Goal: Task Accomplishment & Management: Manage account settings

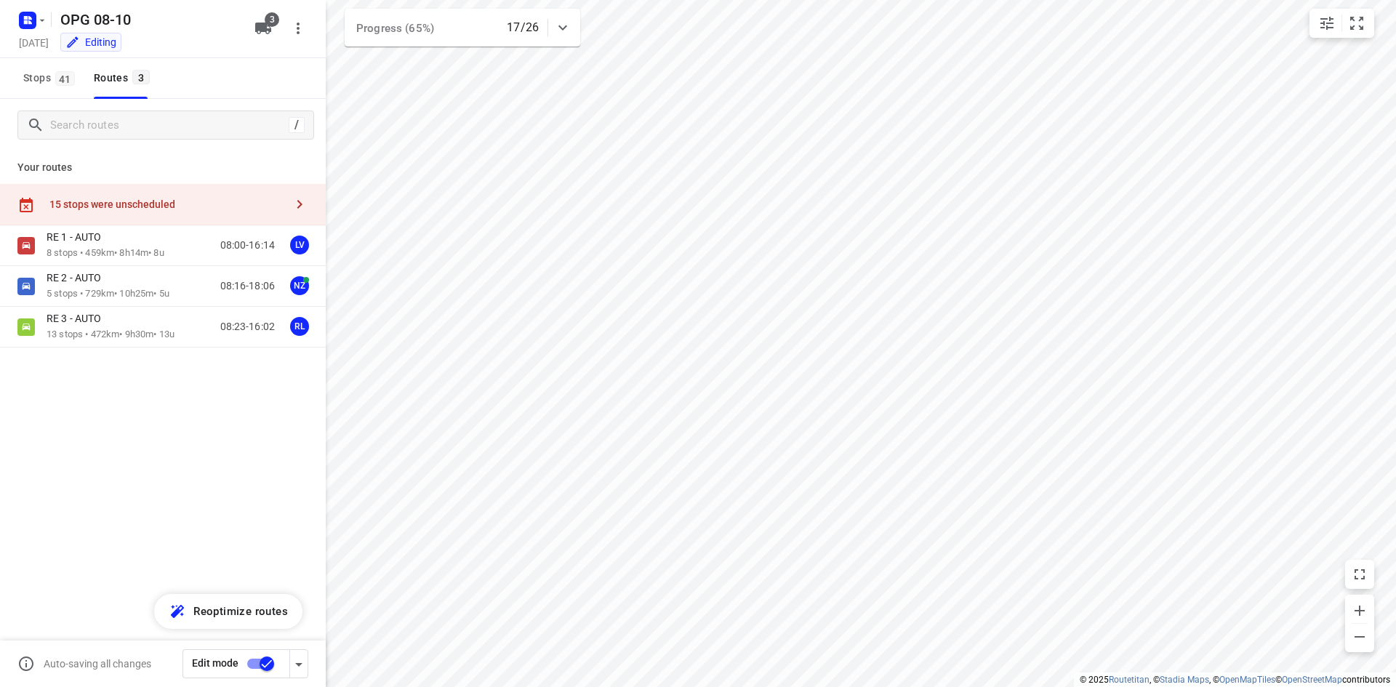
click at [150, 188] on div "15 stops were unscheduled" at bounding box center [163, 204] width 326 height 41
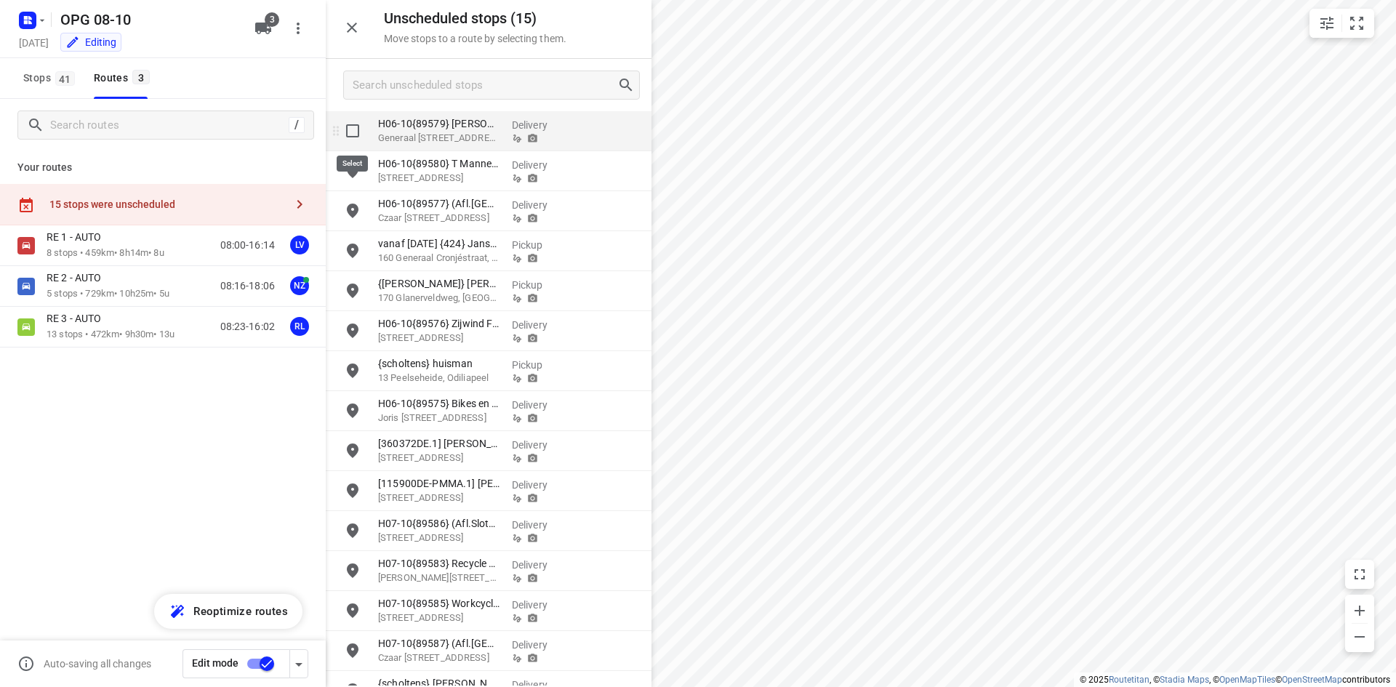
click at [356, 132] on input "grid" at bounding box center [352, 130] width 29 height 29
checkbox input "true"
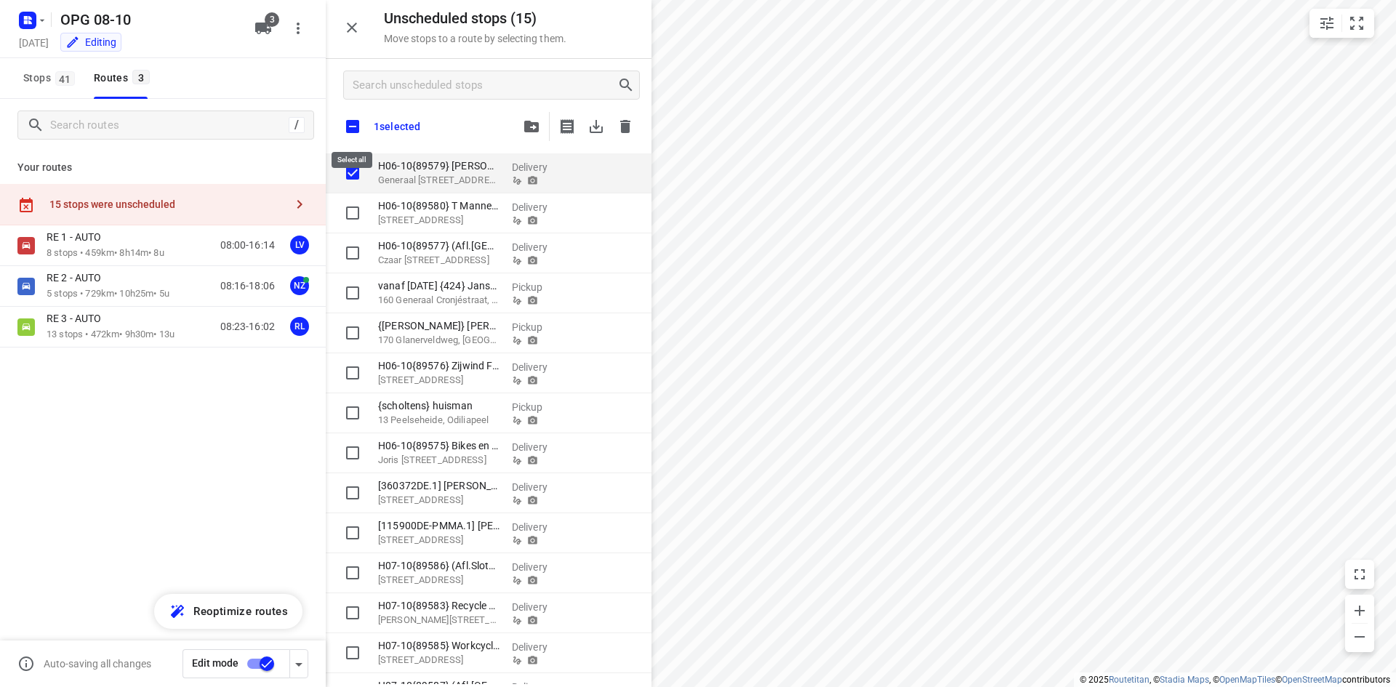
click at [353, 120] on input "checkbox" at bounding box center [352, 126] width 31 height 31
checkbox input "true"
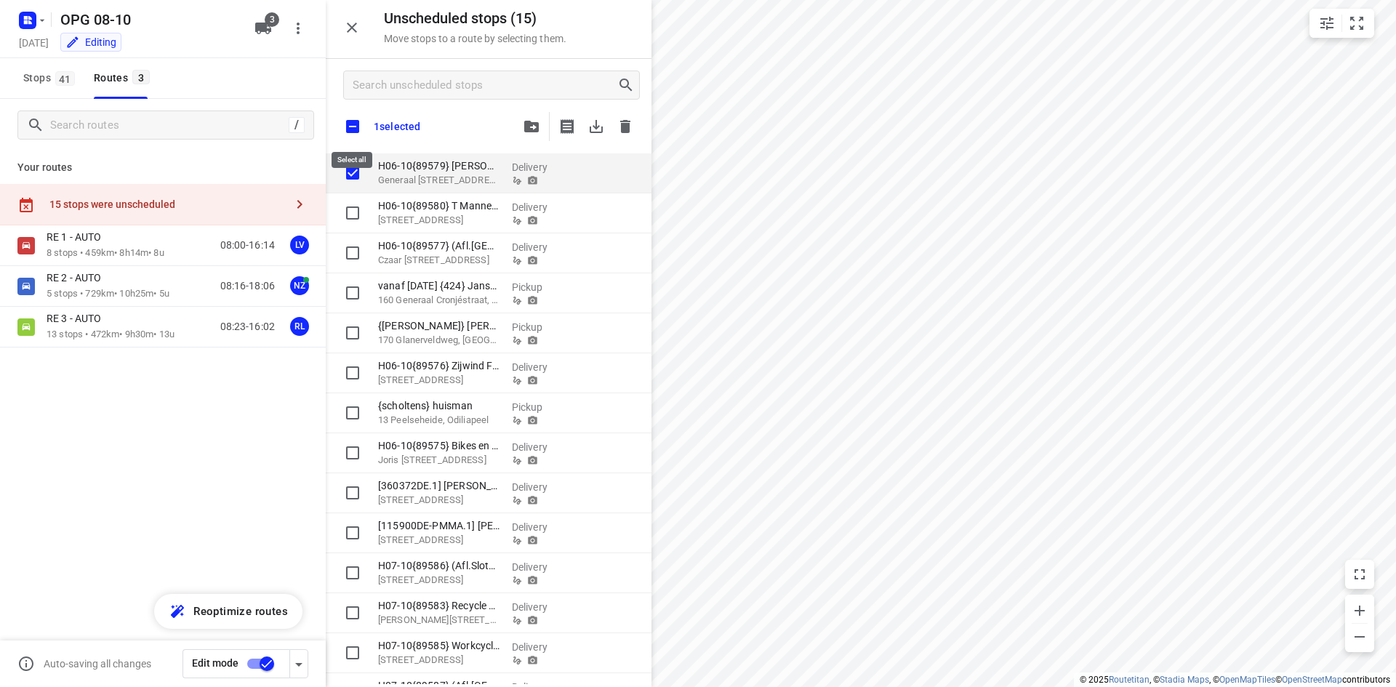
checkbox input "true"
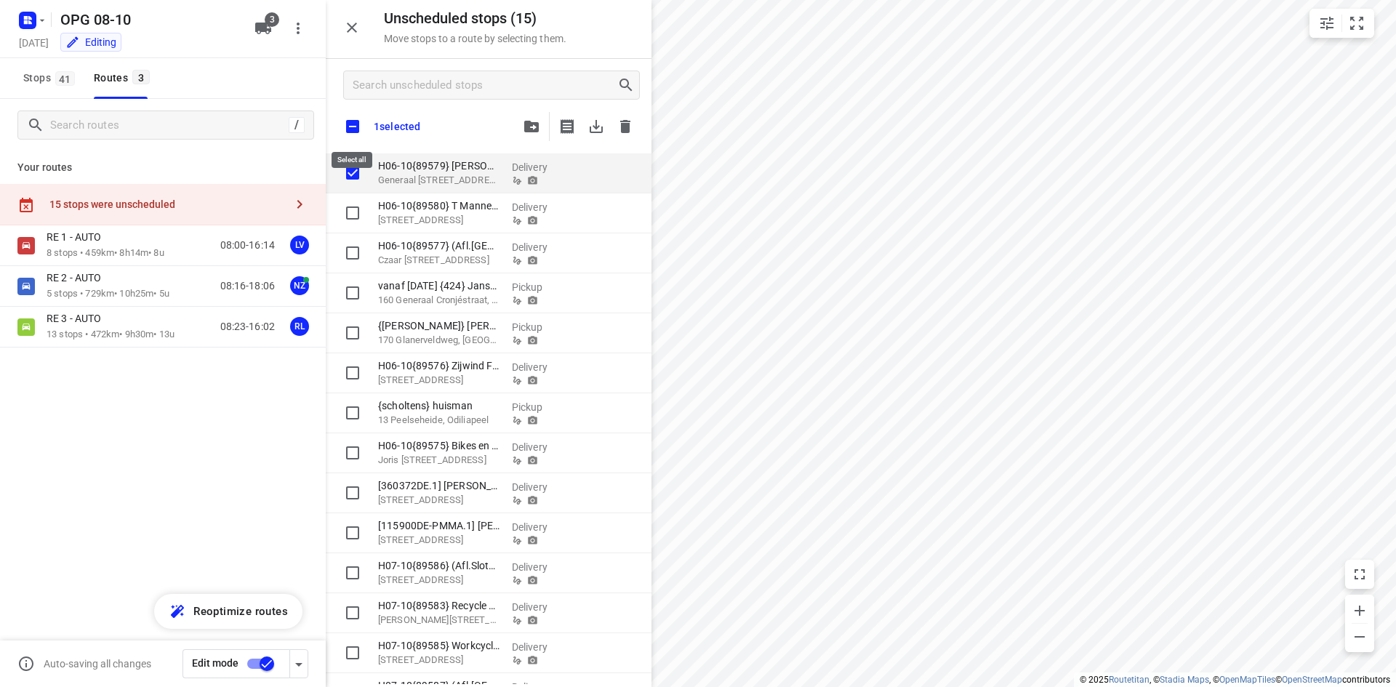
checkbox input "true"
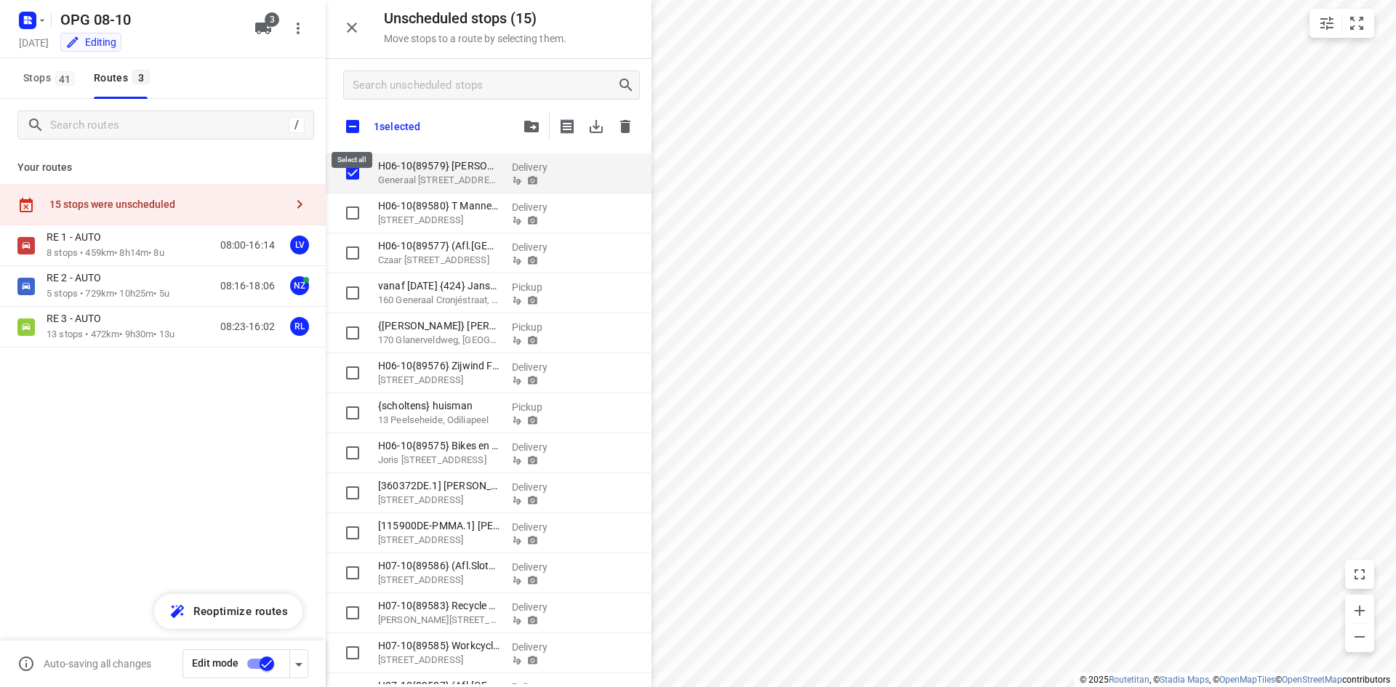
checkbox input "true"
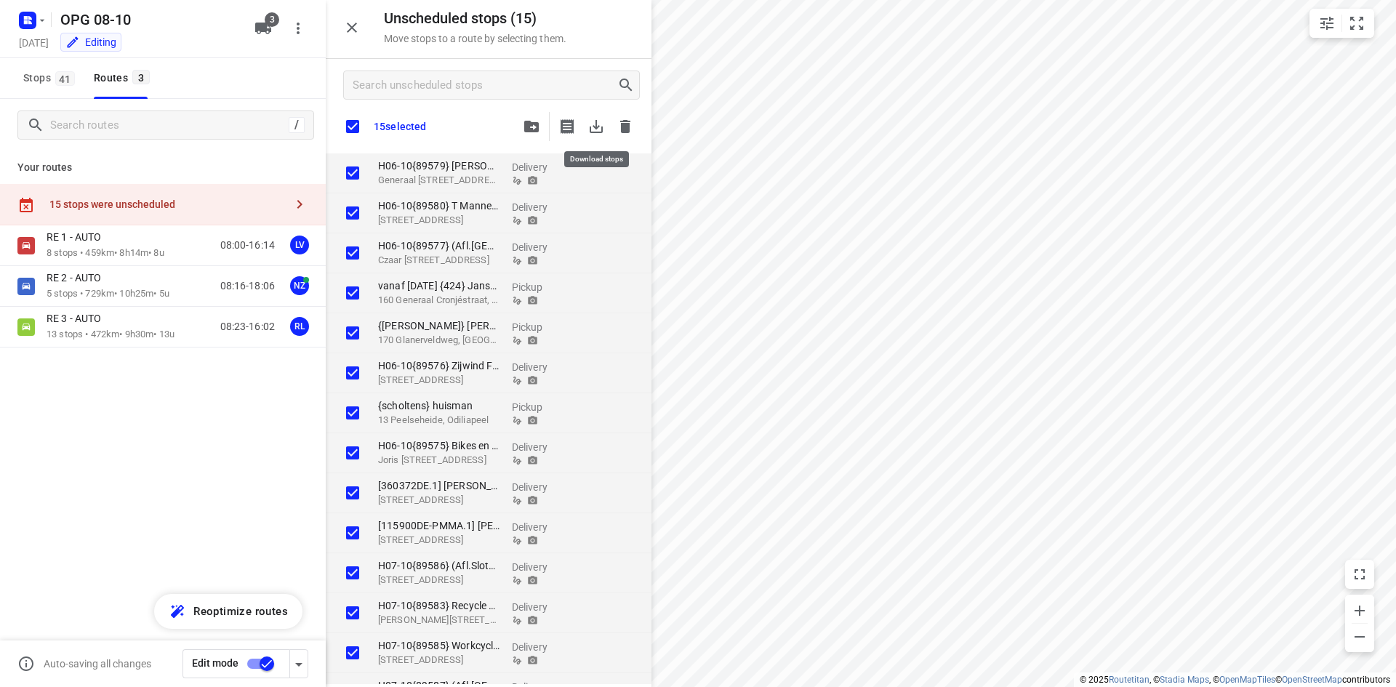
click at [590, 125] on icon "button" at bounding box center [595, 126] width 17 height 17
checkbox input "true"
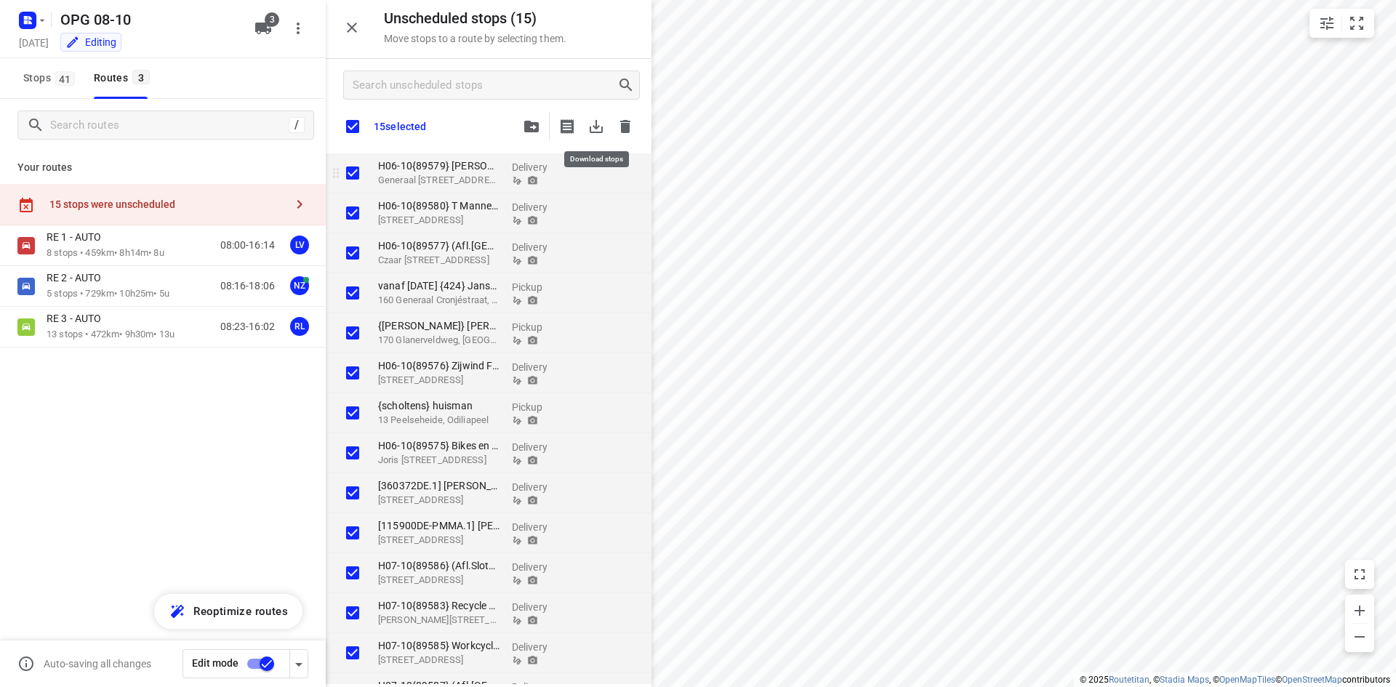
checkbox input "true"
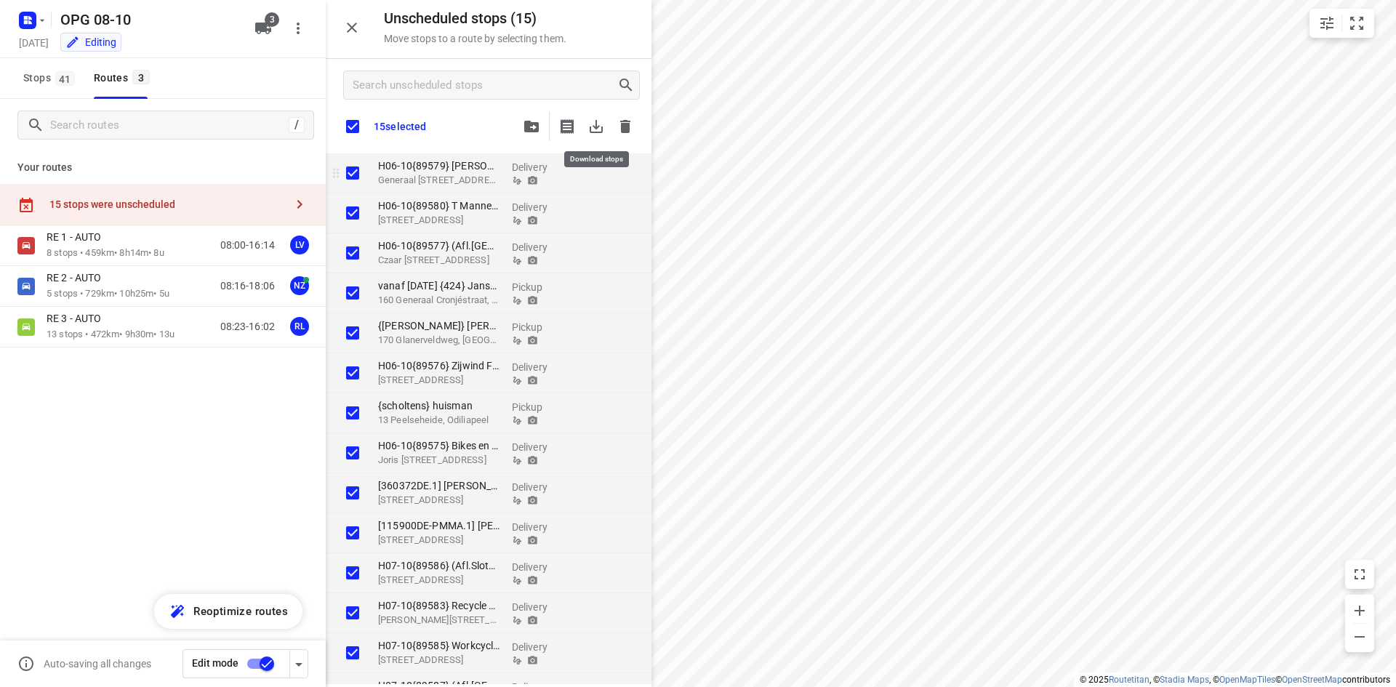
checkbox input "true"
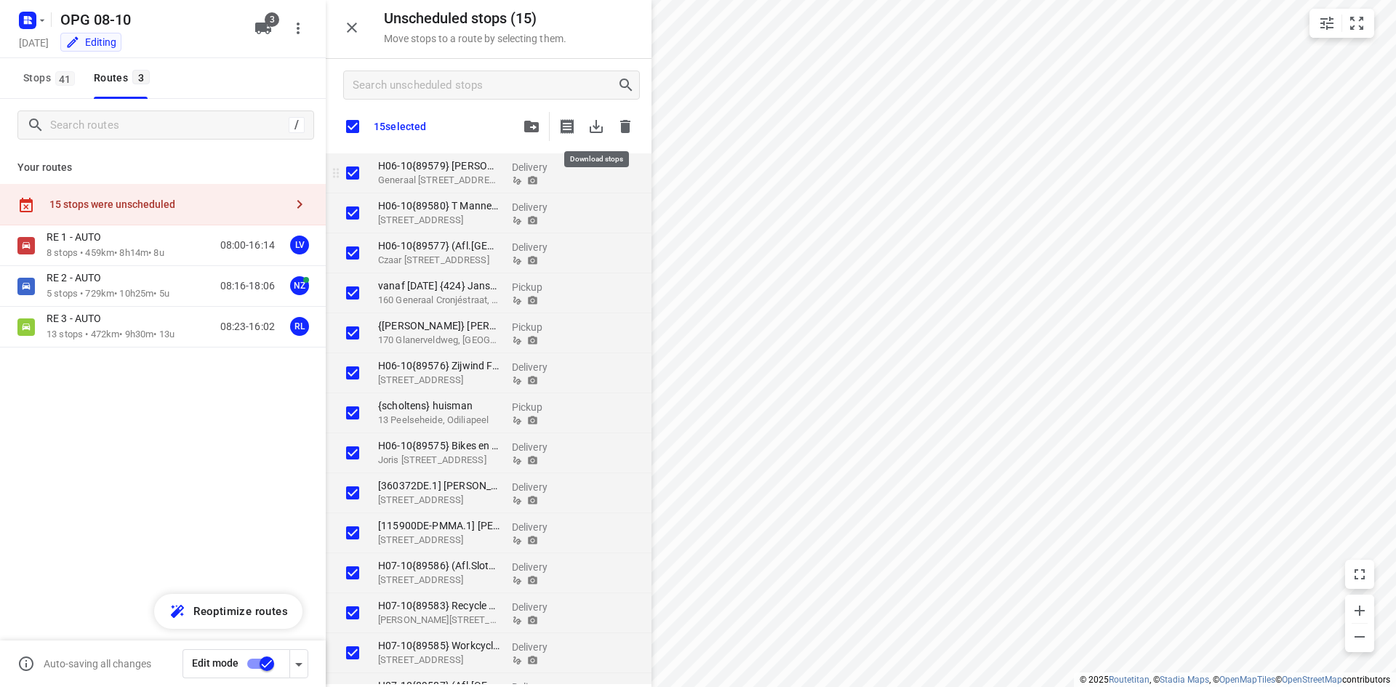
checkbox input "true"
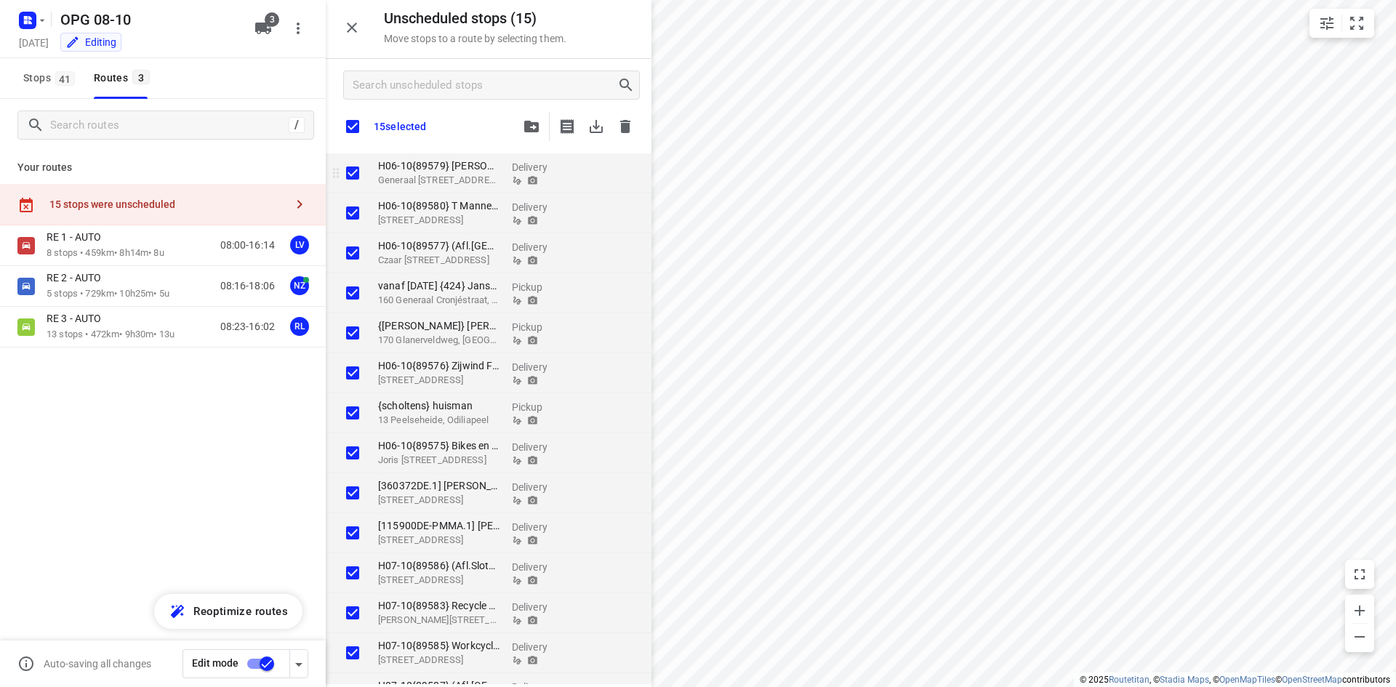
checkbox input "true"
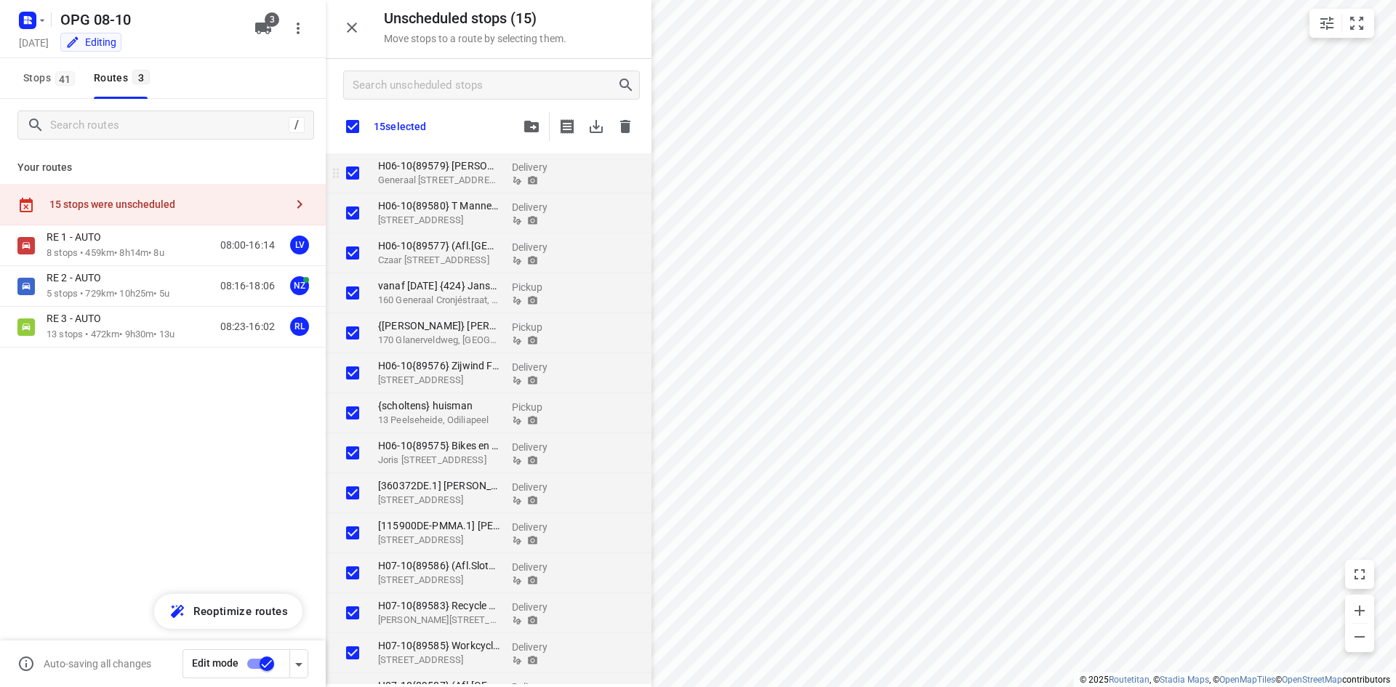
checkbox input "true"
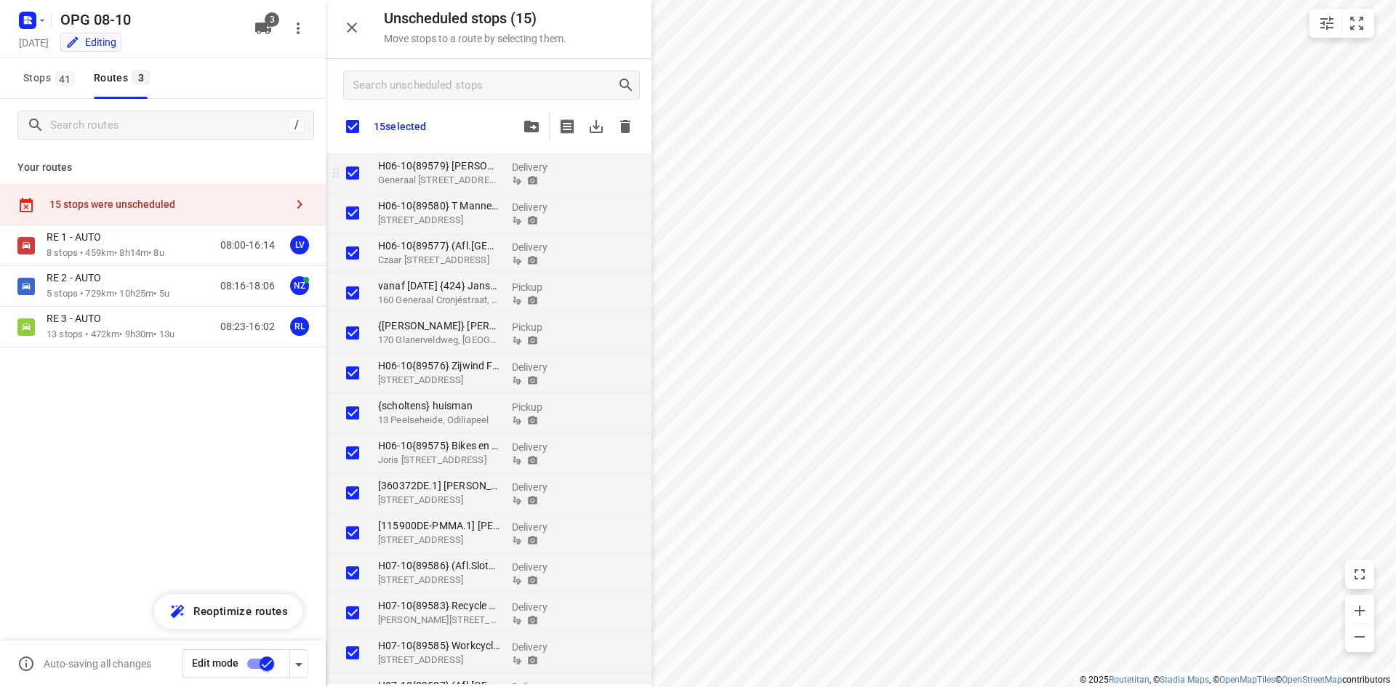
checkbox input "true"
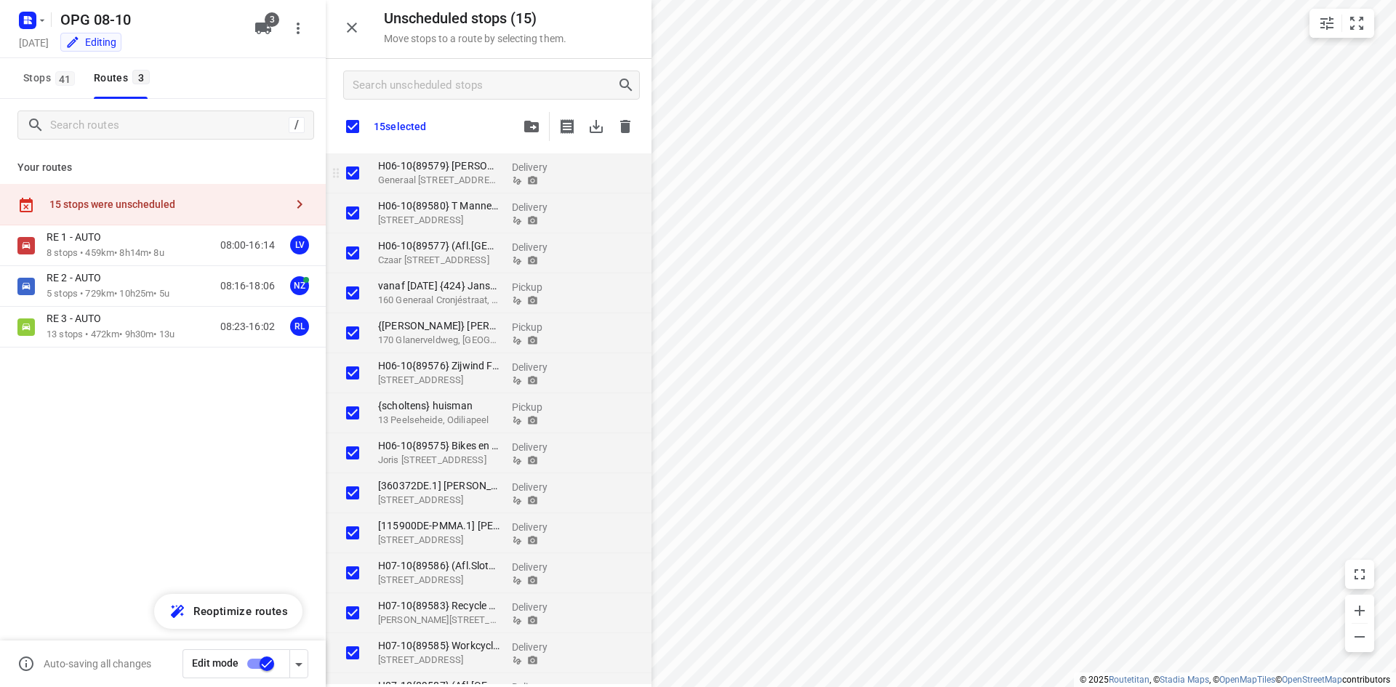
checkbox input "true"
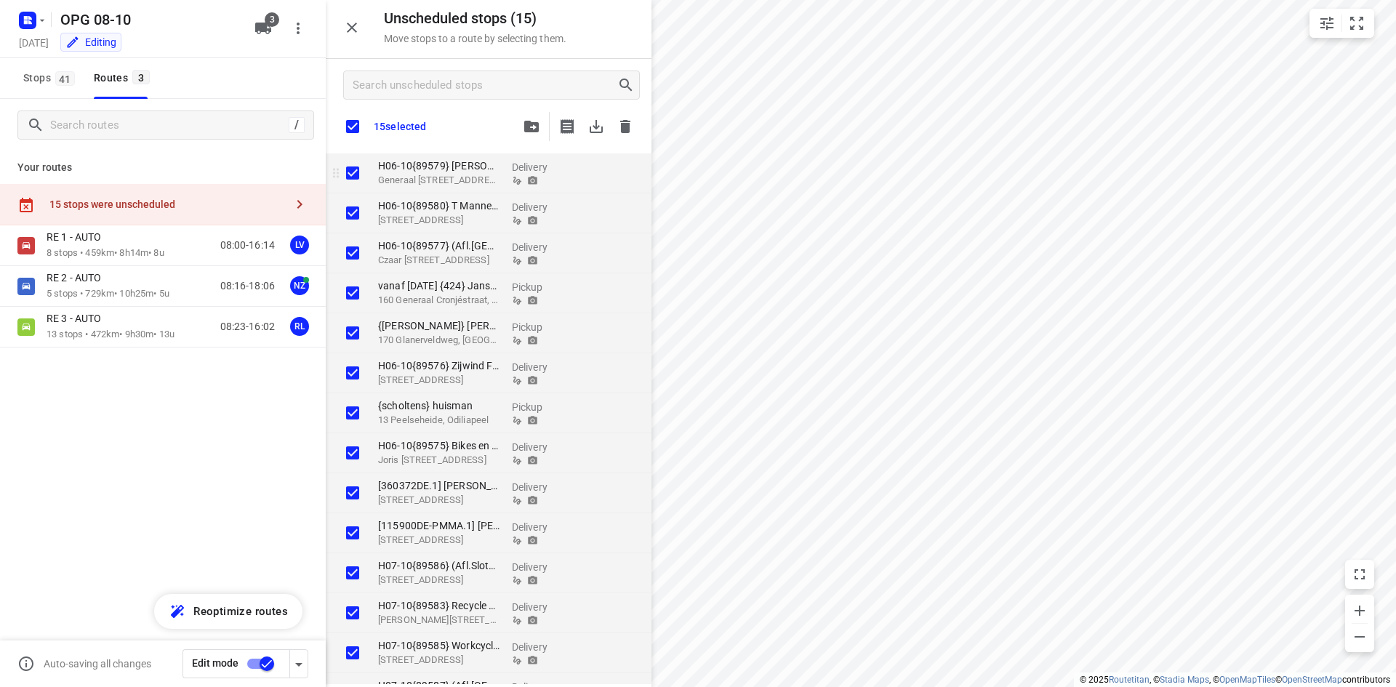
checkbox input "true"
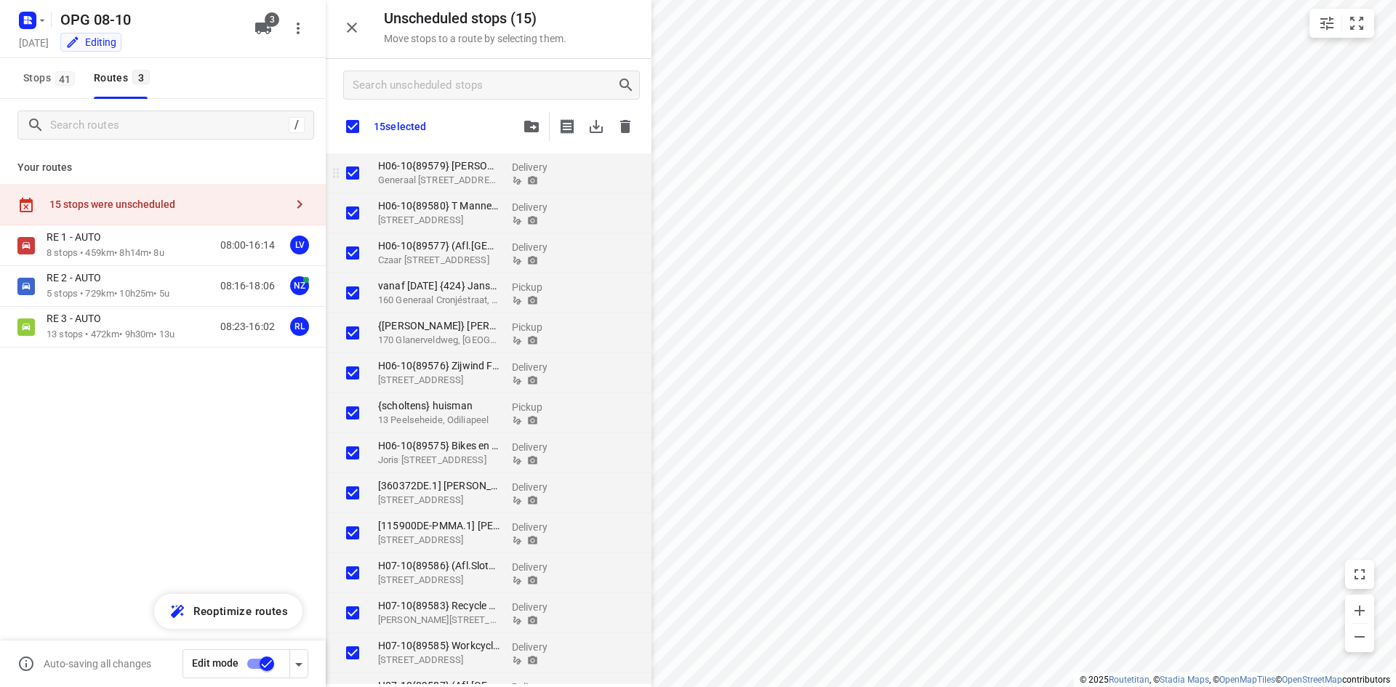
checkbox input "true"
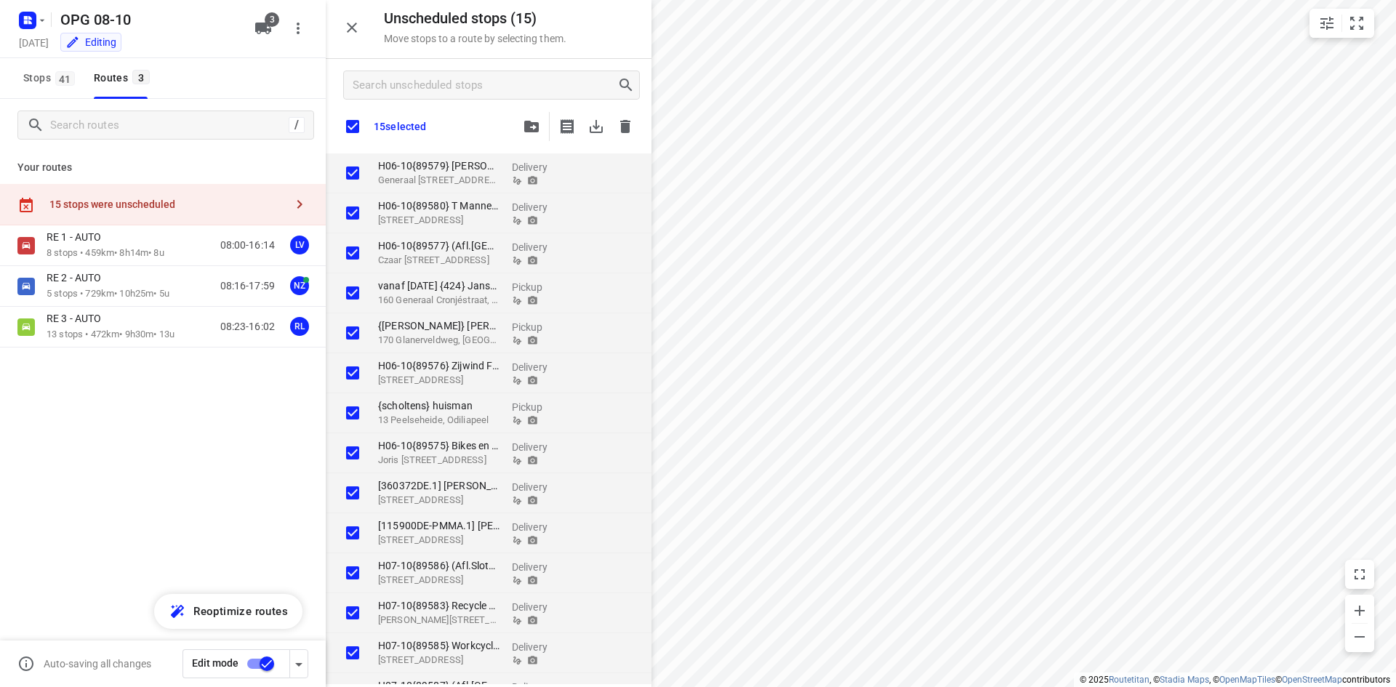
checkbox input "true"
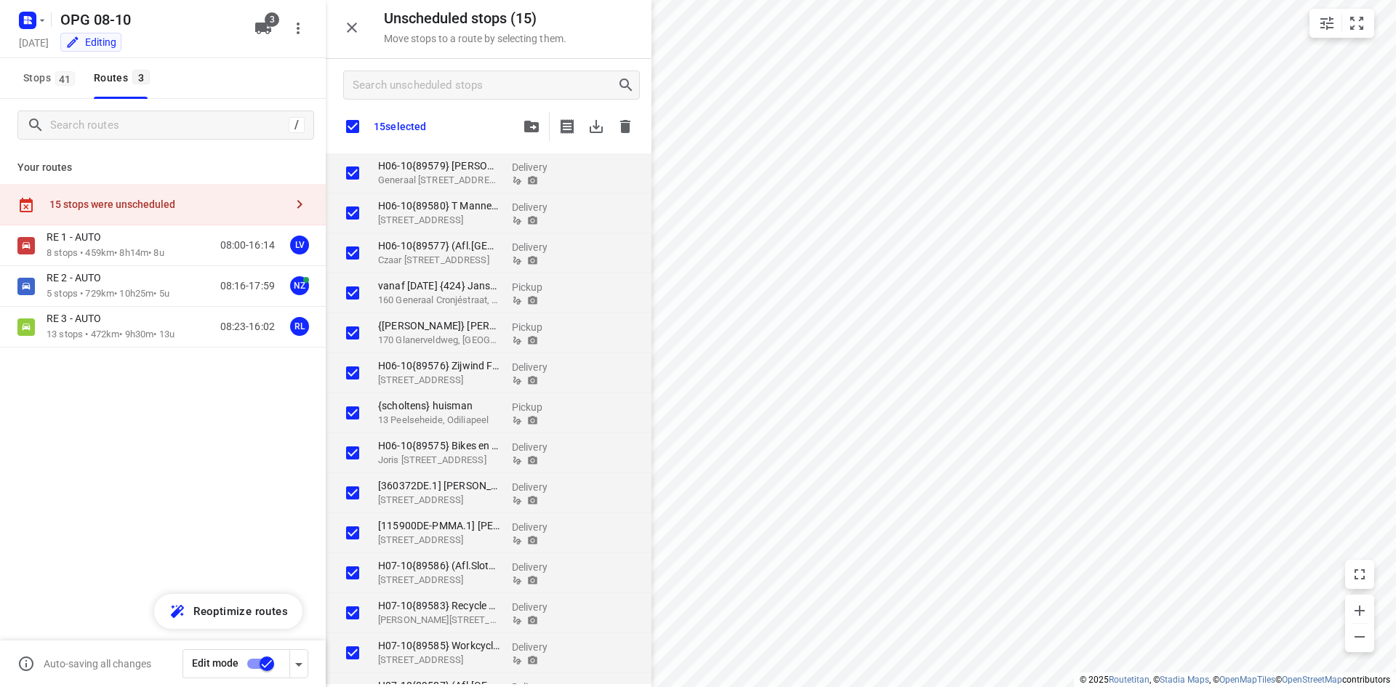
checkbox input "true"
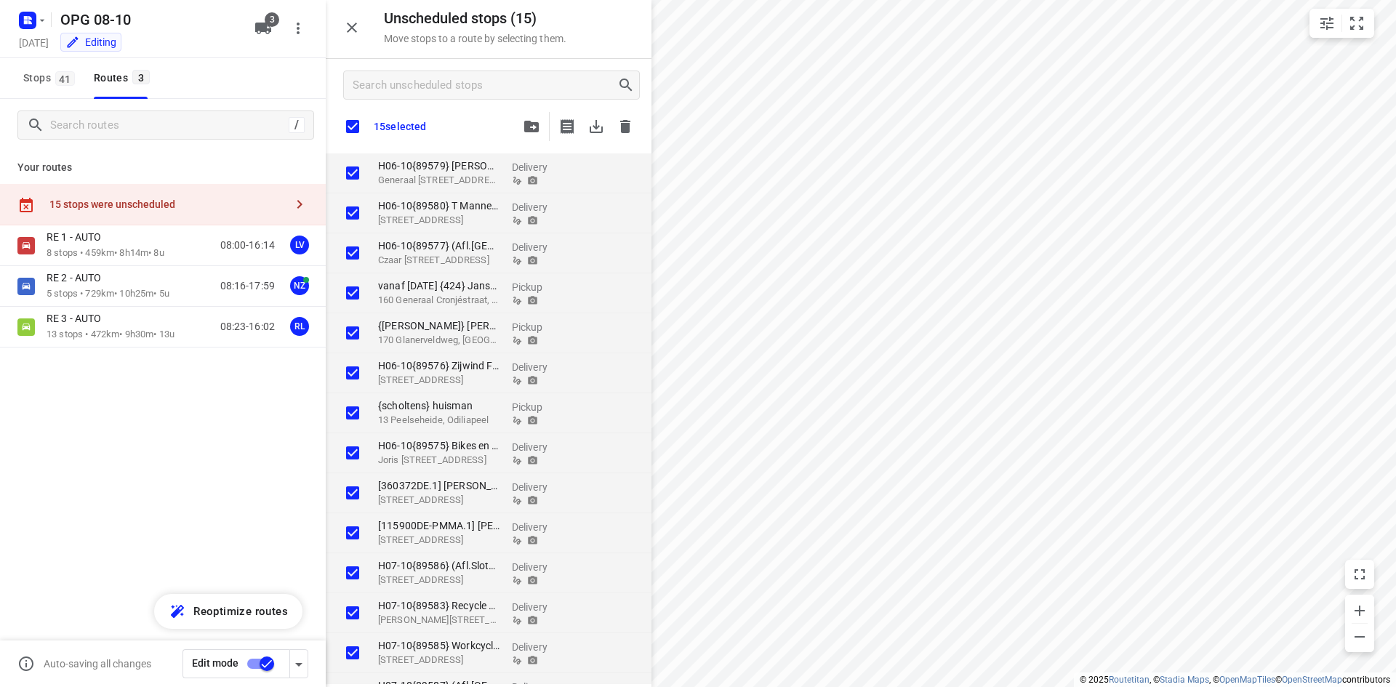
checkbox input "true"
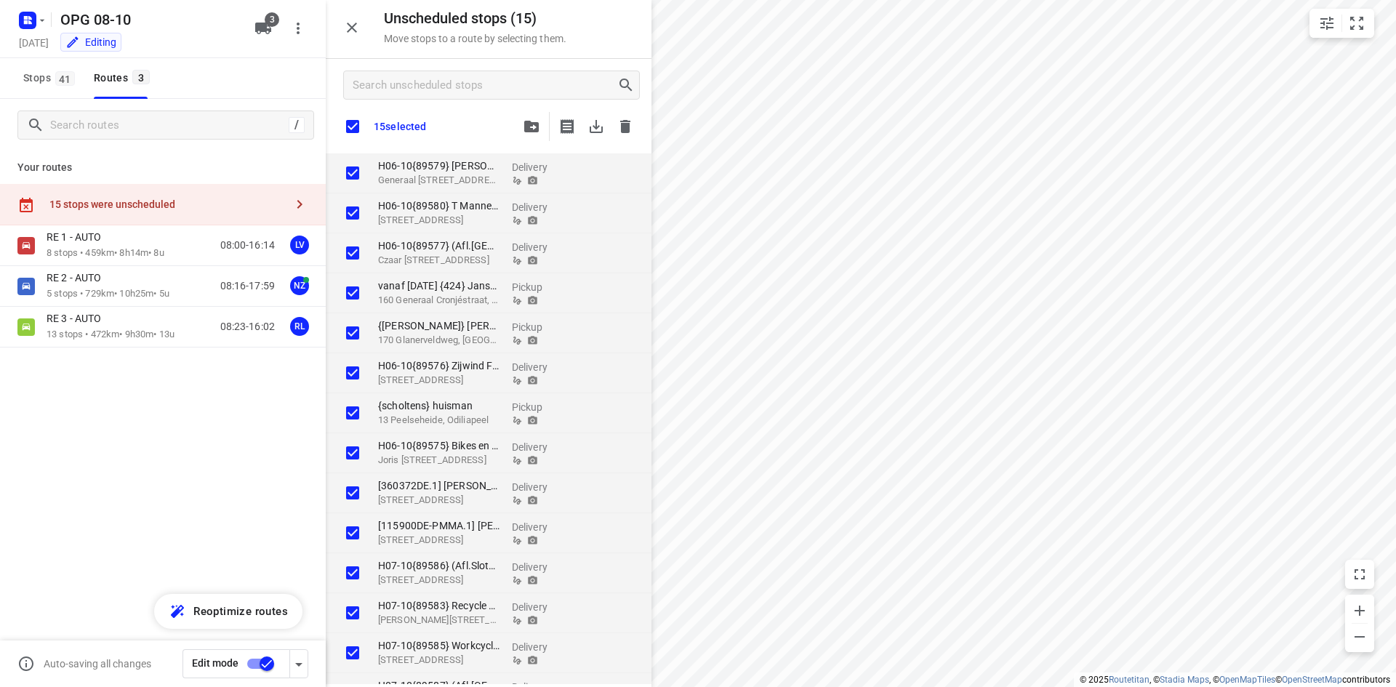
checkbox input "true"
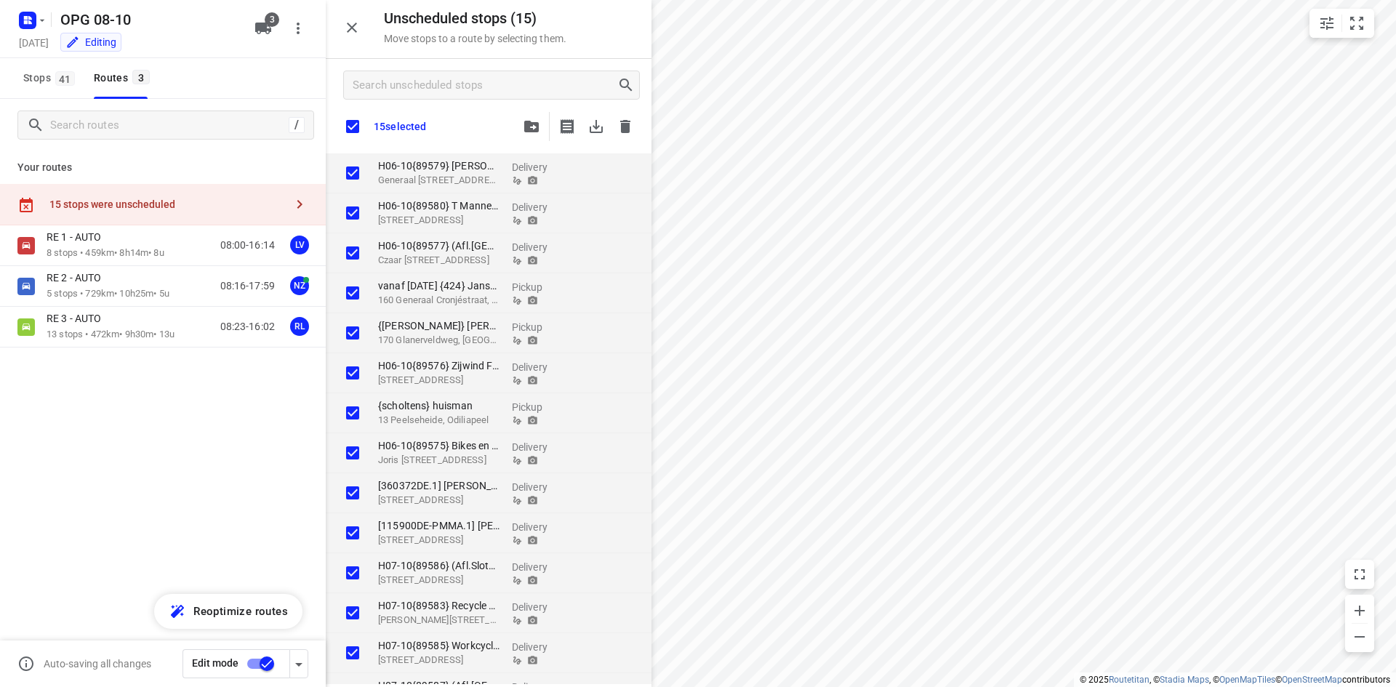
checkbox input "true"
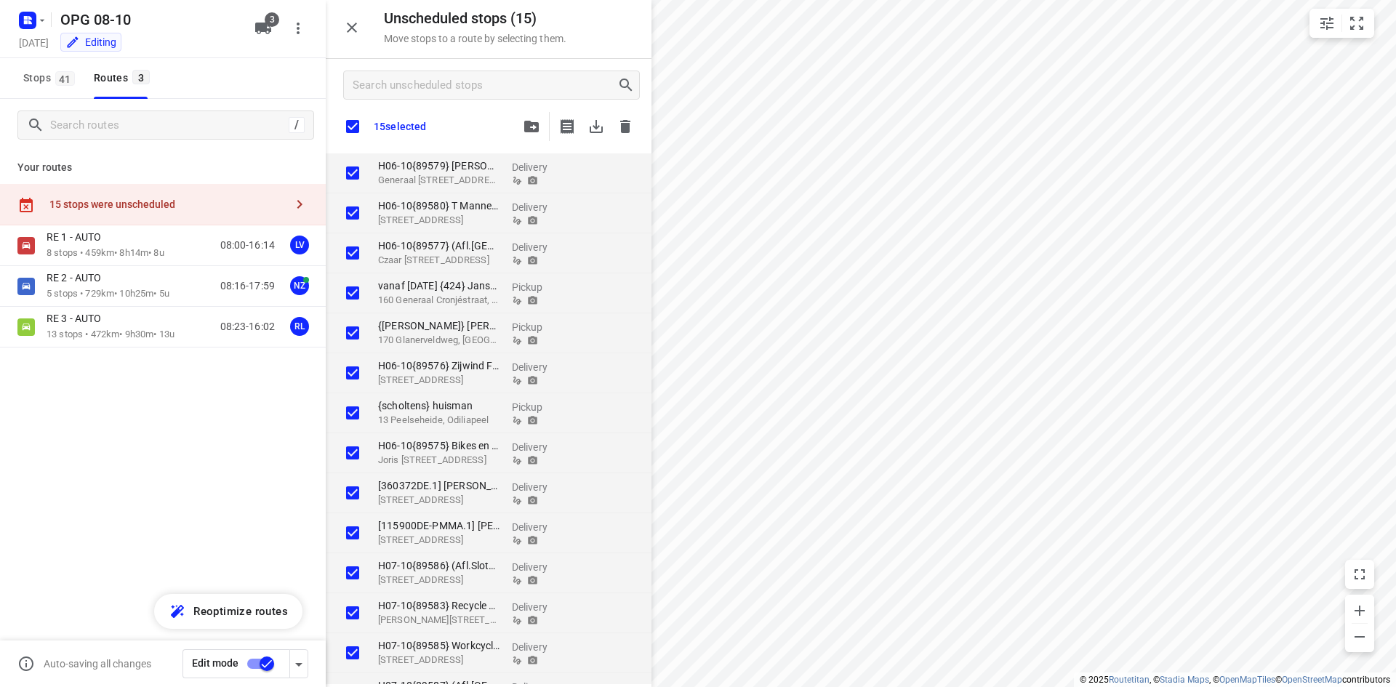
checkbox input "true"
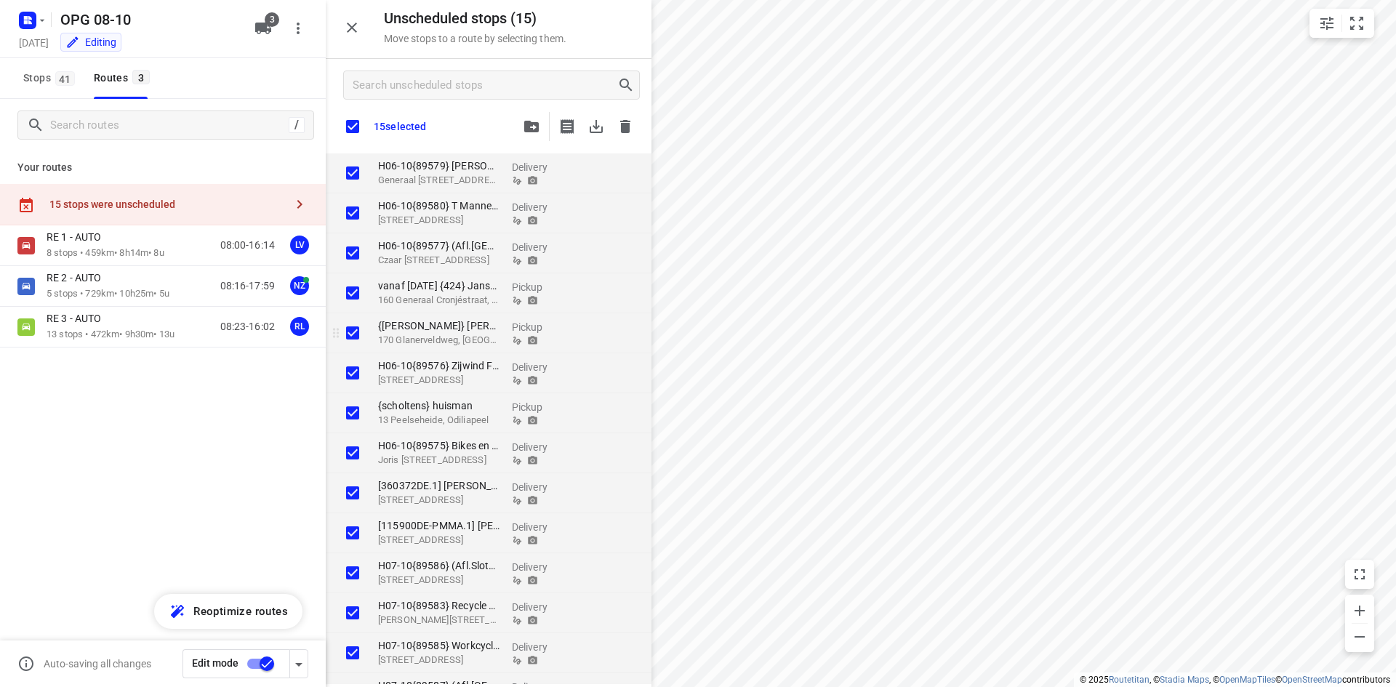
checkbox input "true"
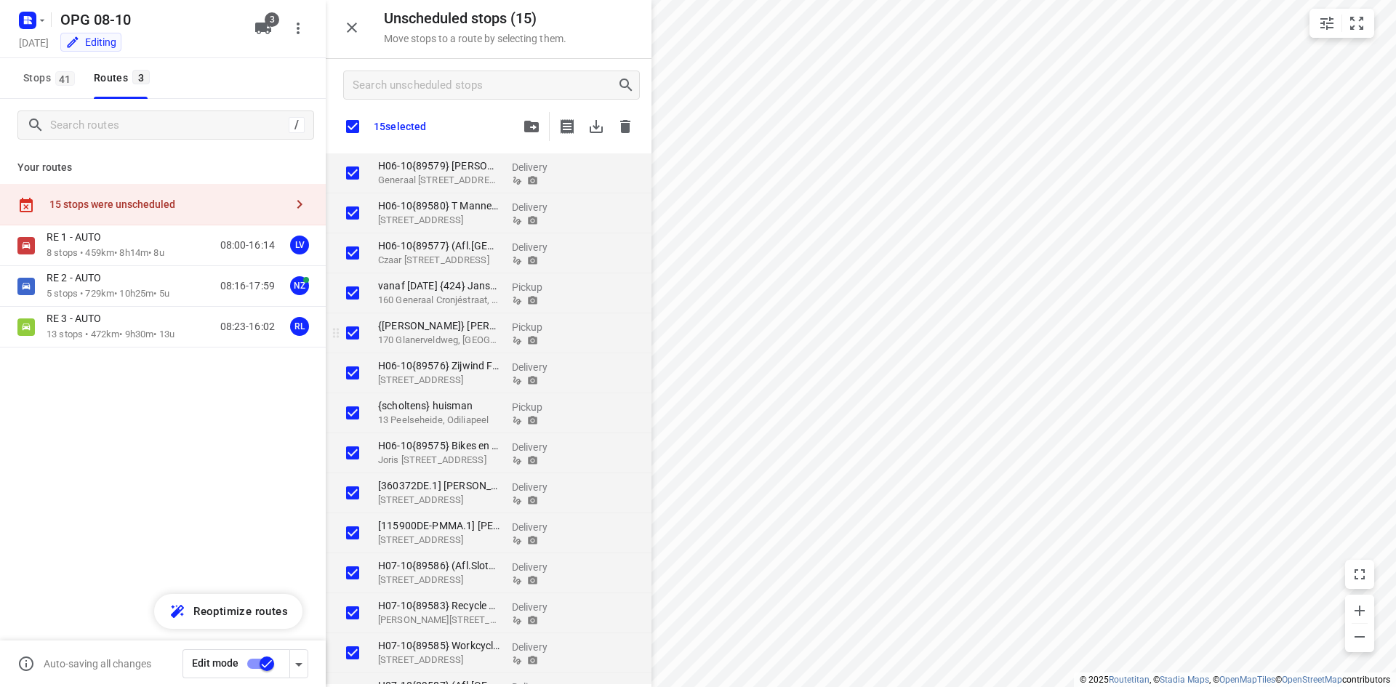
checkbox input "true"
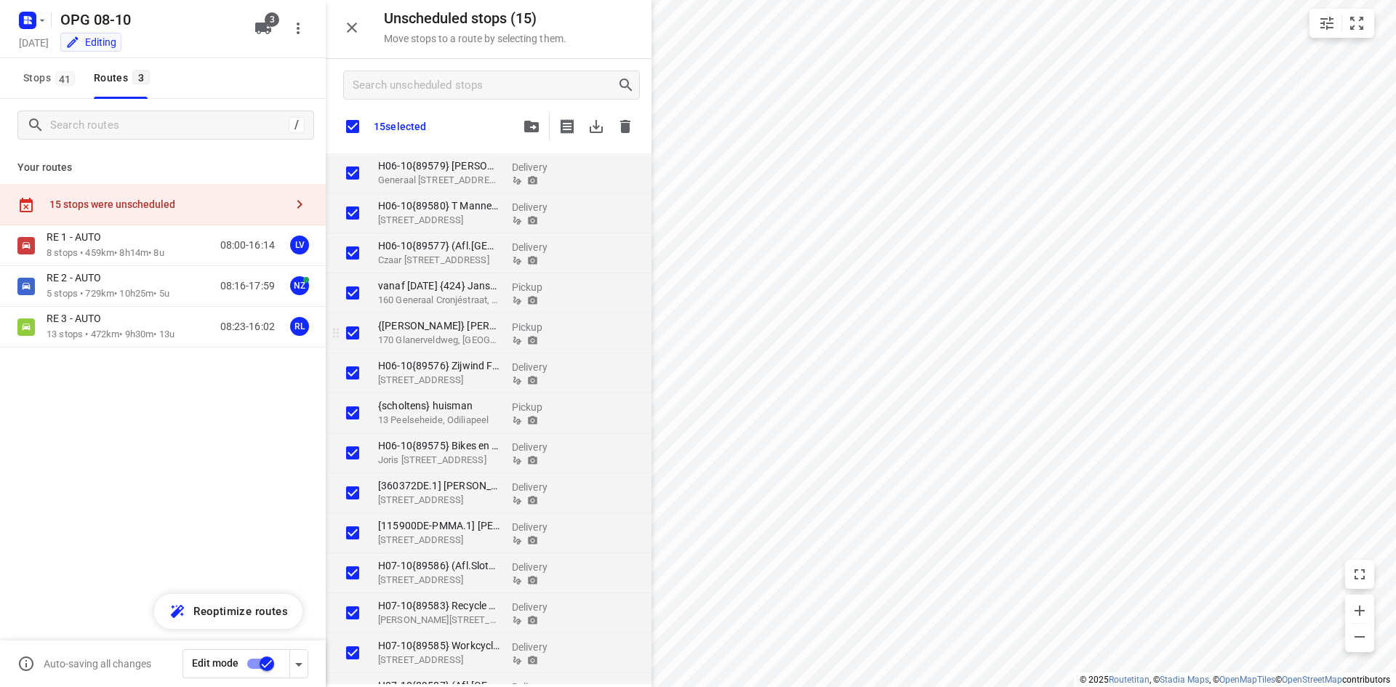
checkbox input "true"
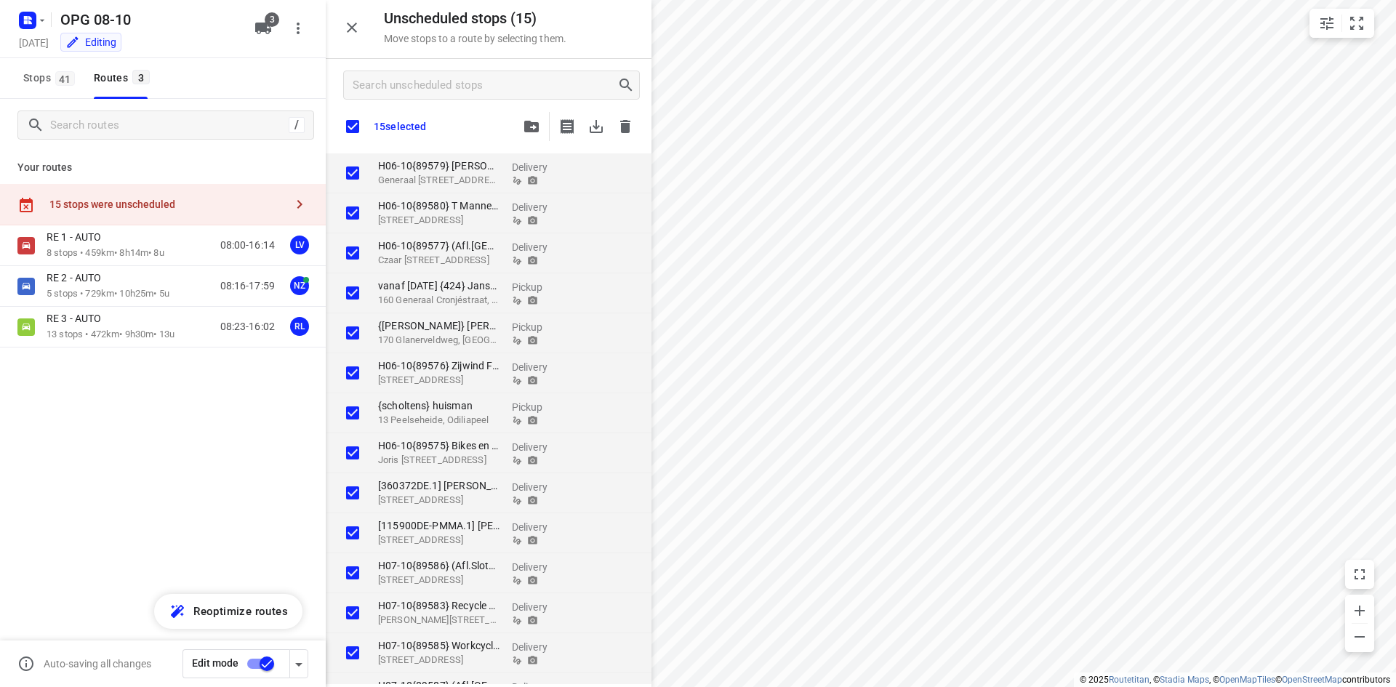
checkbox input "true"
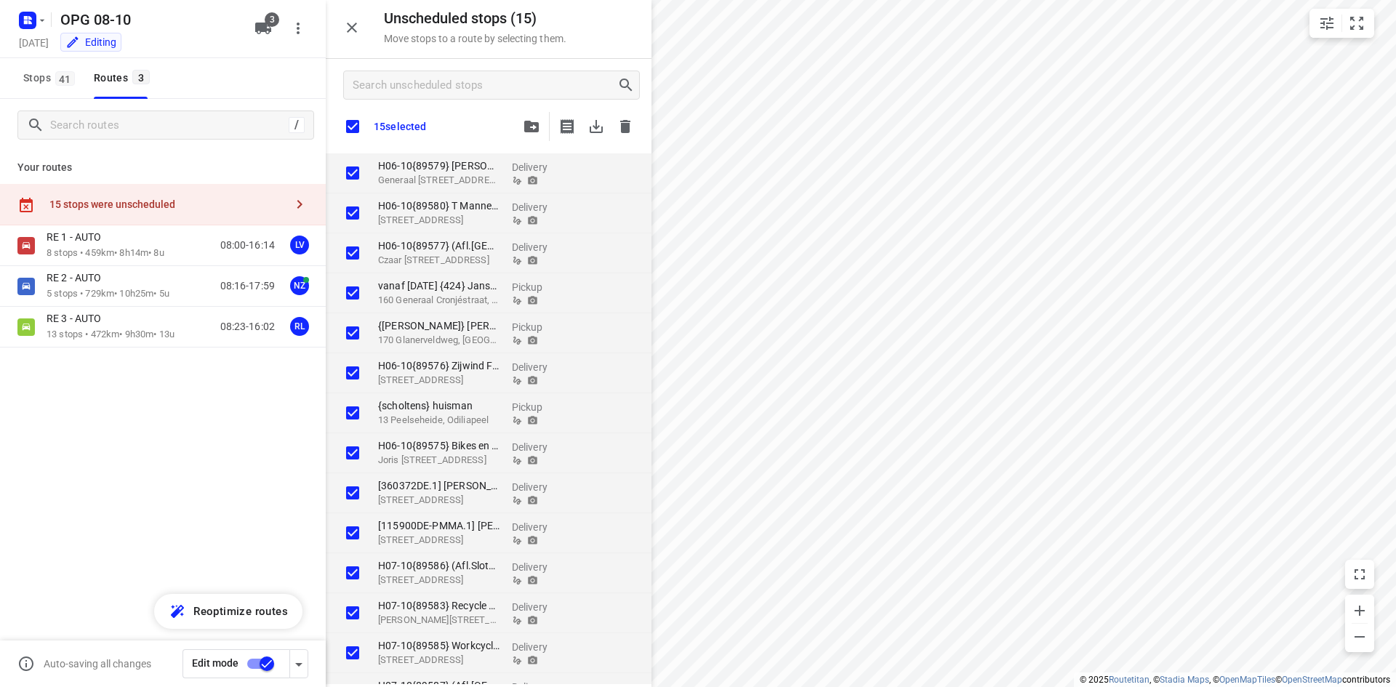
checkbox input "true"
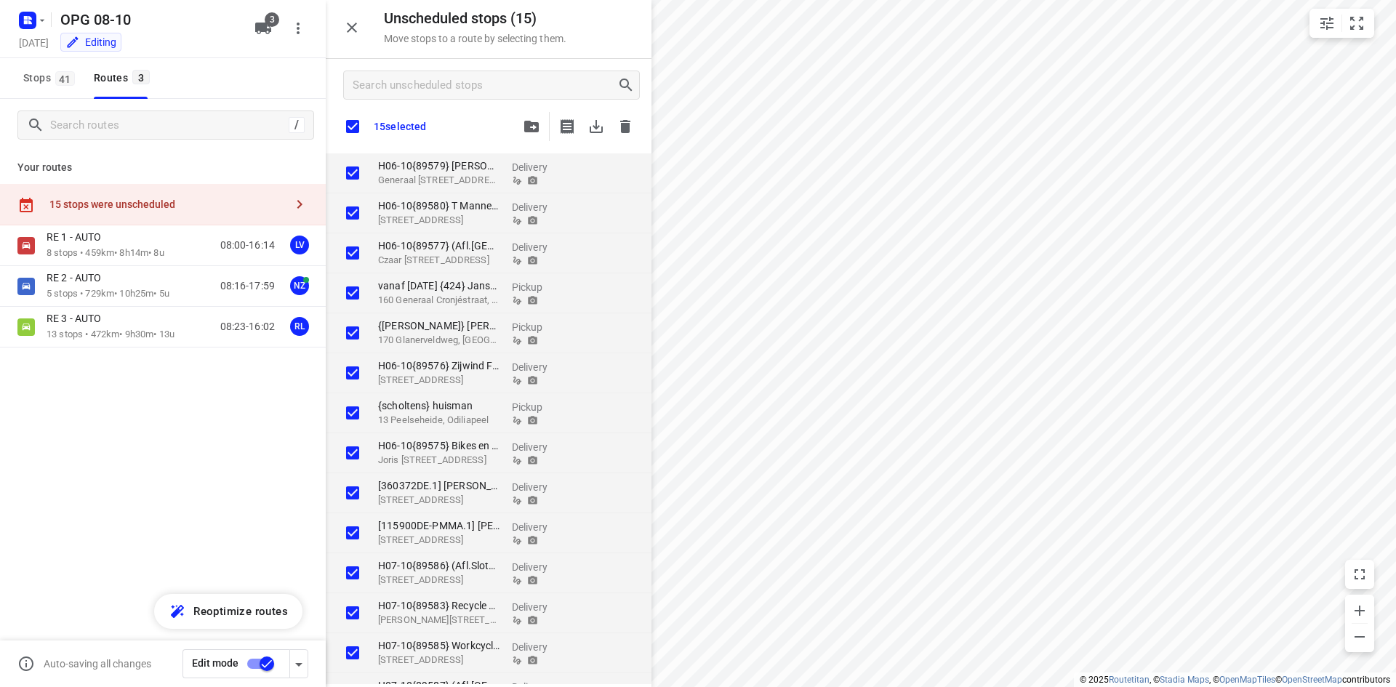
checkbox input "true"
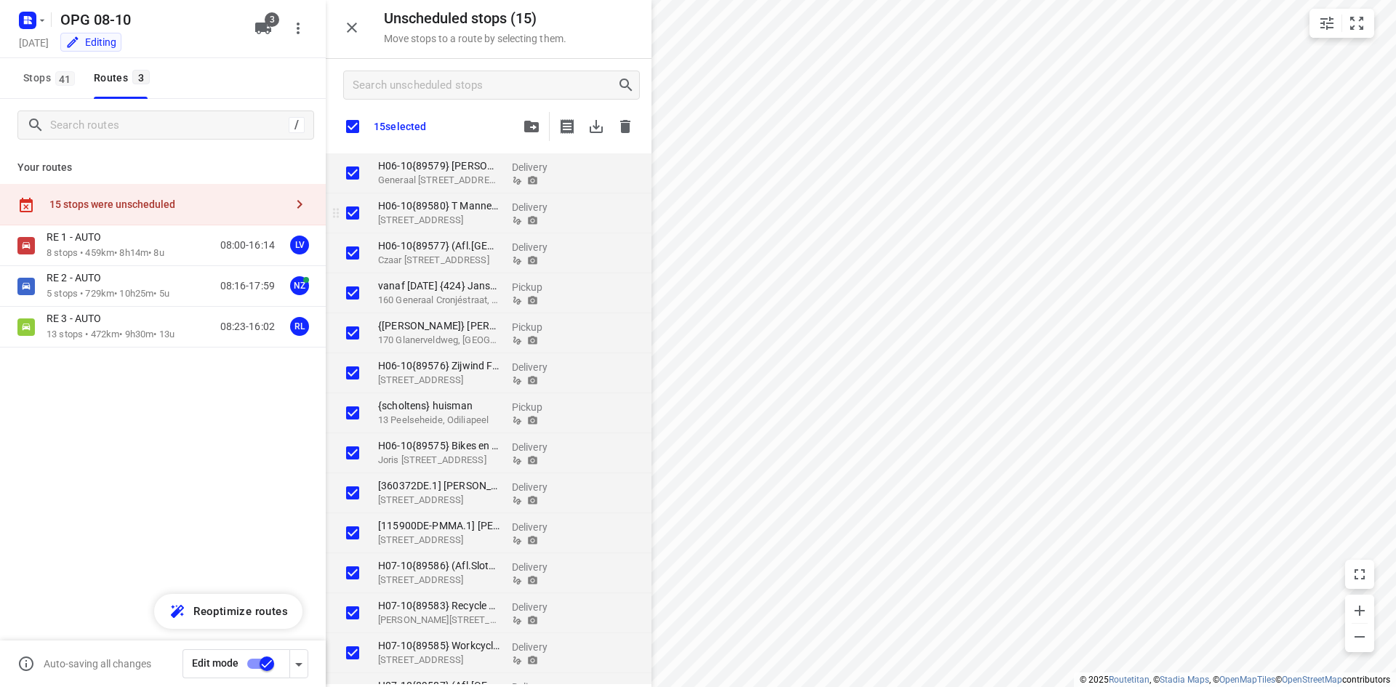
checkbox input "true"
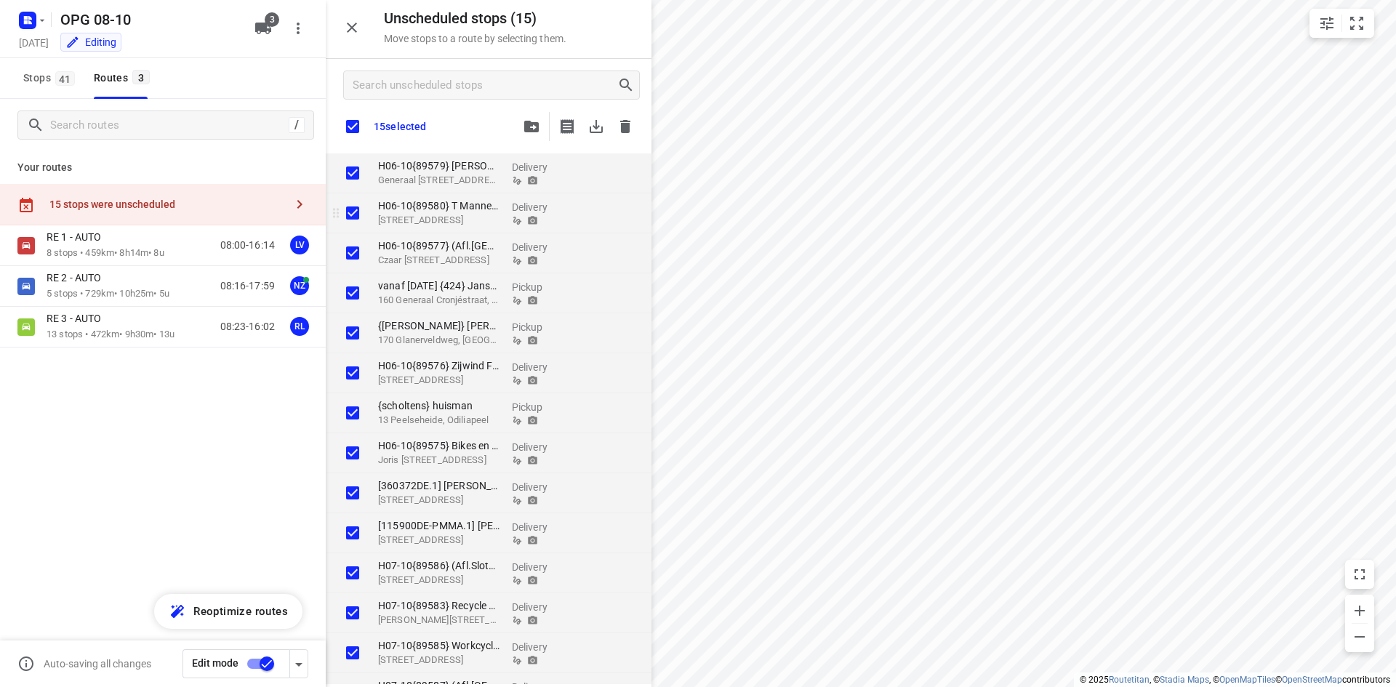
checkbox input "true"
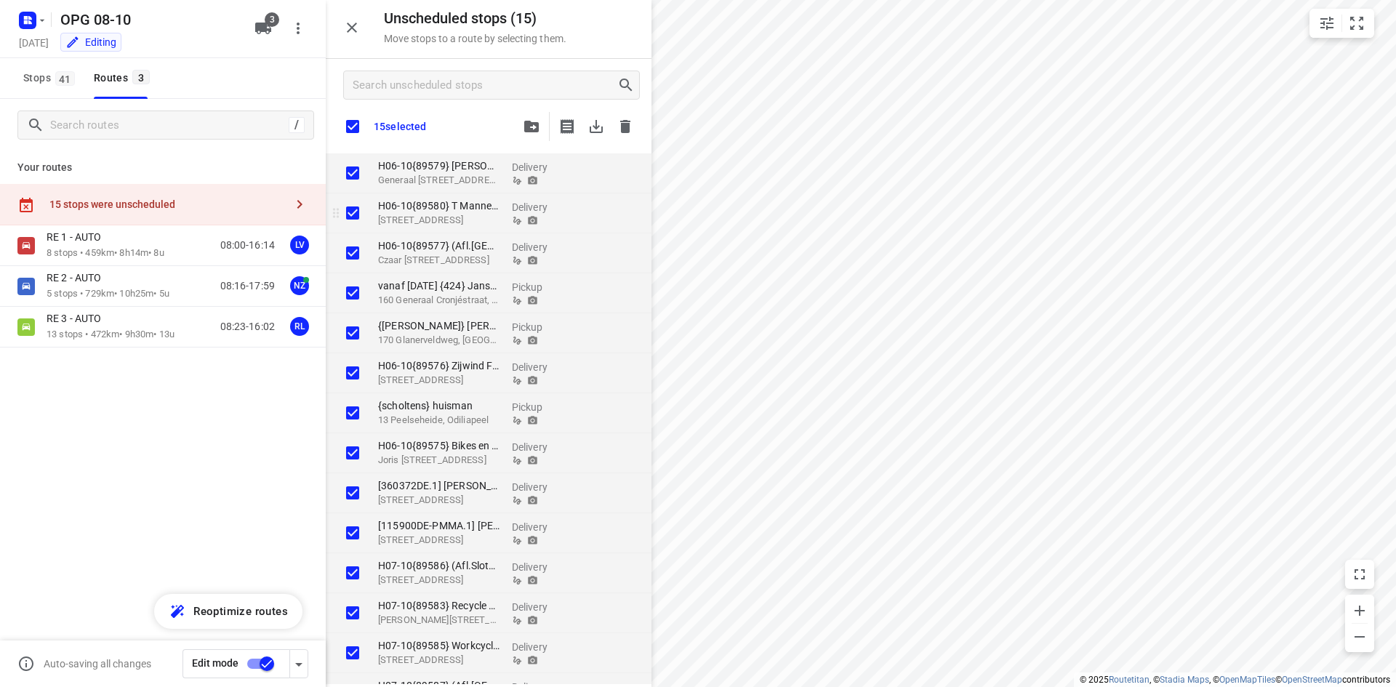
checkbox input "true"
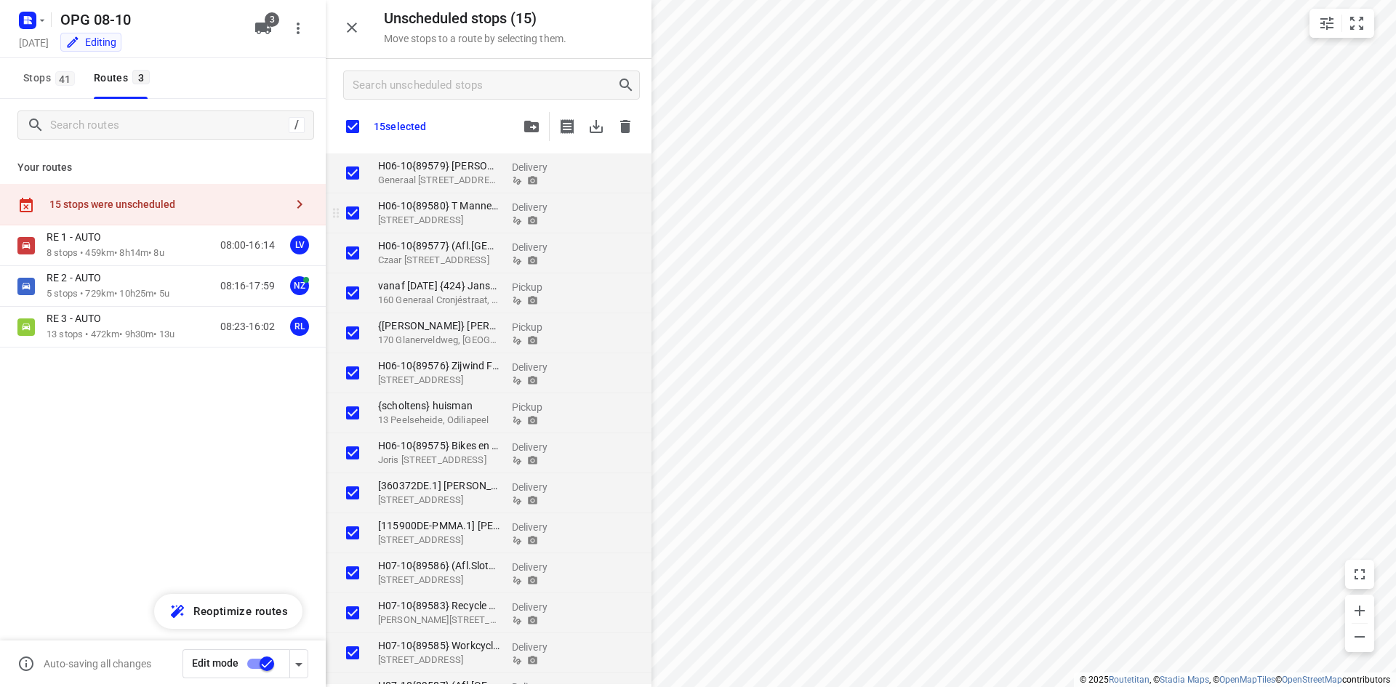
checkbox input "true"
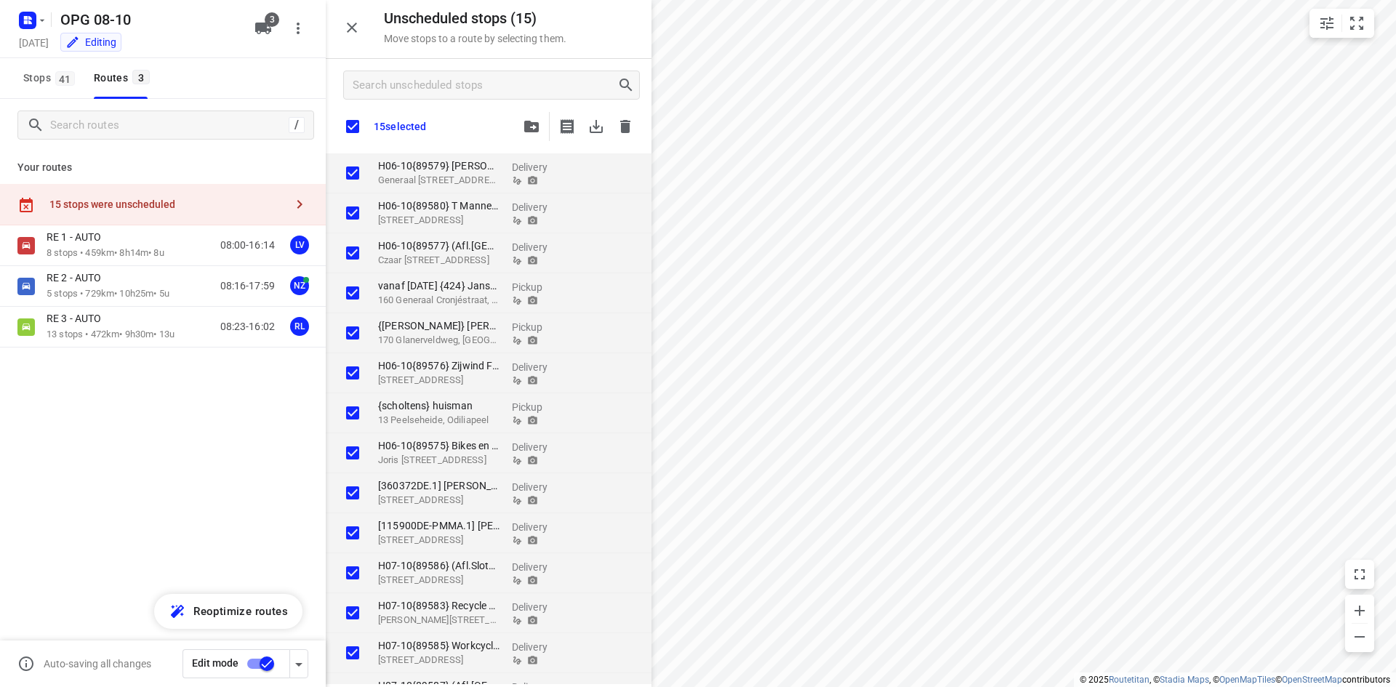
checkbox input "true"
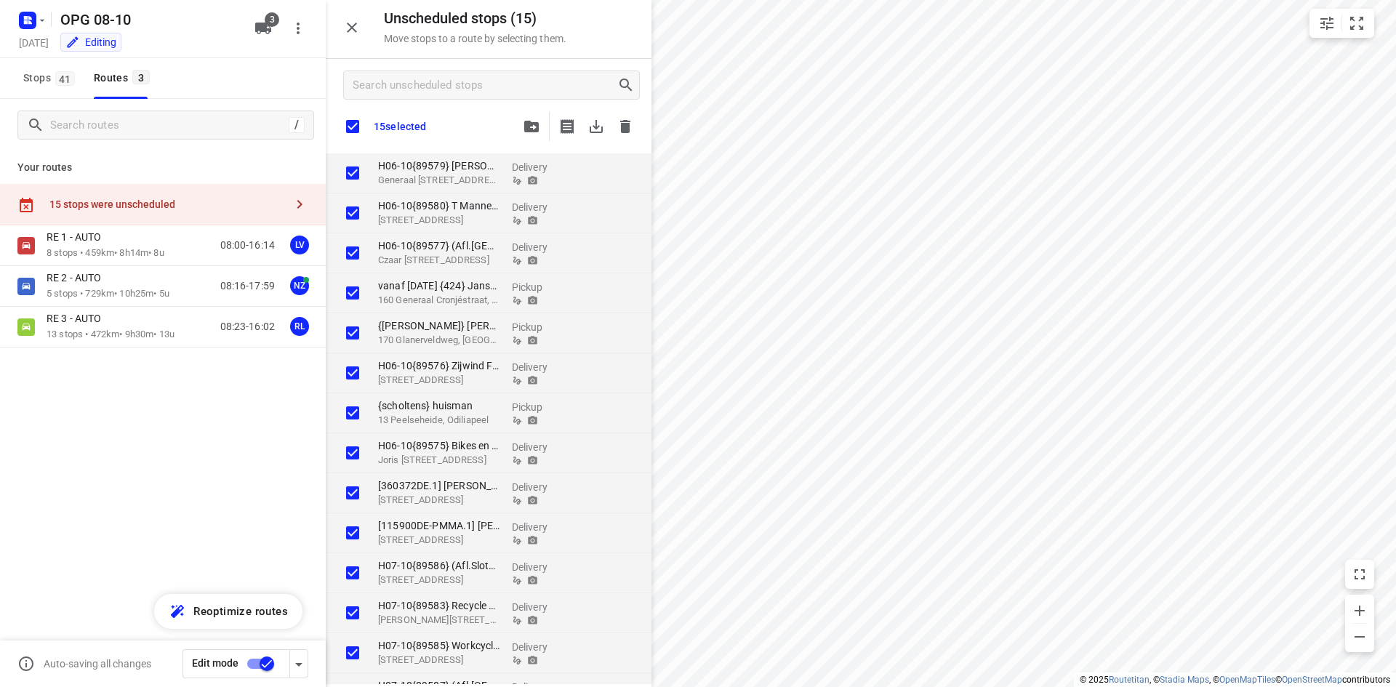
checkbox input "true"
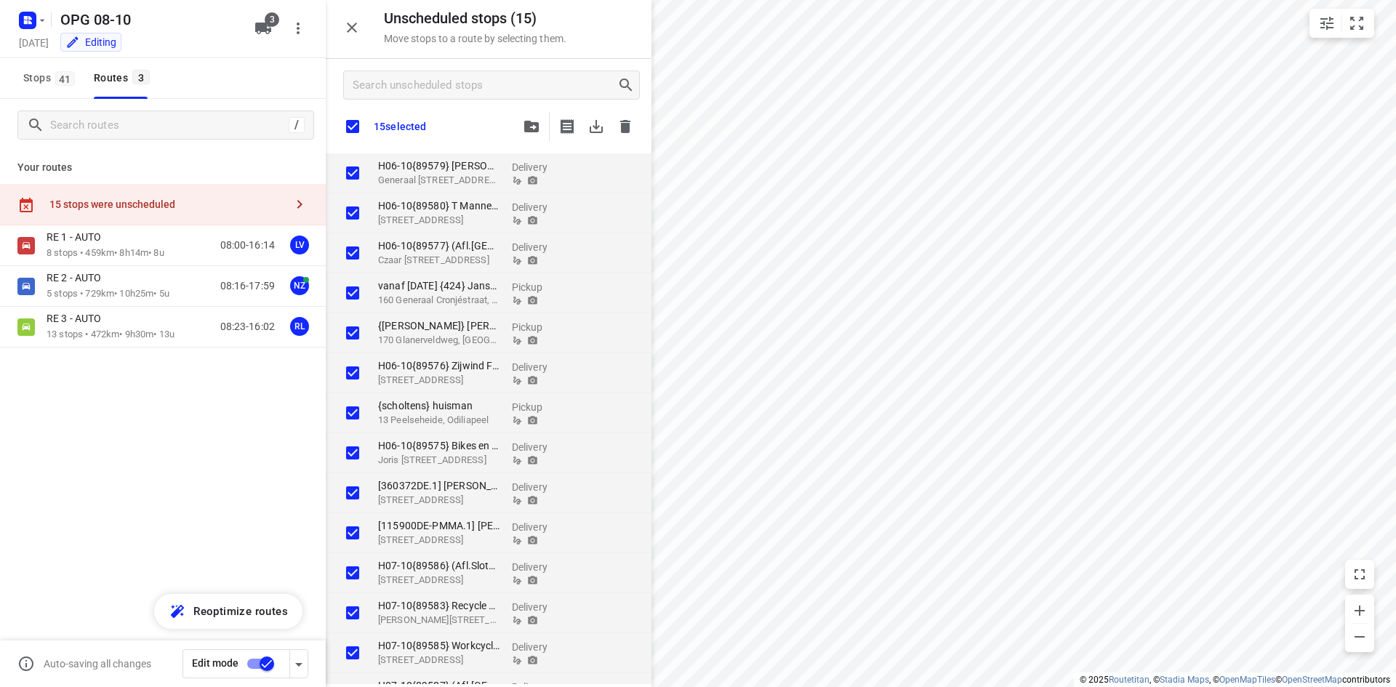
checkbox input "true"
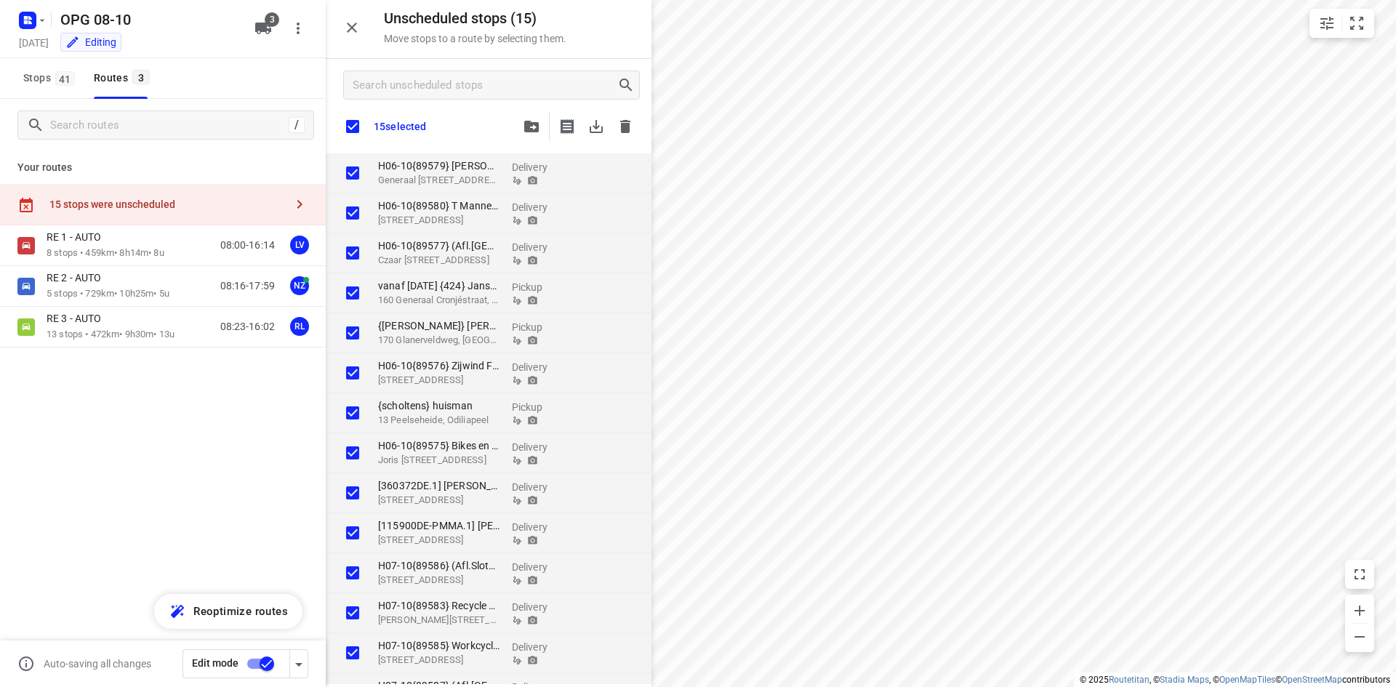
checkbox input "true"
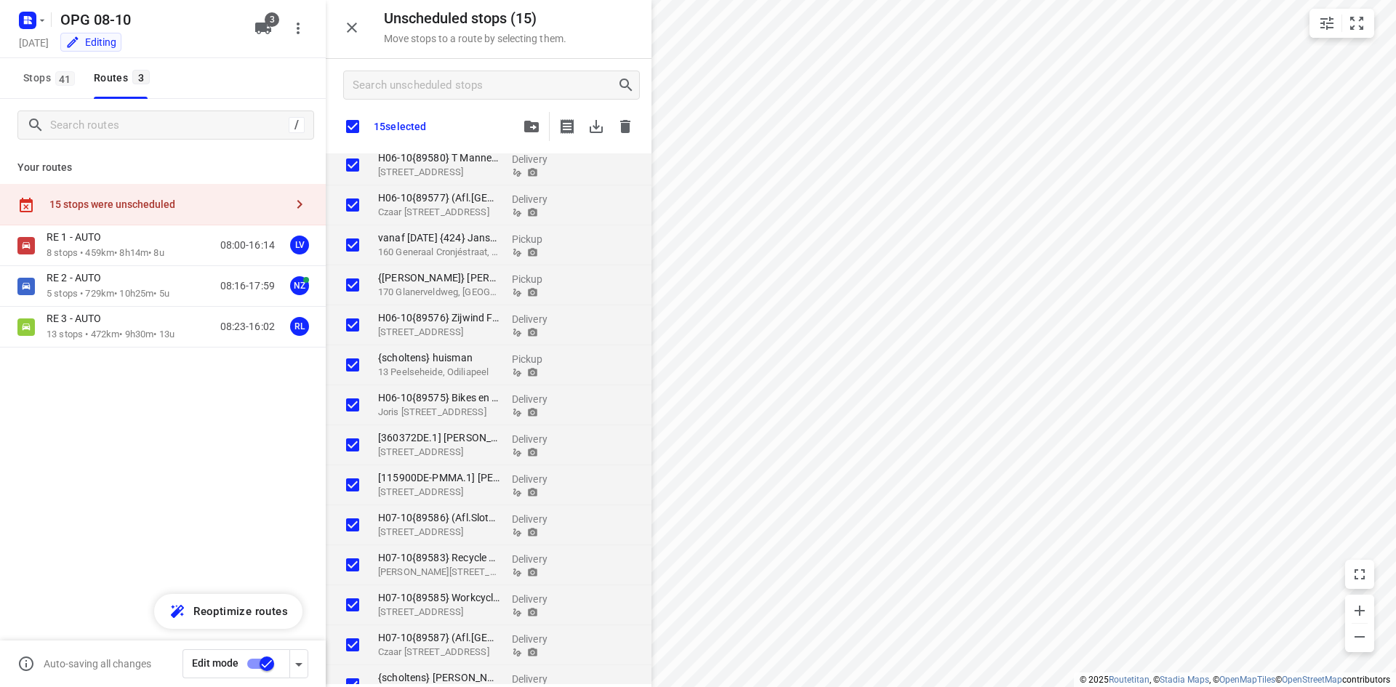
scroll to position [71, 0]
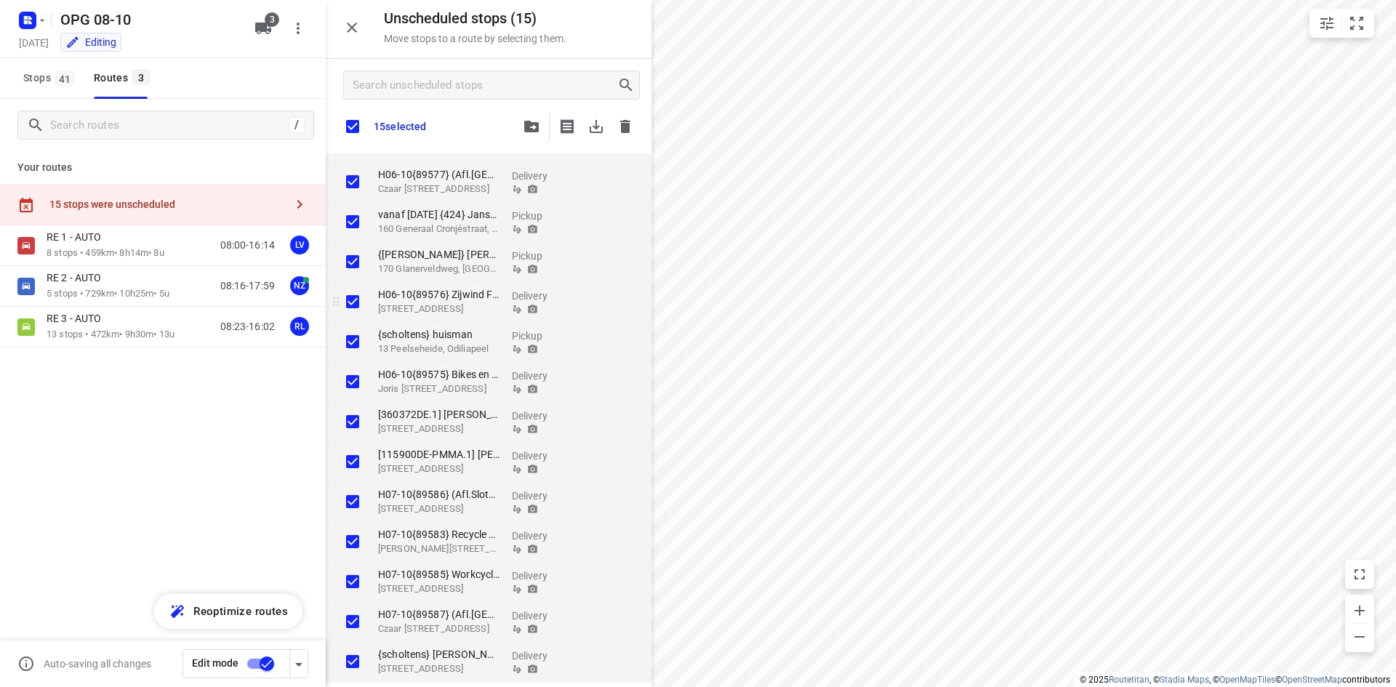
checkbox input "true"
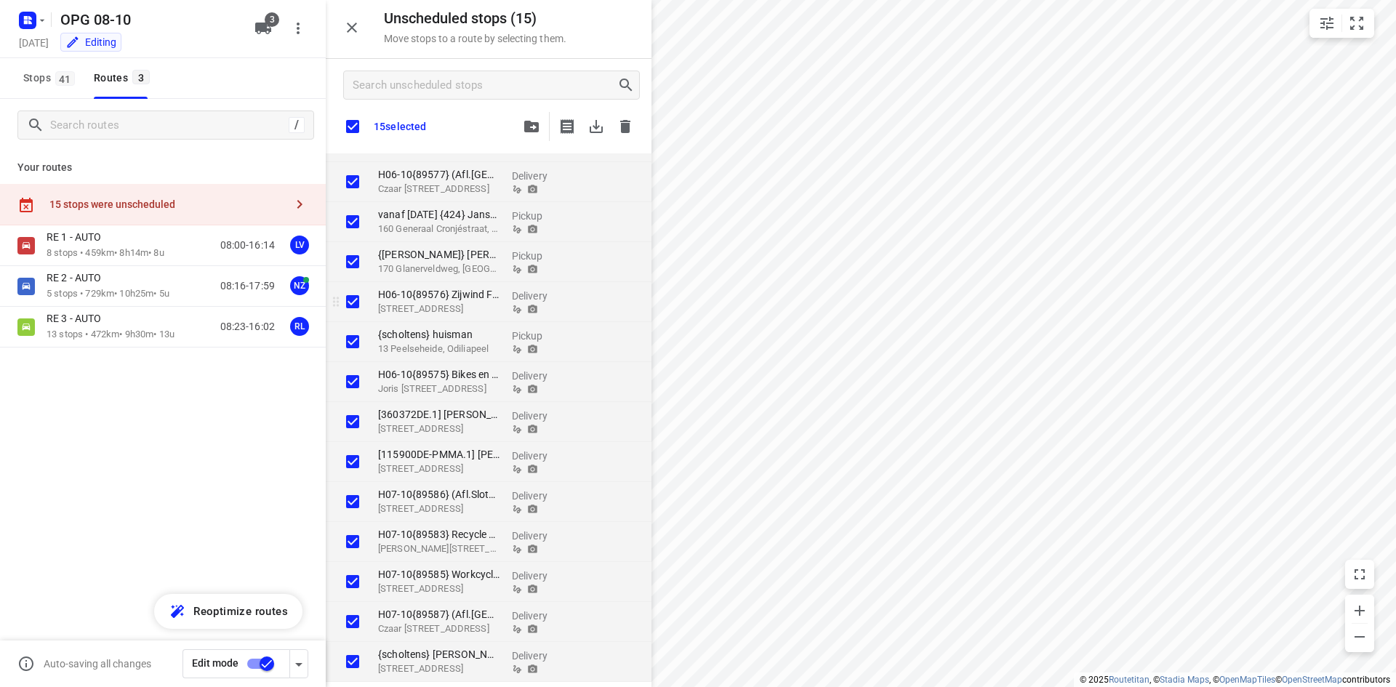
checkbox input "true"
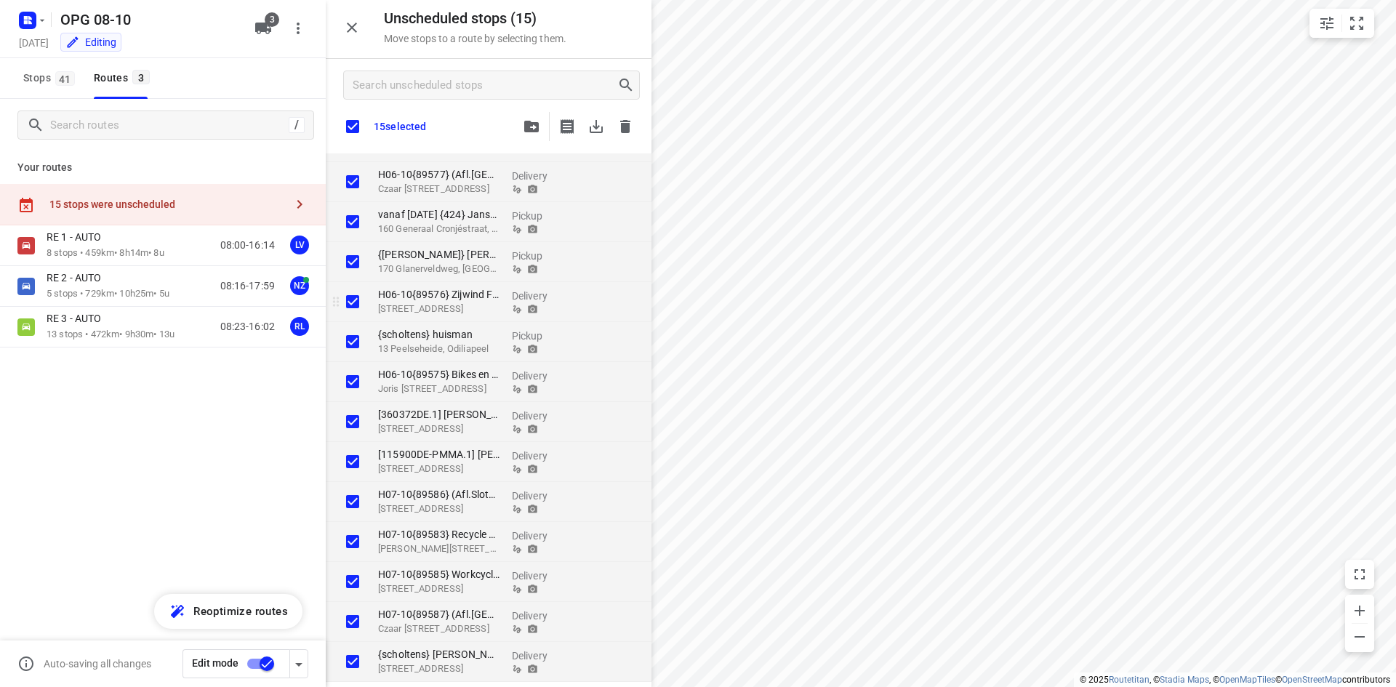
checkbox input "true"
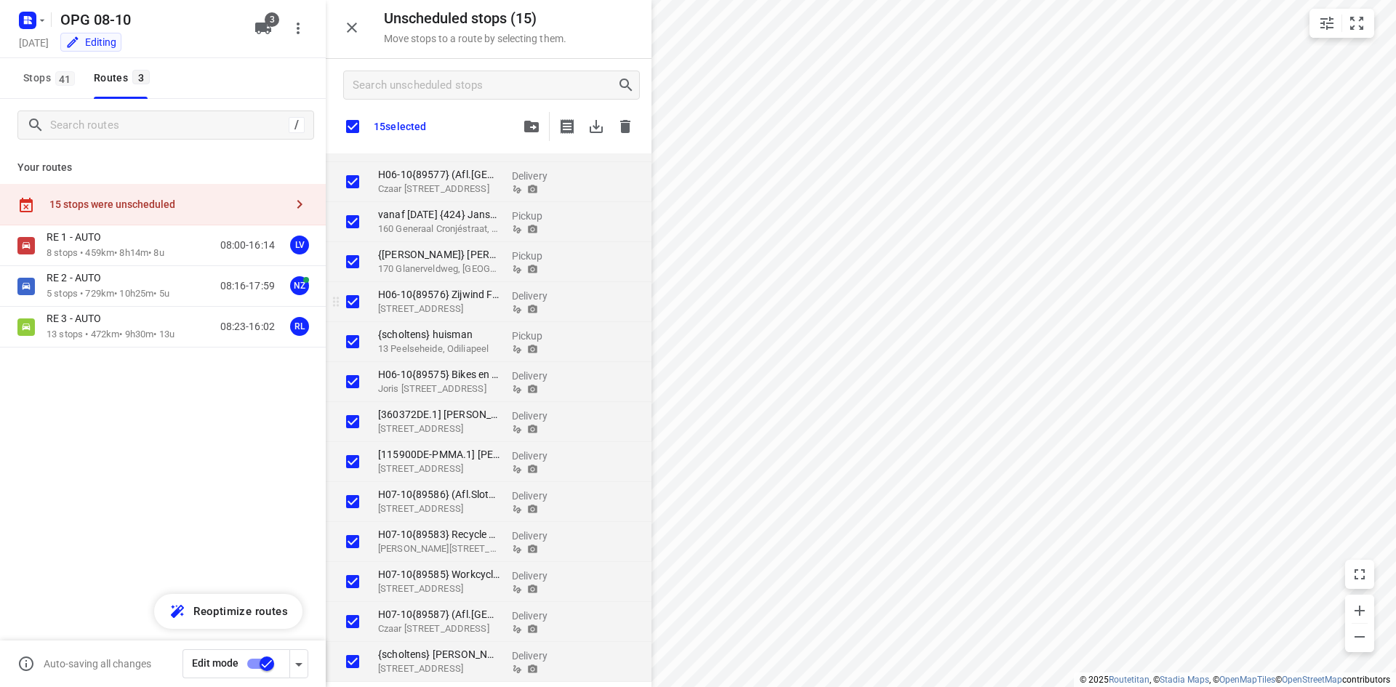
checkbox input "true"
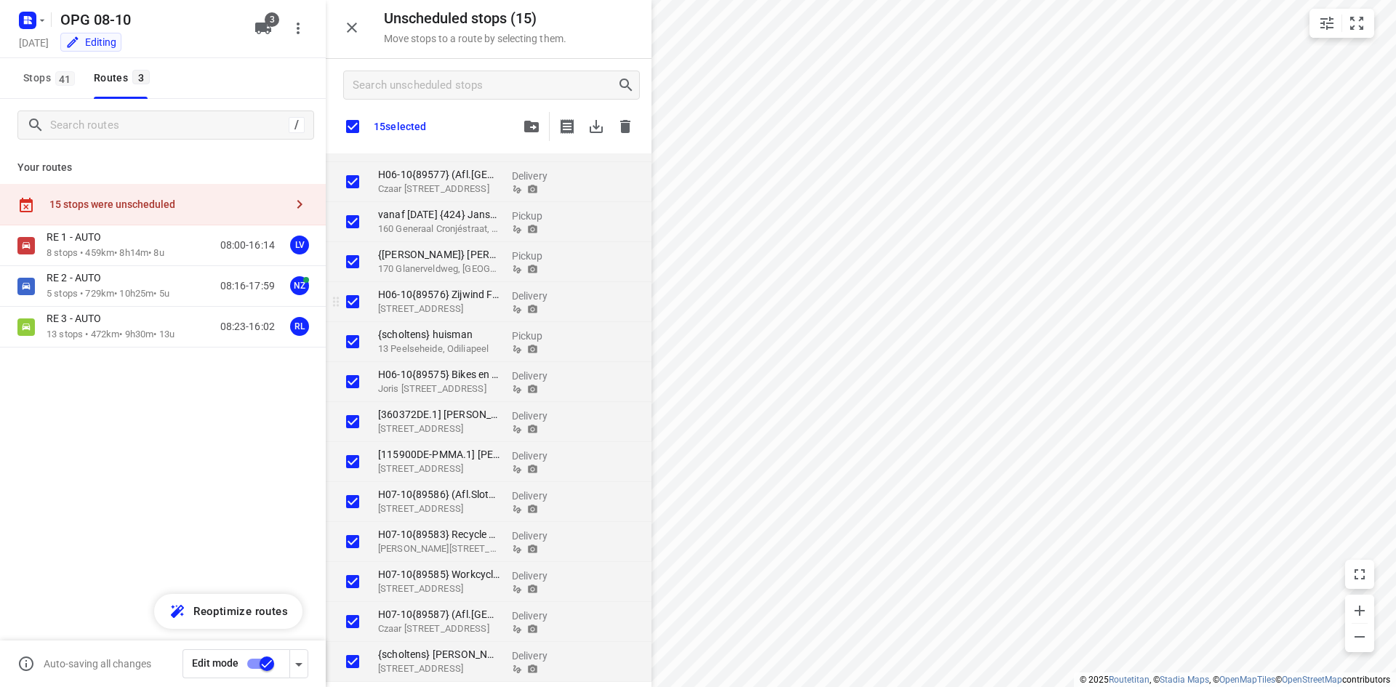
checkbox input "true"
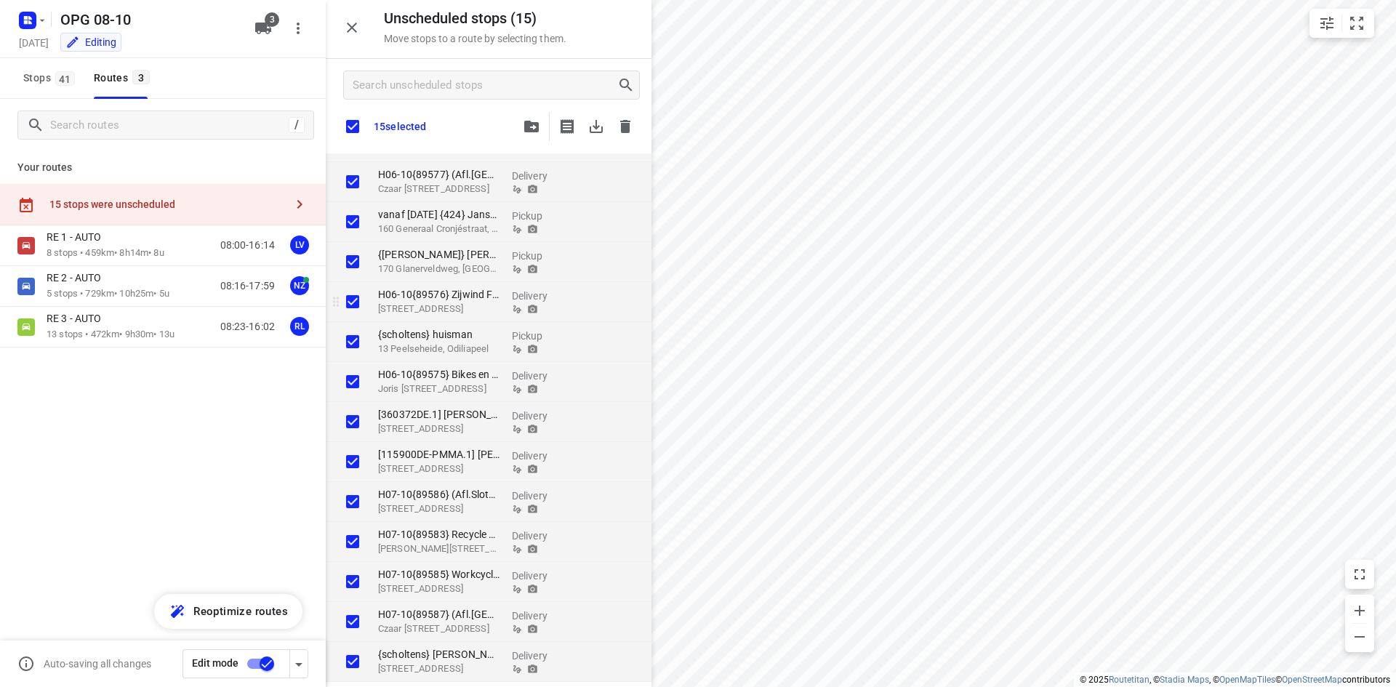
checkbox input "true"
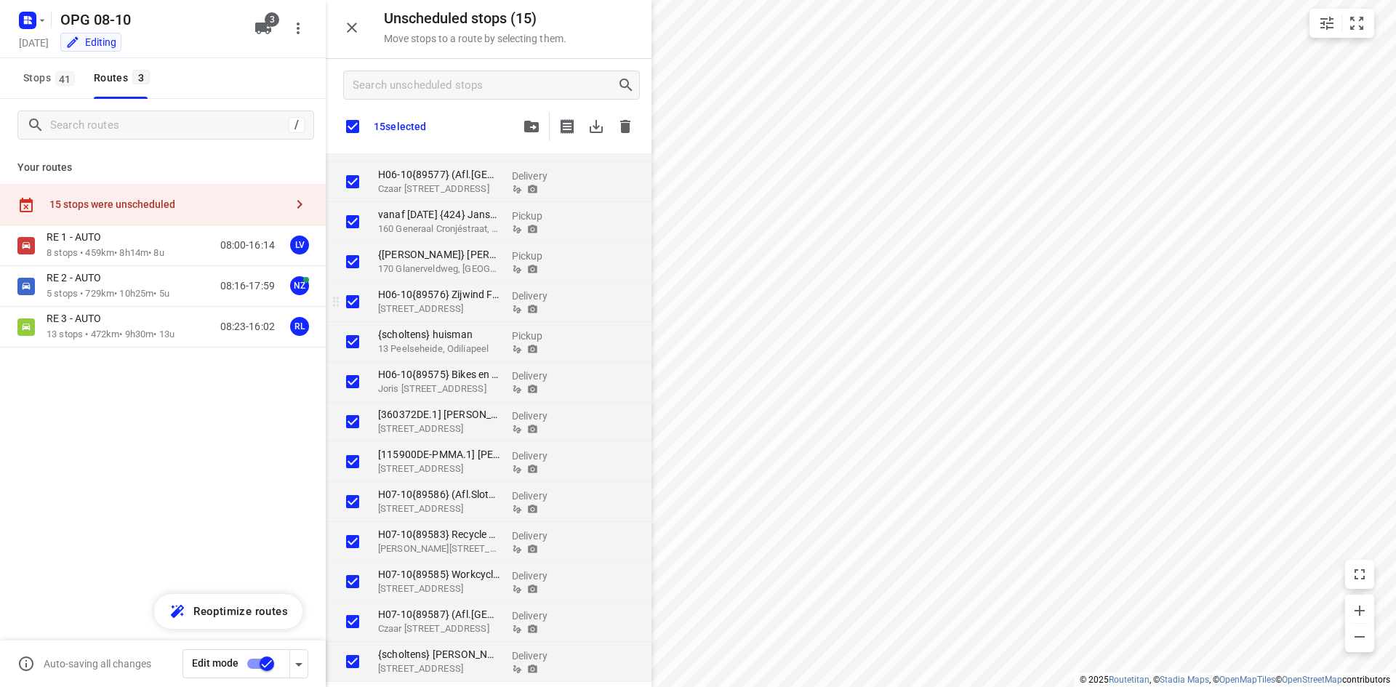
checkbox input "true"
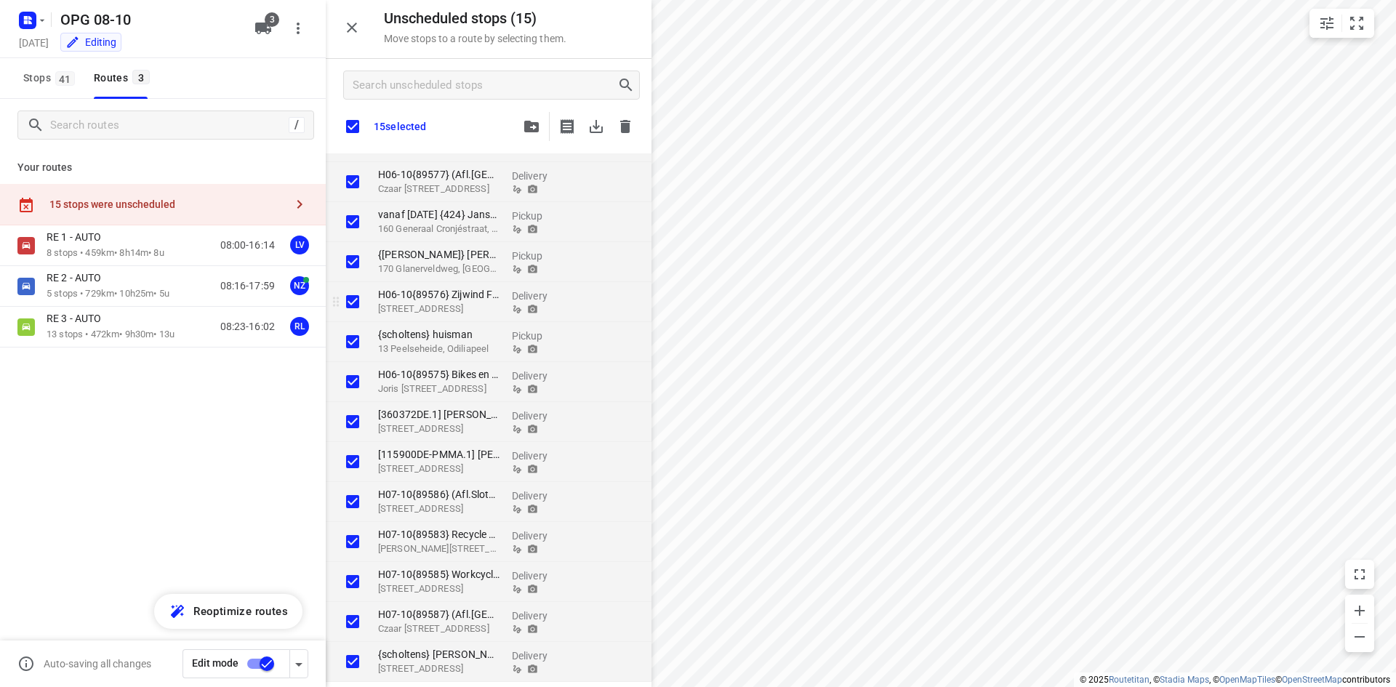
checkbox input "true"
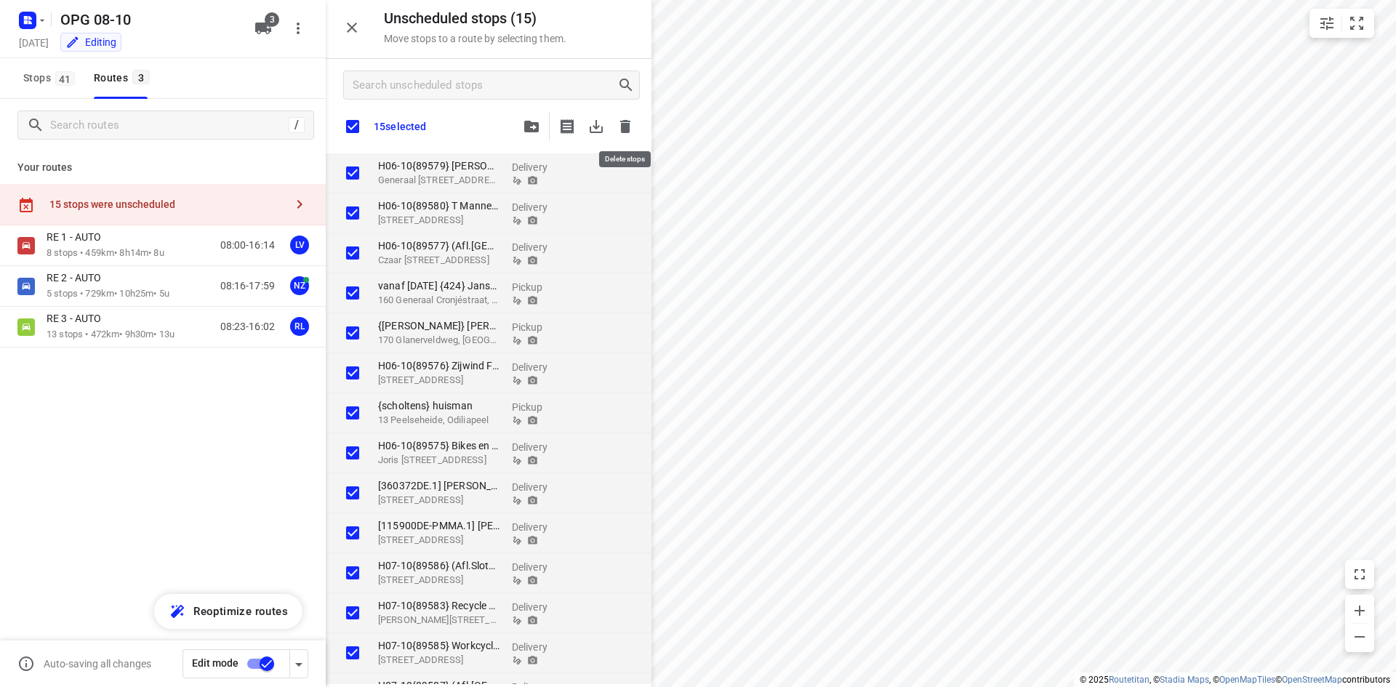
click at [627, 126] on icon "button" at bounding box center [625, 126] width 10 height 13
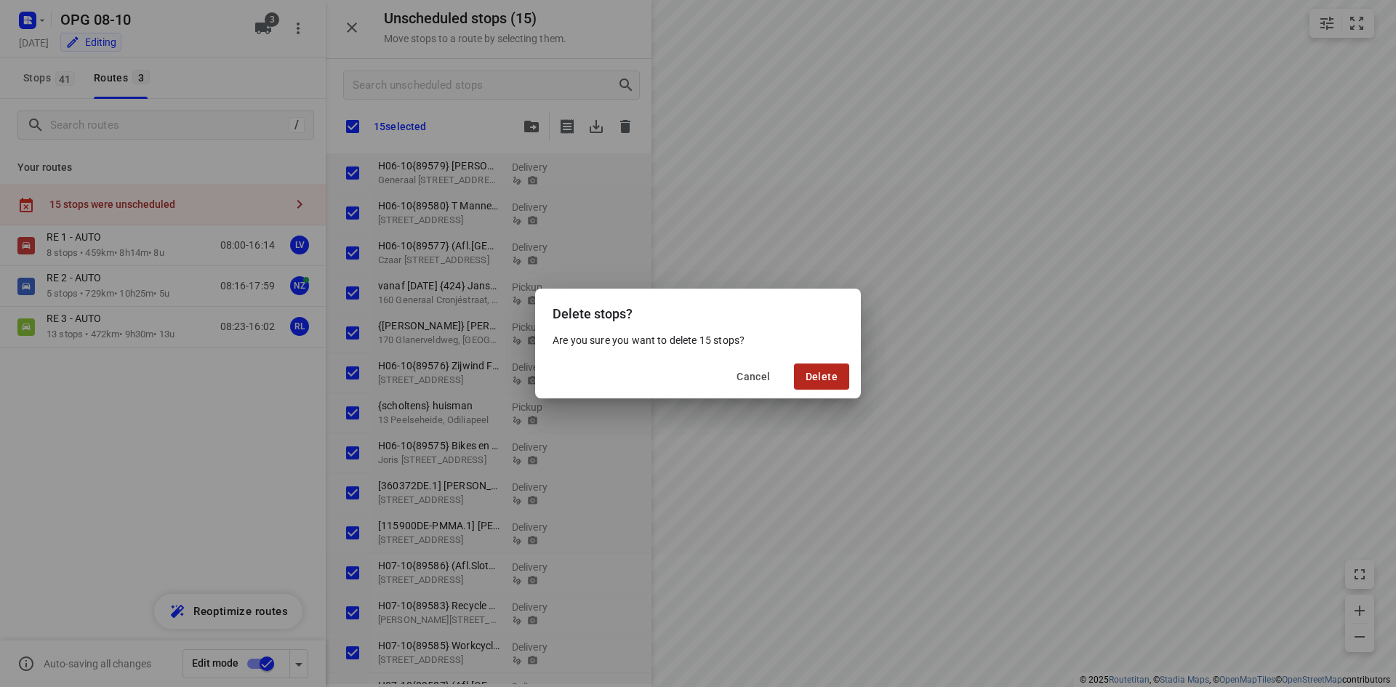
click at [830, 375] on span "Delete" at bounding box center [821, 377] width 32 height 12
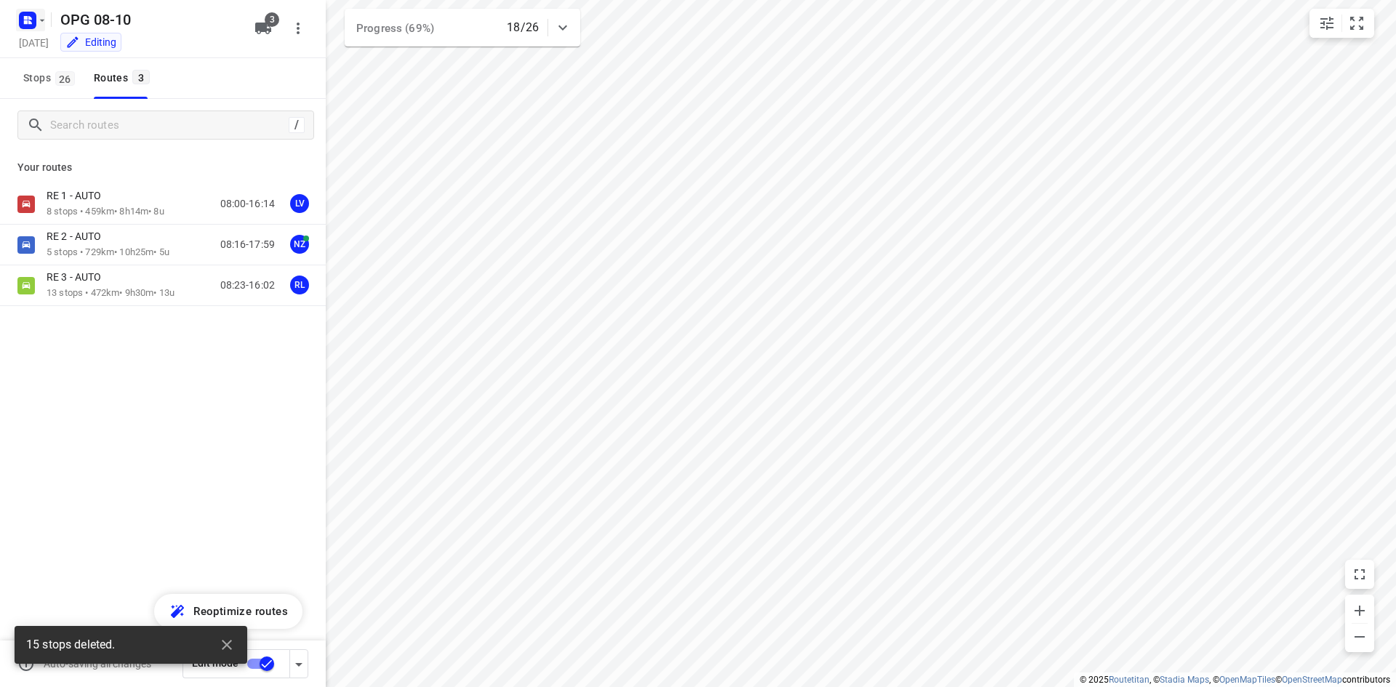
click at [30, 18] on icon "button" at bounding box center [30, 18] width 4 height 4
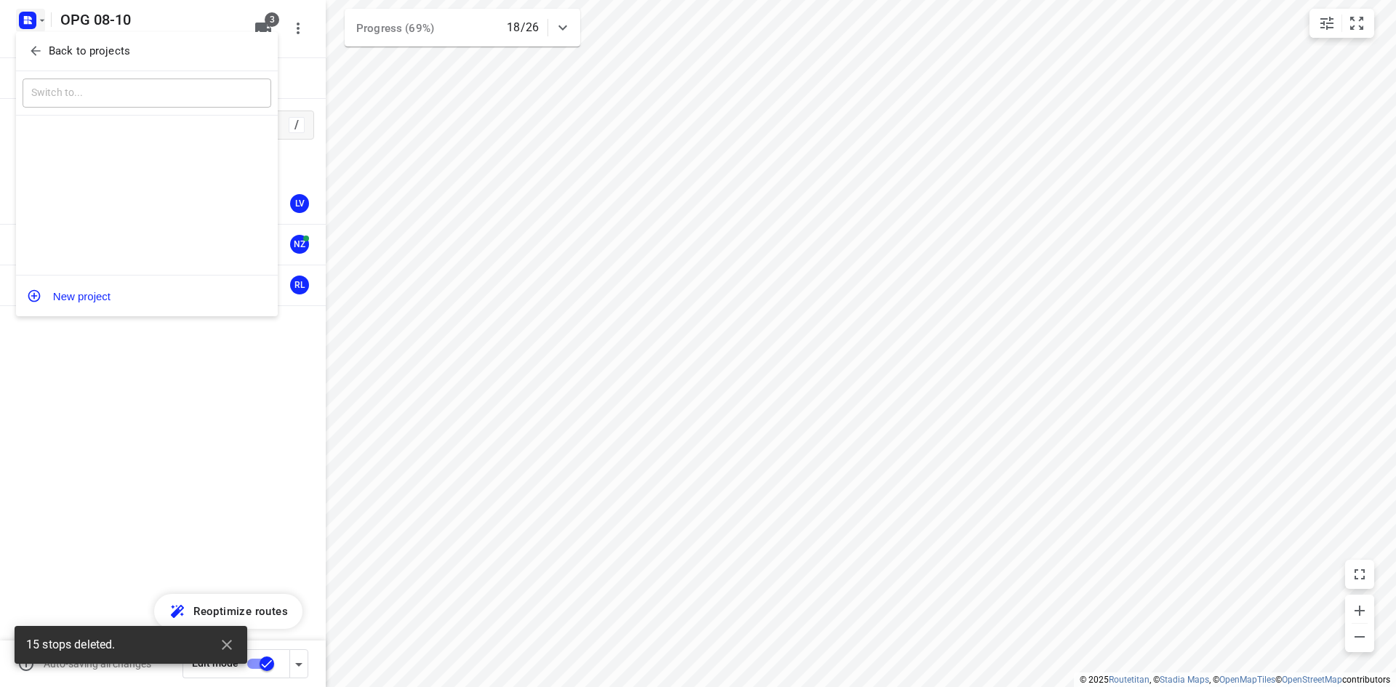
click at [33, 41] on button "Back to projects" at bounding box center [147, 51] width 249 height 24
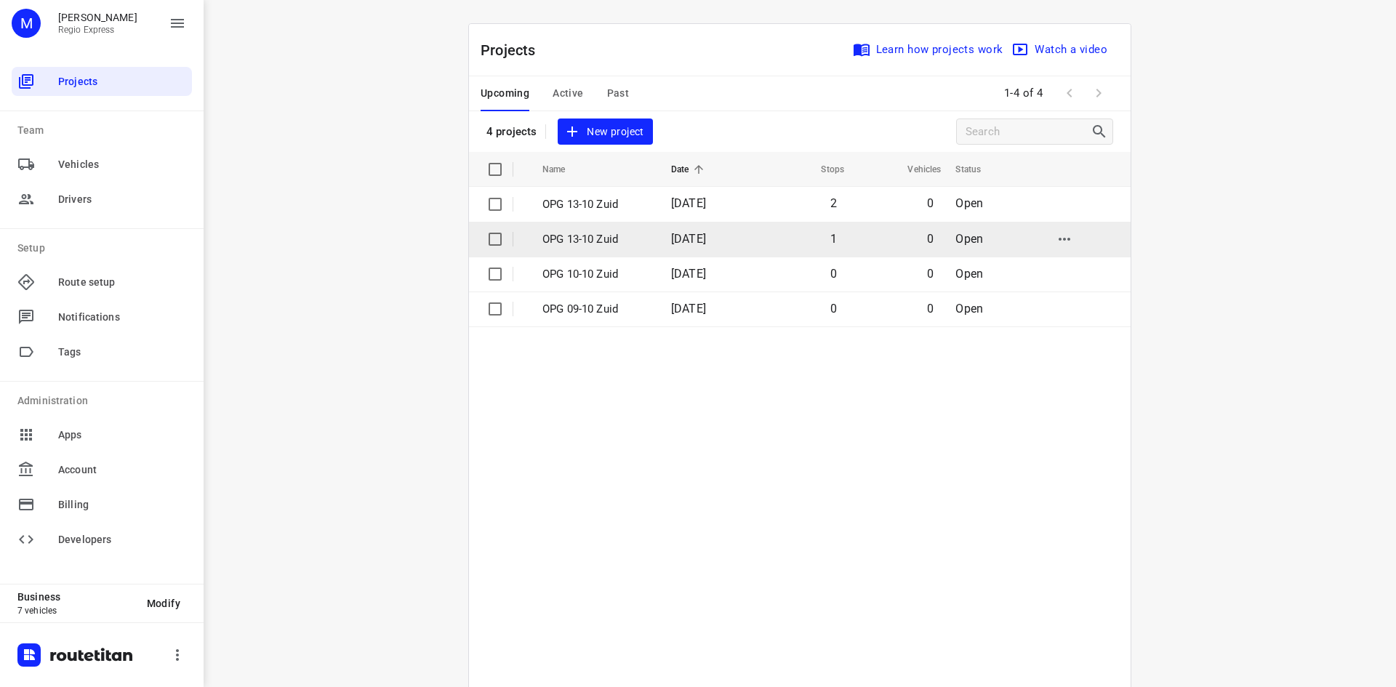
click at [828, 223] on td "1" at bounding box center [800, 239] width 94 height 35
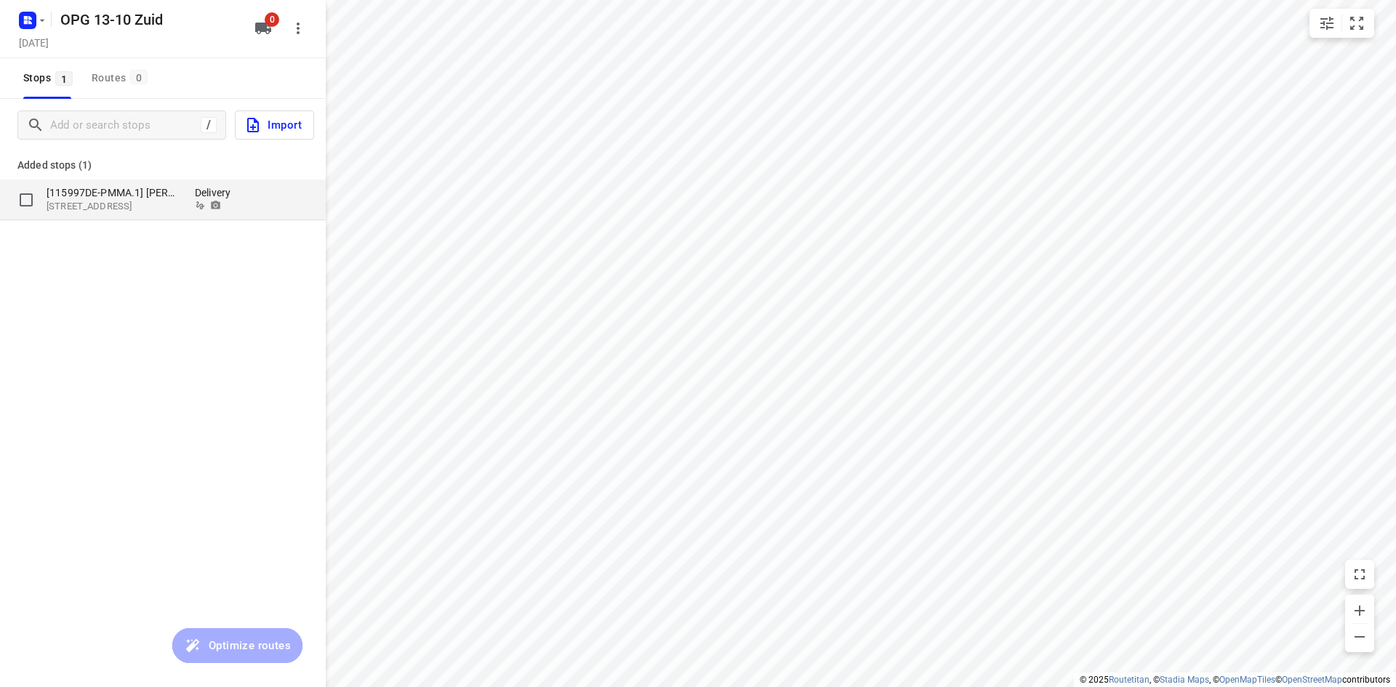
click at [145, 201] on p "[STREET_ADDRESS]" at bounding box center [114, 207] width 134 height 14
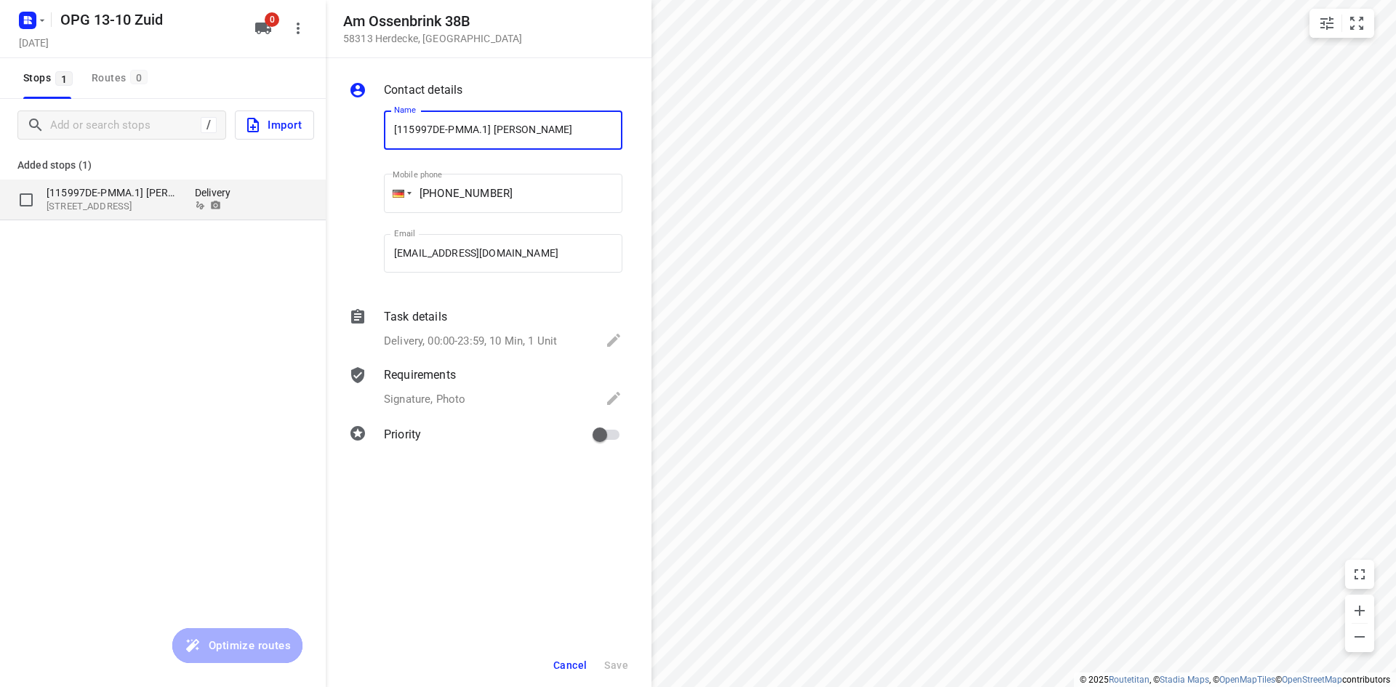
click at [27, 200] on input "grid" at bounding box center [26, 199] width 29 height 29
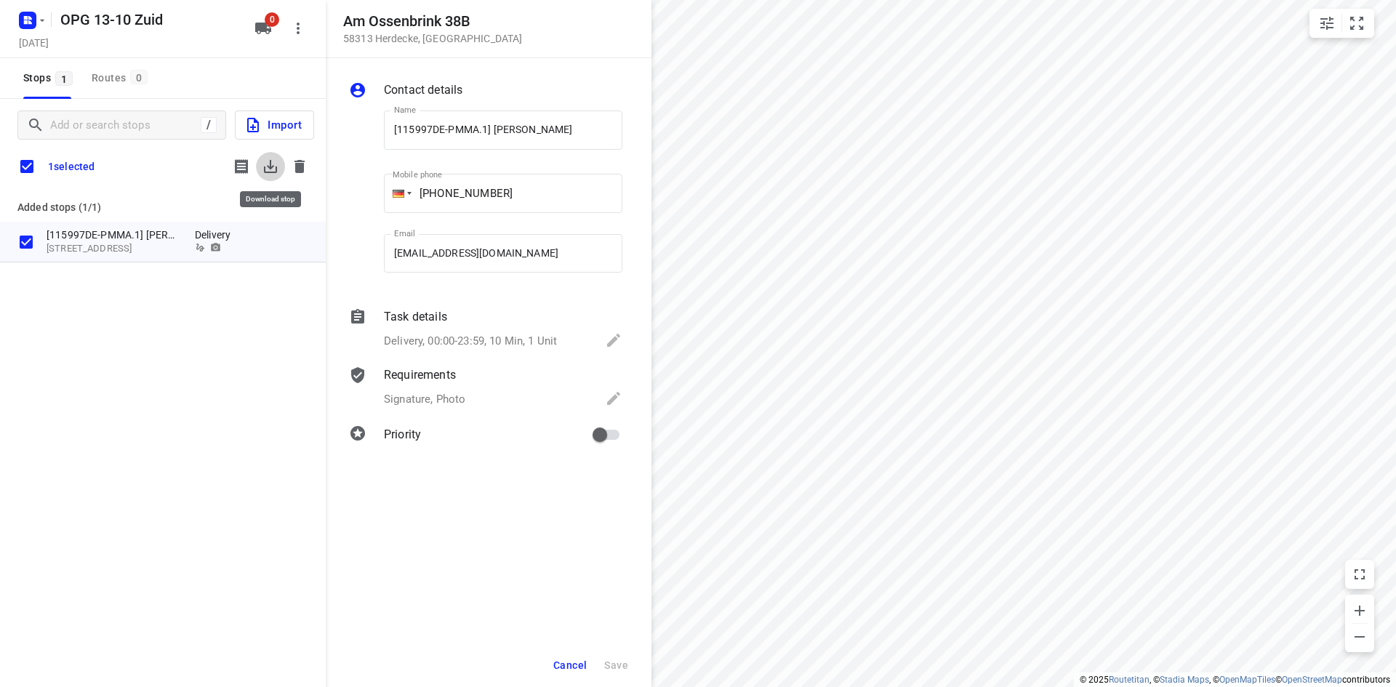
click at [270, 169] on icon "button" at bounding box center [270, 166] width 13 height 13
click at [301, 172] on icon "button" at bounding box center [299, 166] width 10 height 13
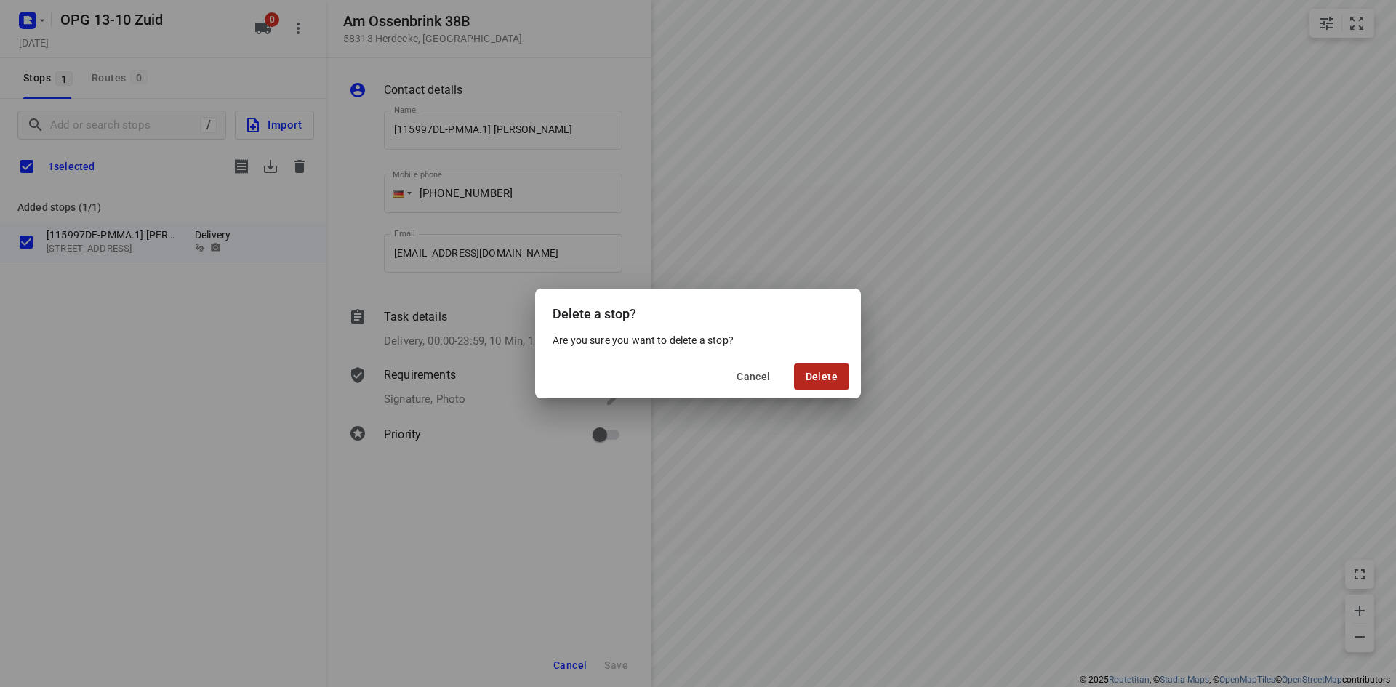
click at [814, 377] on span "Delete" at bounding box center [821, 377] width 32 height 12
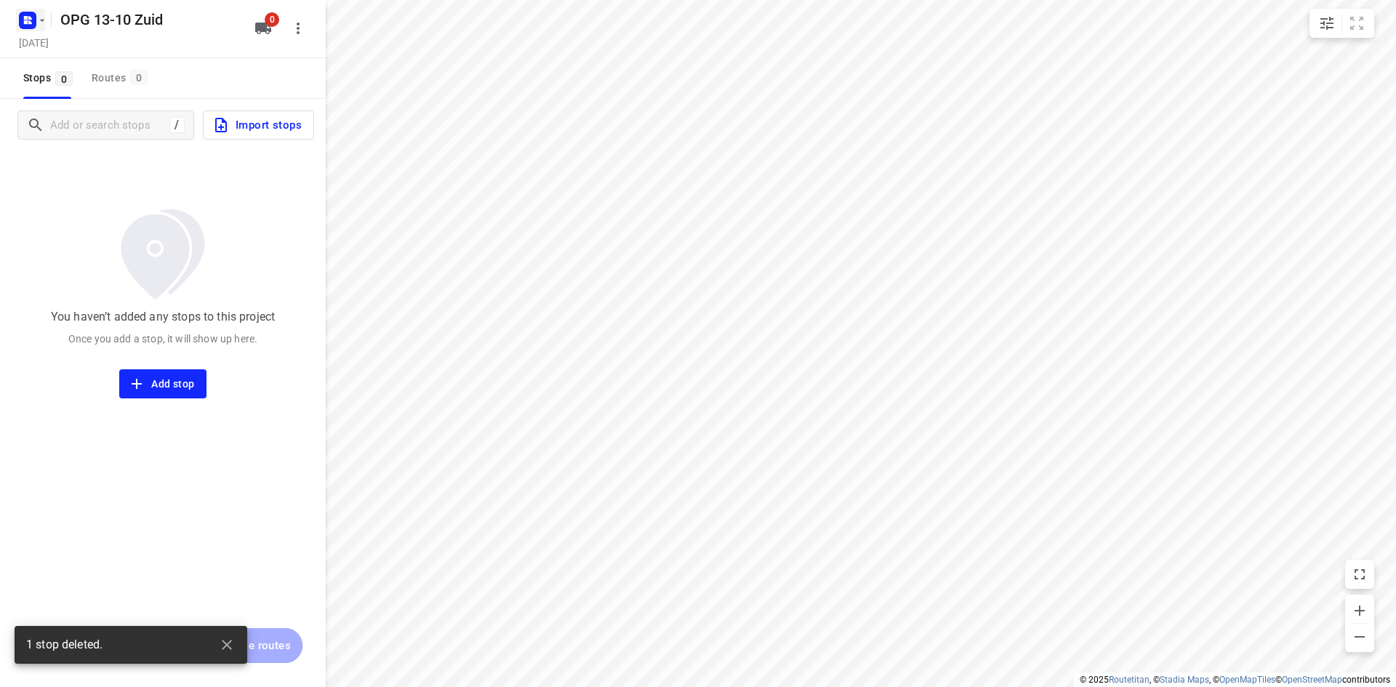
click at [38, 23] on icon "button" at bounding box center [42, 21] width 12 height 12
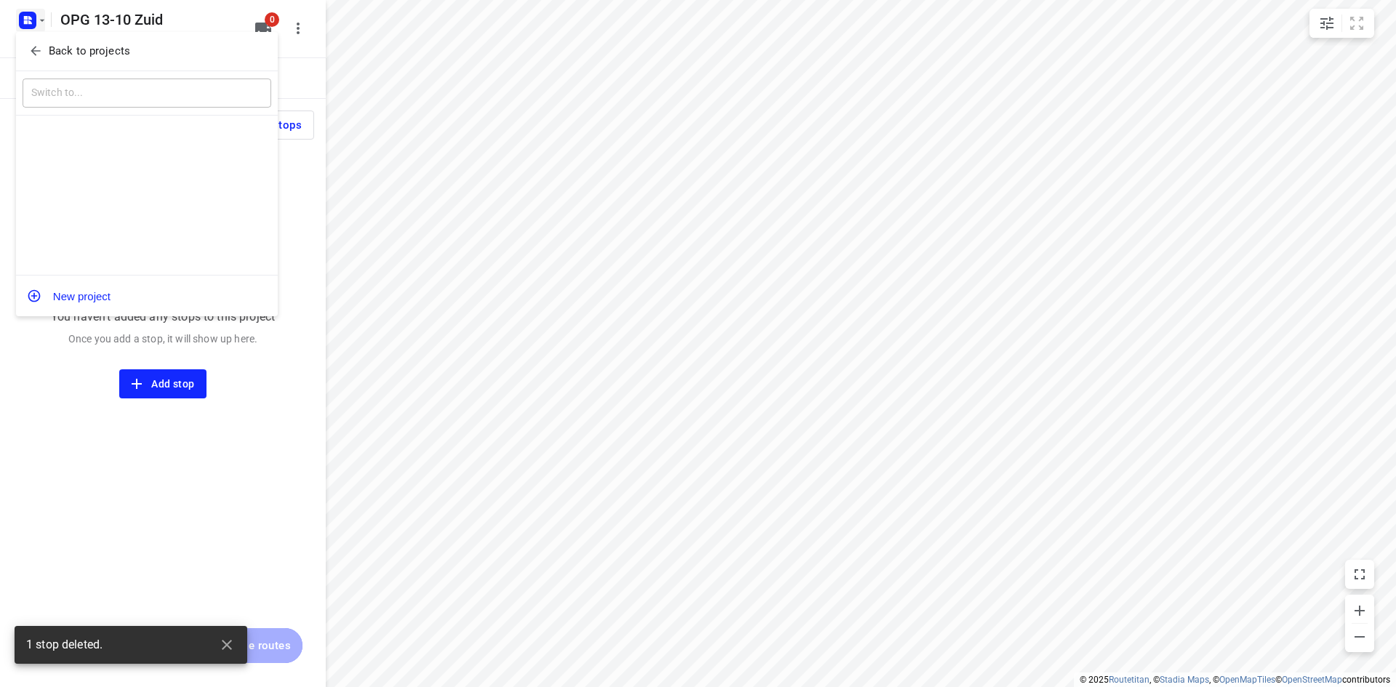
click at [39, 42] on button "Back to projects" at bounding box center [147, 51] width 249 height 24
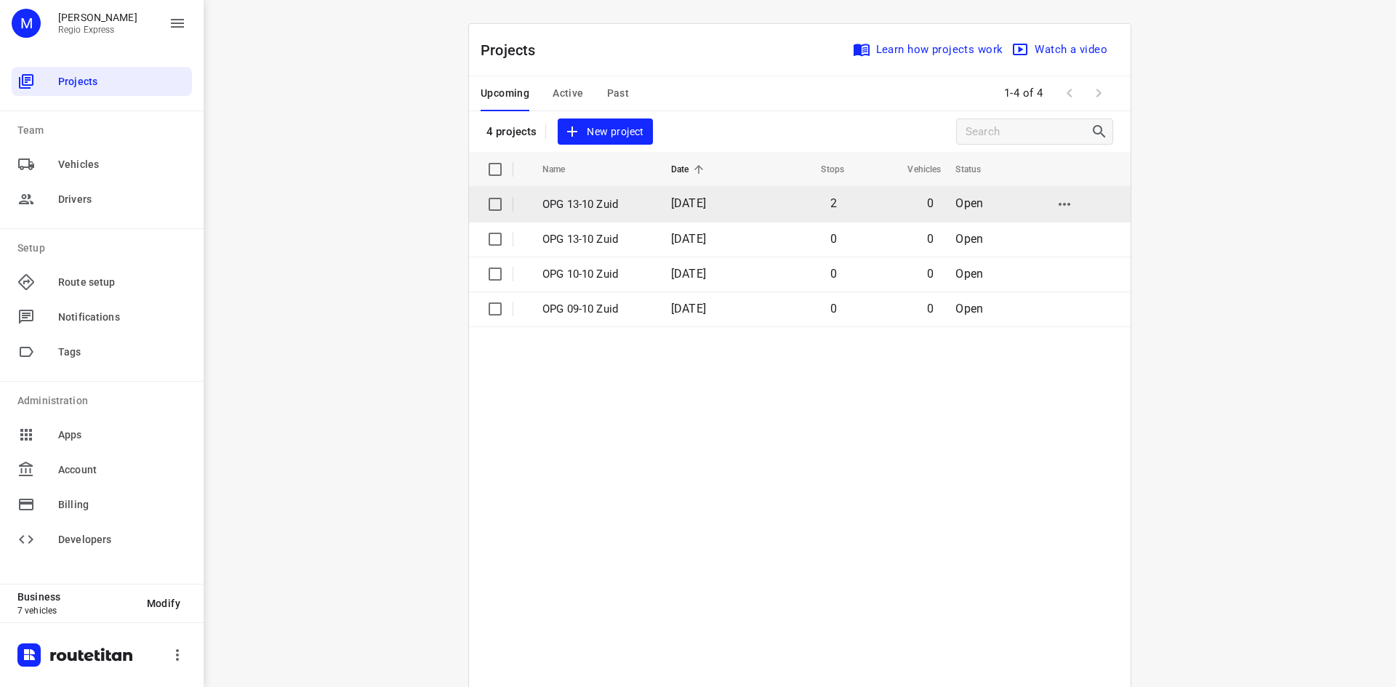
click at [706, 206] on span "[DATE]" at bounding box center [688, 203] width 35 height 14
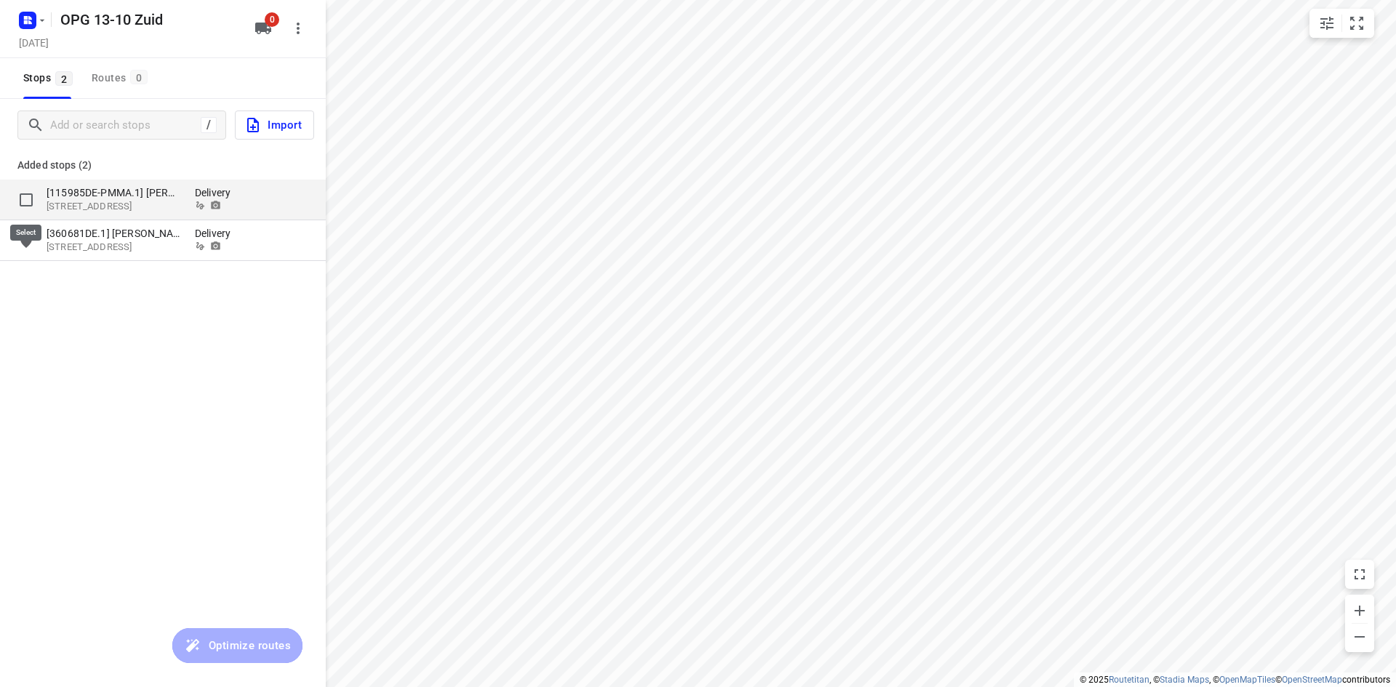
click at [28, 201] on input "grid" at bounding box center [26, 199] width 29 height 29
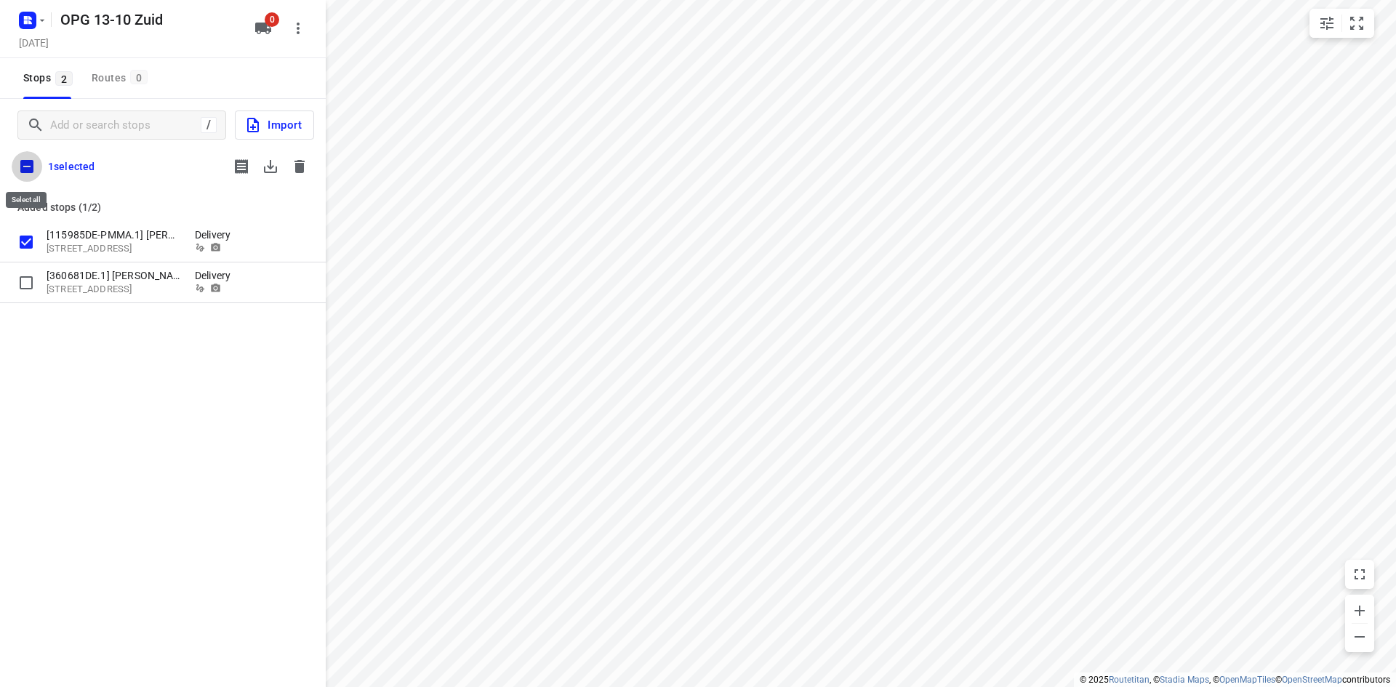
click at [25, 166] on input "checkbox" at bounding box center [27, 166] width 31 height 31
click at [271, 170] on icon "button" at bounding box center [270, 166] width 17 height 17
click at [288, 162] on button "button" at bounding box center [299, 166] width 29 height 29
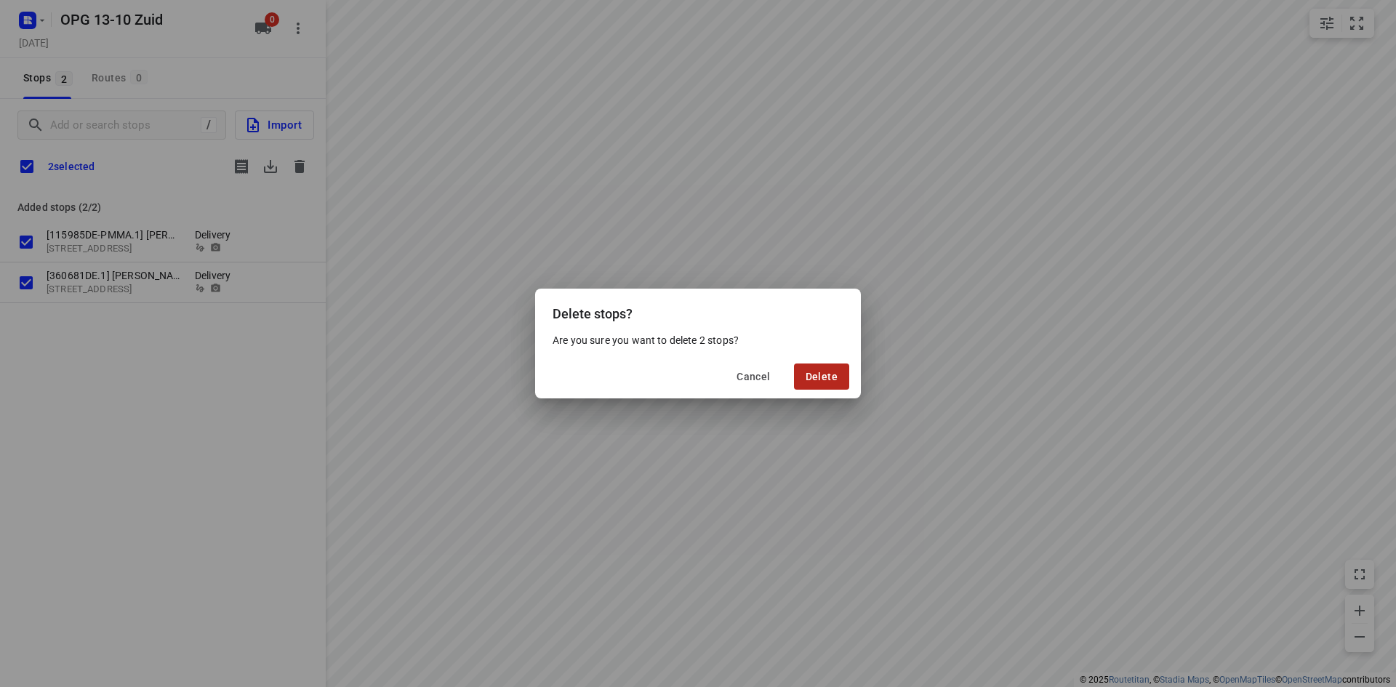
click at [802, 370] on button "Delete" at bounding box center [821, 376] width 55 height 26
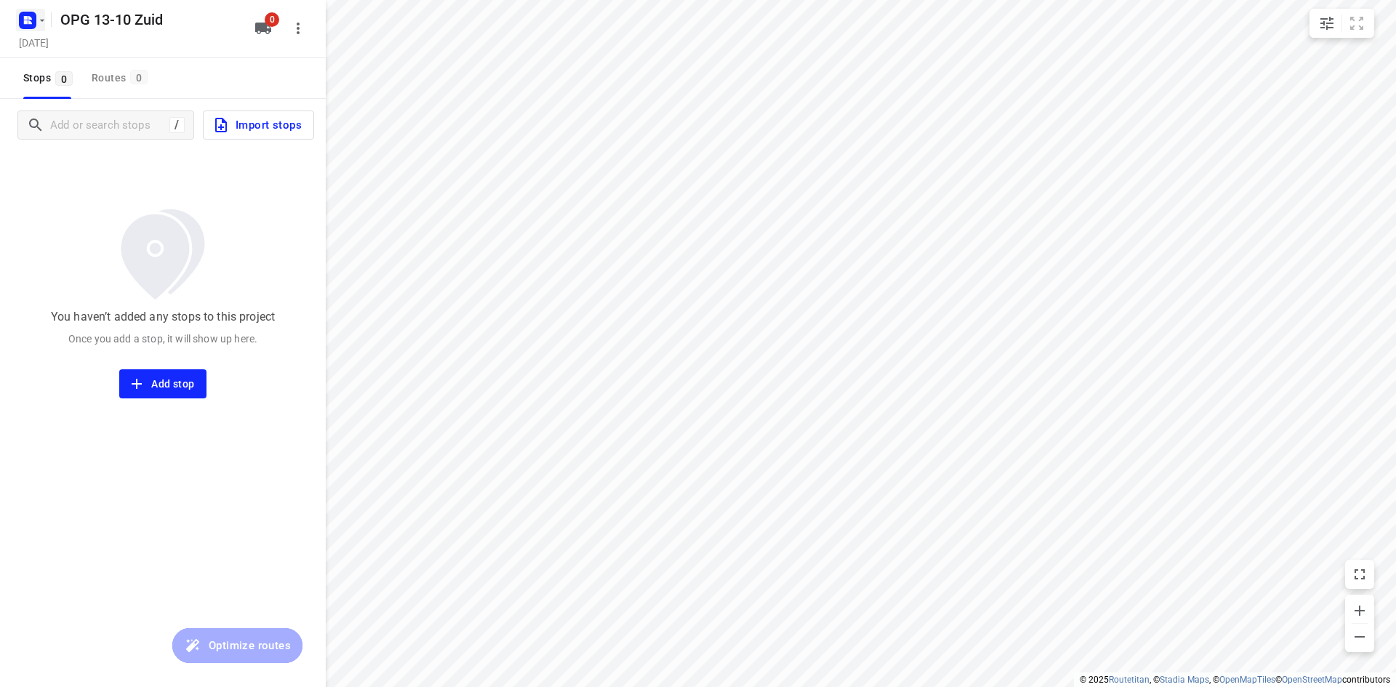
click at [31, 20] on rect "button" at bounding box center [27, 20] width 17 height 17
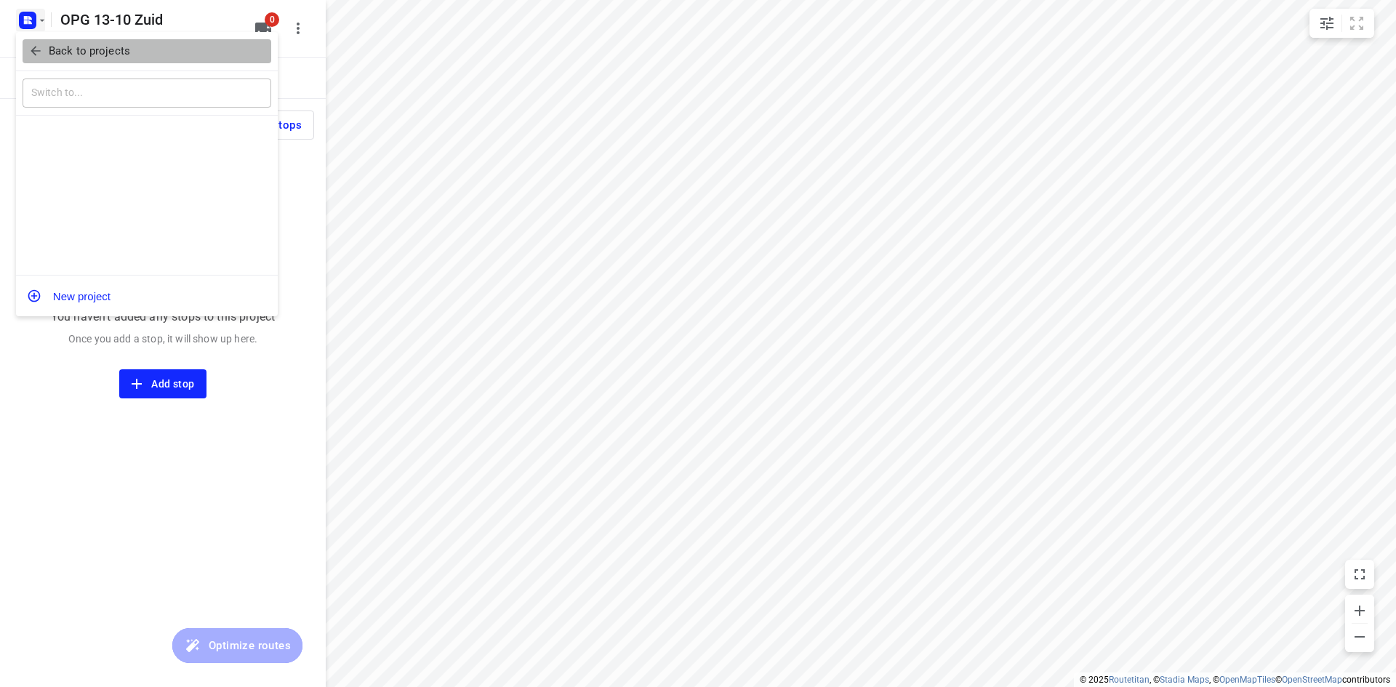
click at [40, 44] on icon "button" at bounding box center [35, 51] width 15 height 15
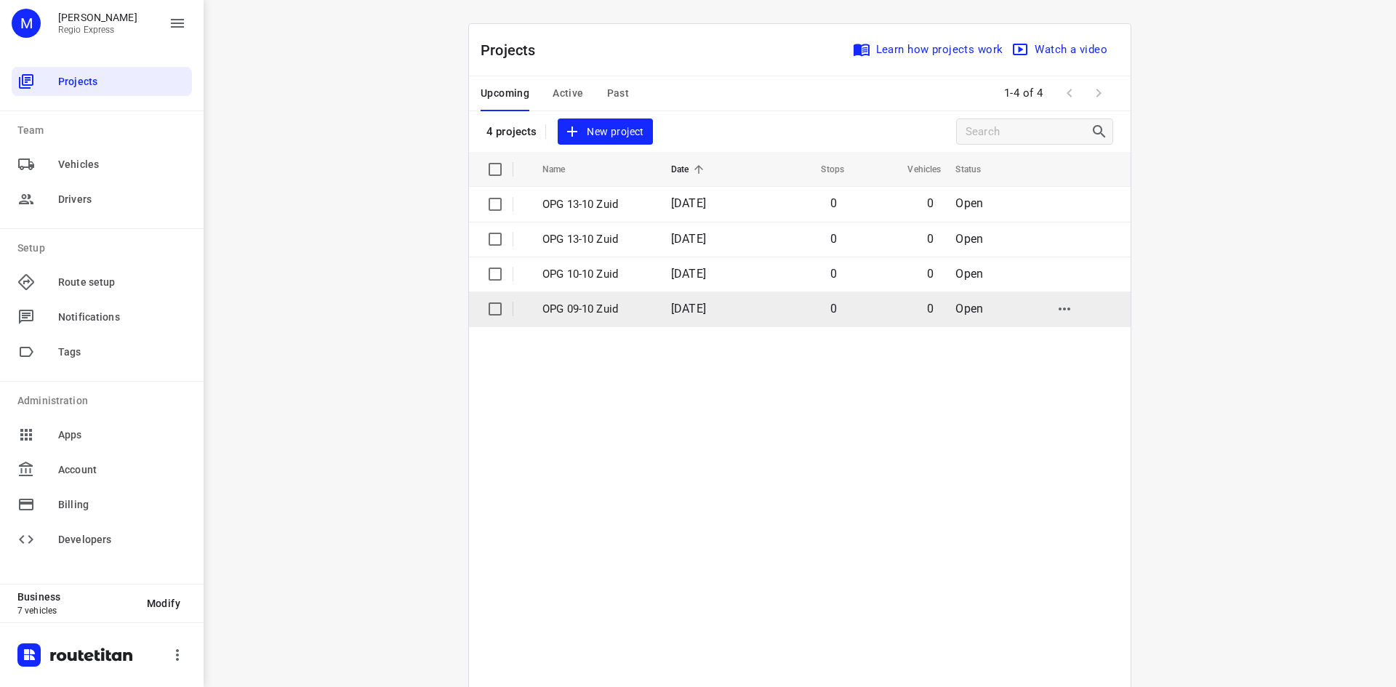
click at [659, 308] on td "[DATE]" at bounding box center [706, 308] width 94 height 35
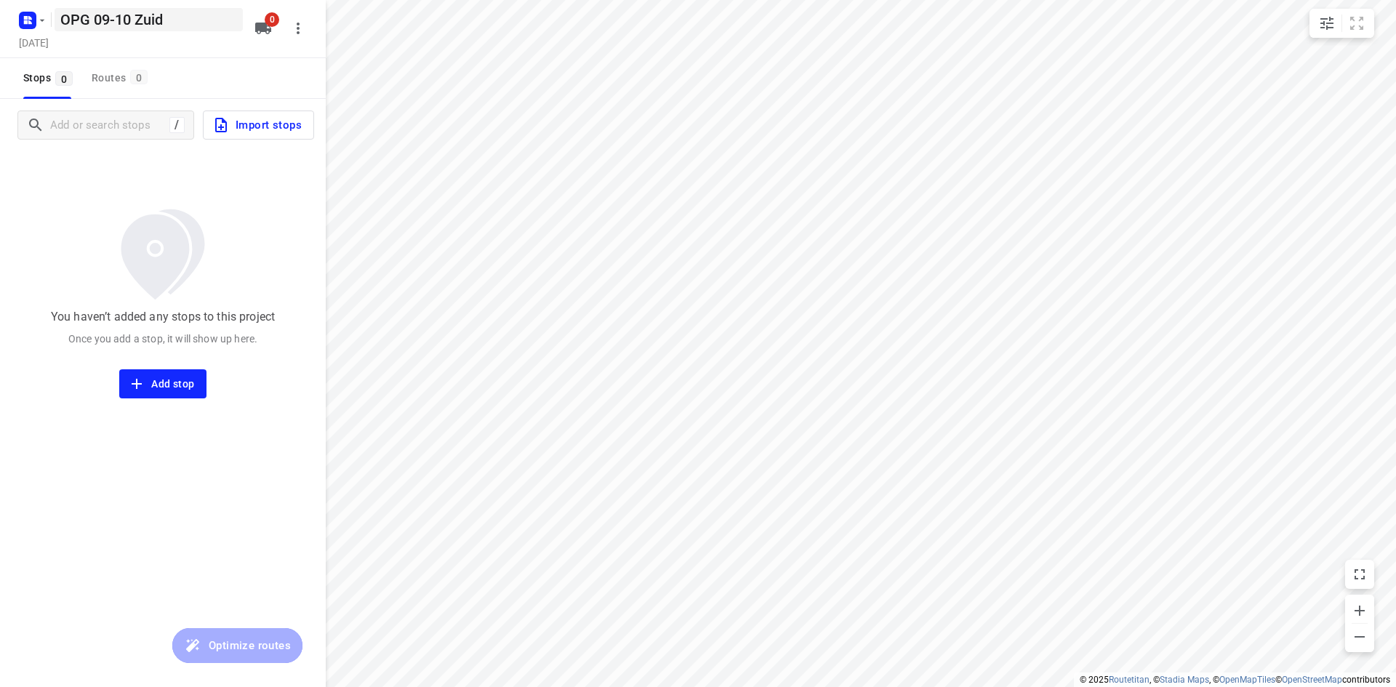
click at [129, 23] on h5 "OPG 09-10 Zuid" at bounding box center [149, 19] width 188 height 23
drag, startPoint x: 181, startPoint y: 21, endPoint x: 130, endPoint y: 31, distance: 51.7
click at [130, 31] on input "OPG 09-10 Zuid" at bounding box center [149, 19] width 188 height 23
click at [258, 30] on icon "button" at bounding box center [263, 29] width 16 height 12
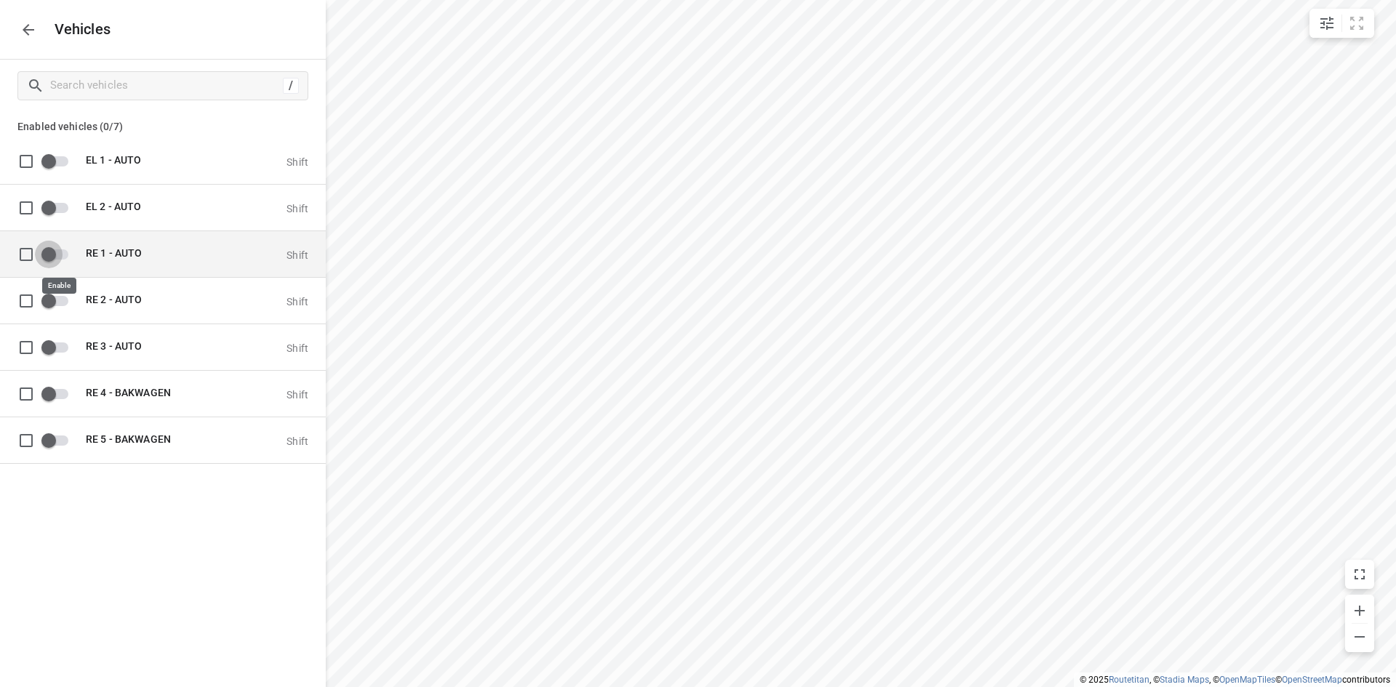
click at [50, 254] on input "grid" at bounding box center [48, 254] width 83 height 28
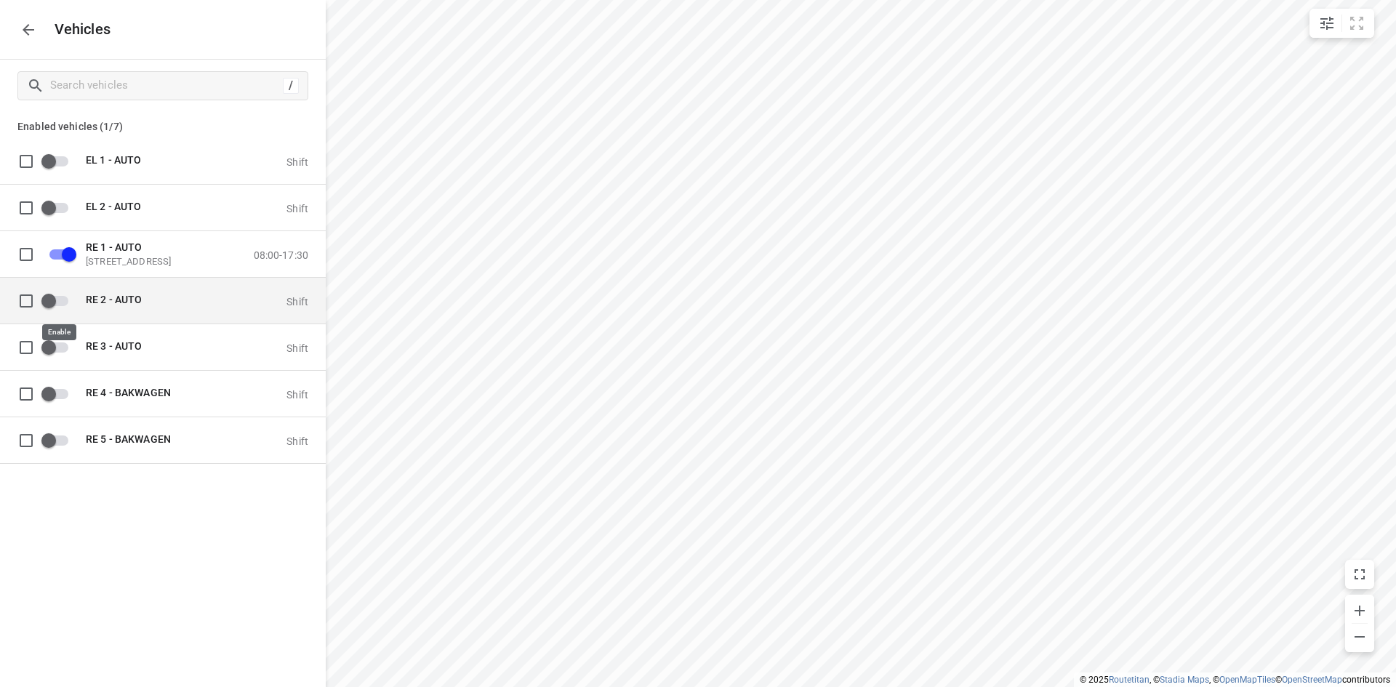
click at [64, 297] on input "grid" at bounding box center [48, 300] width 83 height 28
click at [25, 36] on icon "button" at bounding box center [28, 29] width 17 height 17
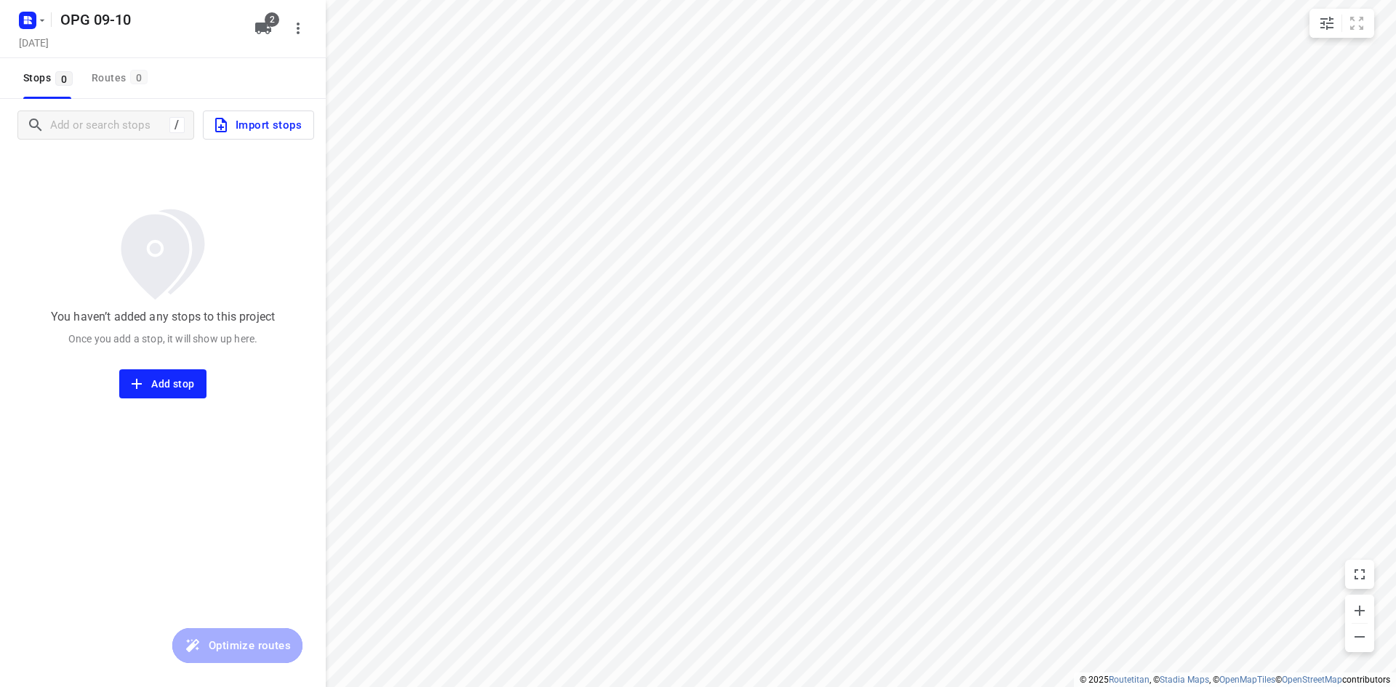
click at [164, 376] on span "Add stop" at bounding box center [162, 384] width 63 height 18
click at [107, 102] on div "/ Import stops" at bounding box center [163, 125] width 326 height 52
click at [122, 76] on div "Routes 0" at bounding box center [122, 78] width 60 height 18
click at [252, 122] on span "Import stops" at bounding box center [256, 125] width 89 height 19
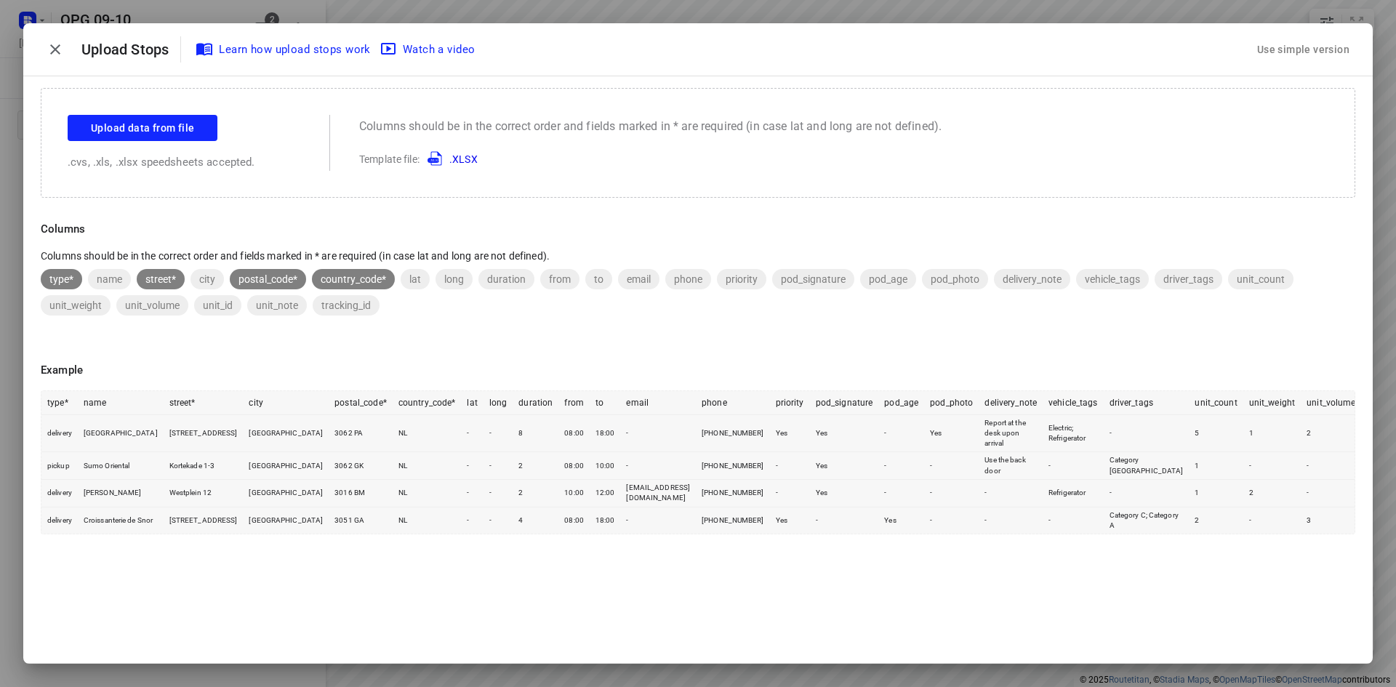
click at [1306, 39] on div "Use simple version" at bounding box center [1303, 50] width 98 height 24
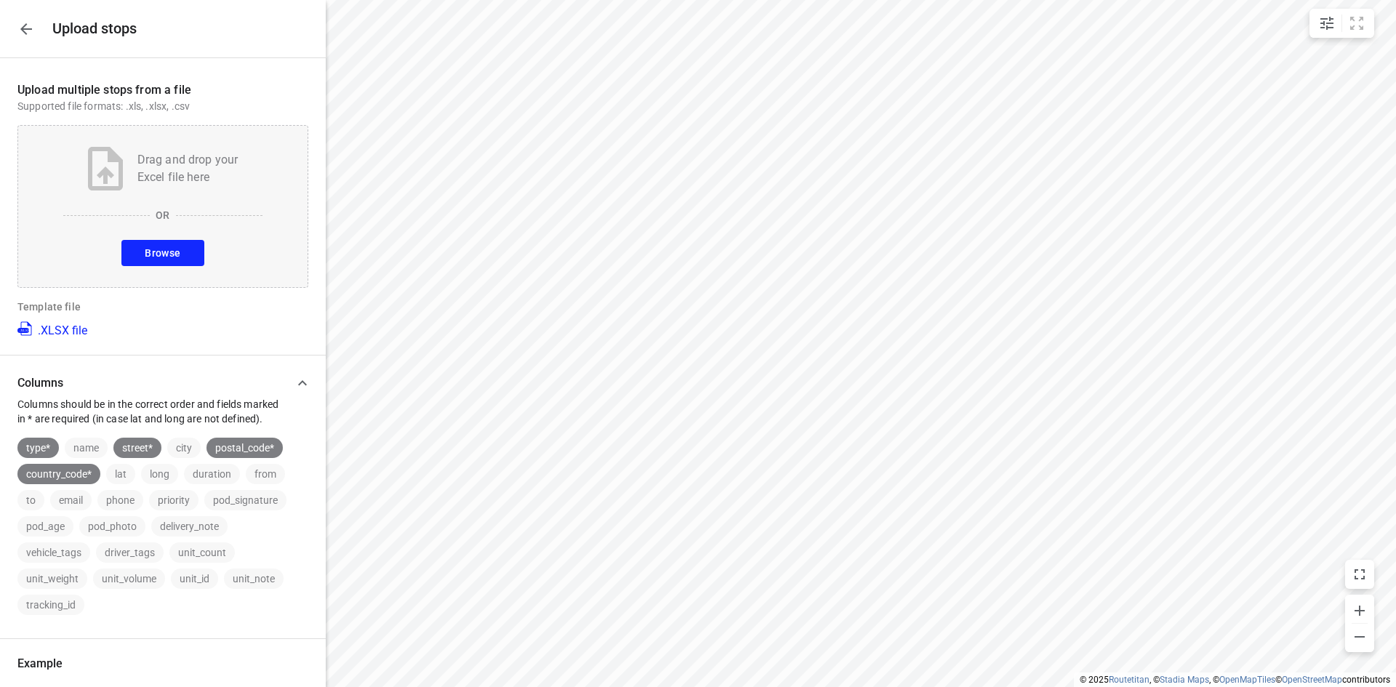
click at [188, 250] on button "Browse" at bounding box center [162, 253] width 82 height 26
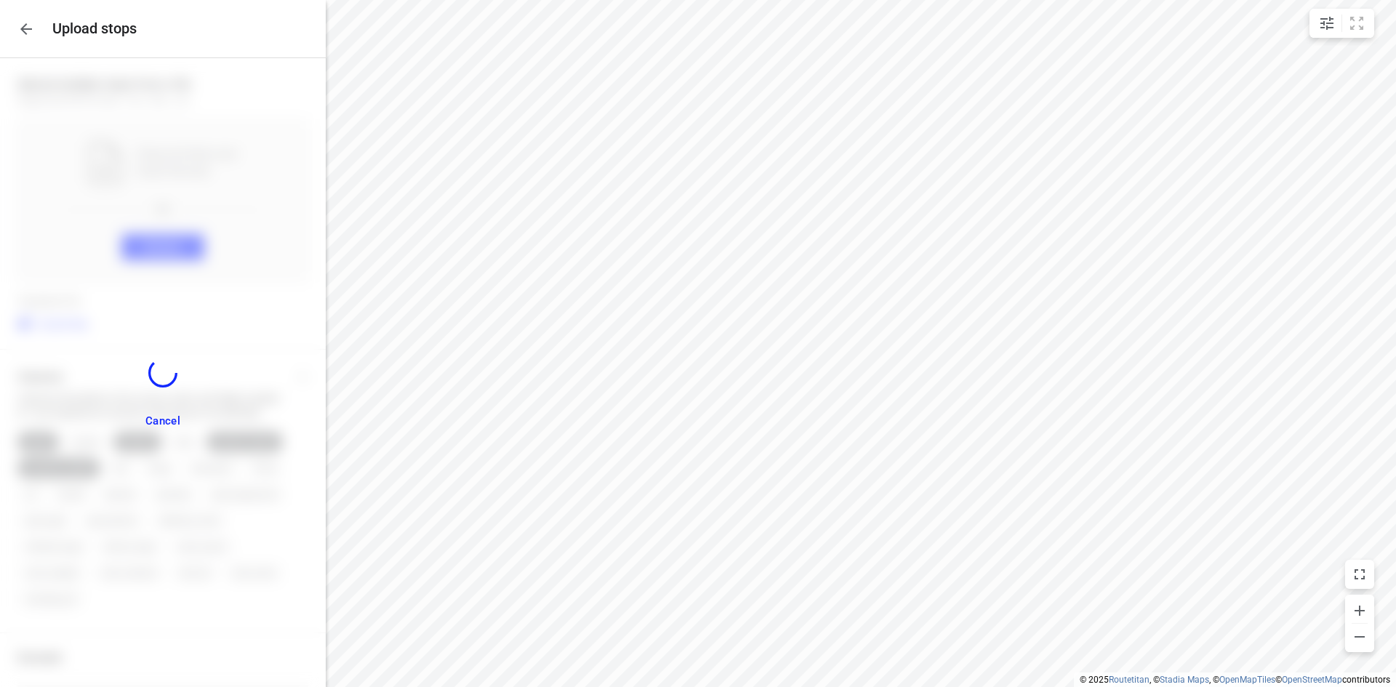
scroll to position [472, 0]
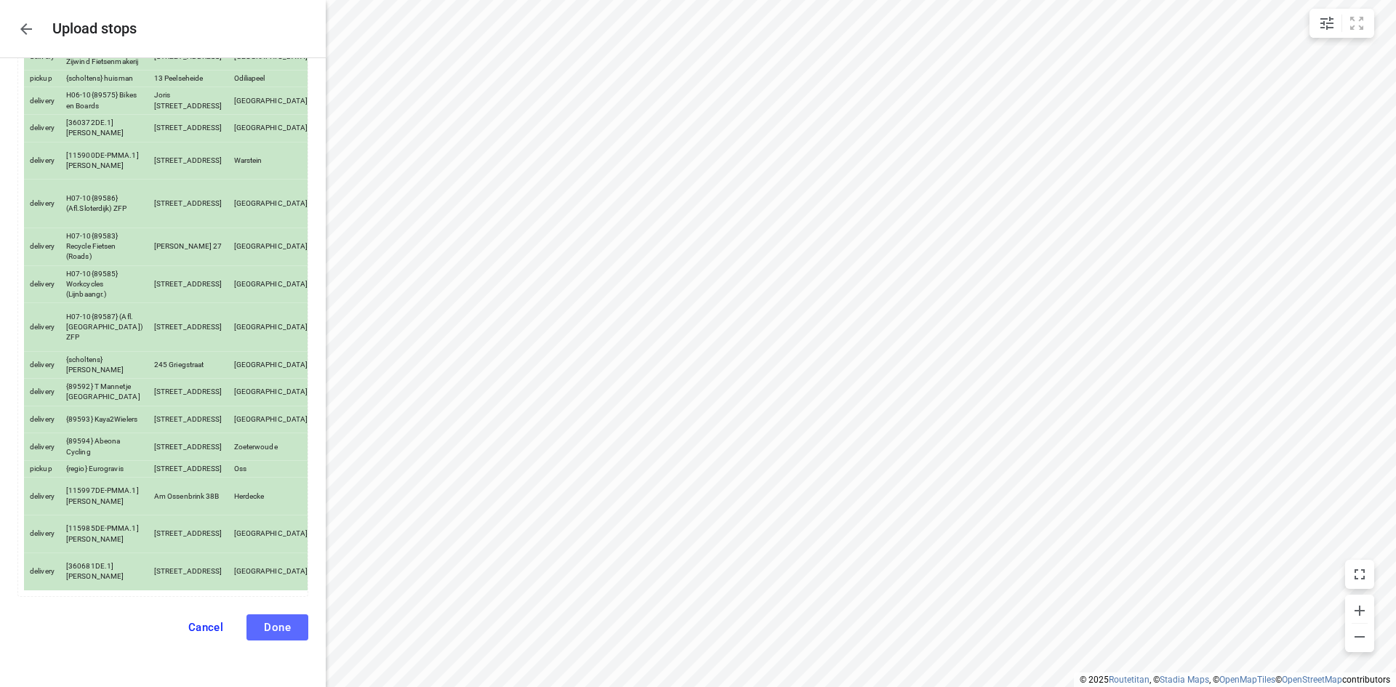
click at [283, 629] on button "Done" at bounding box center [277, 627] width 62 height 26
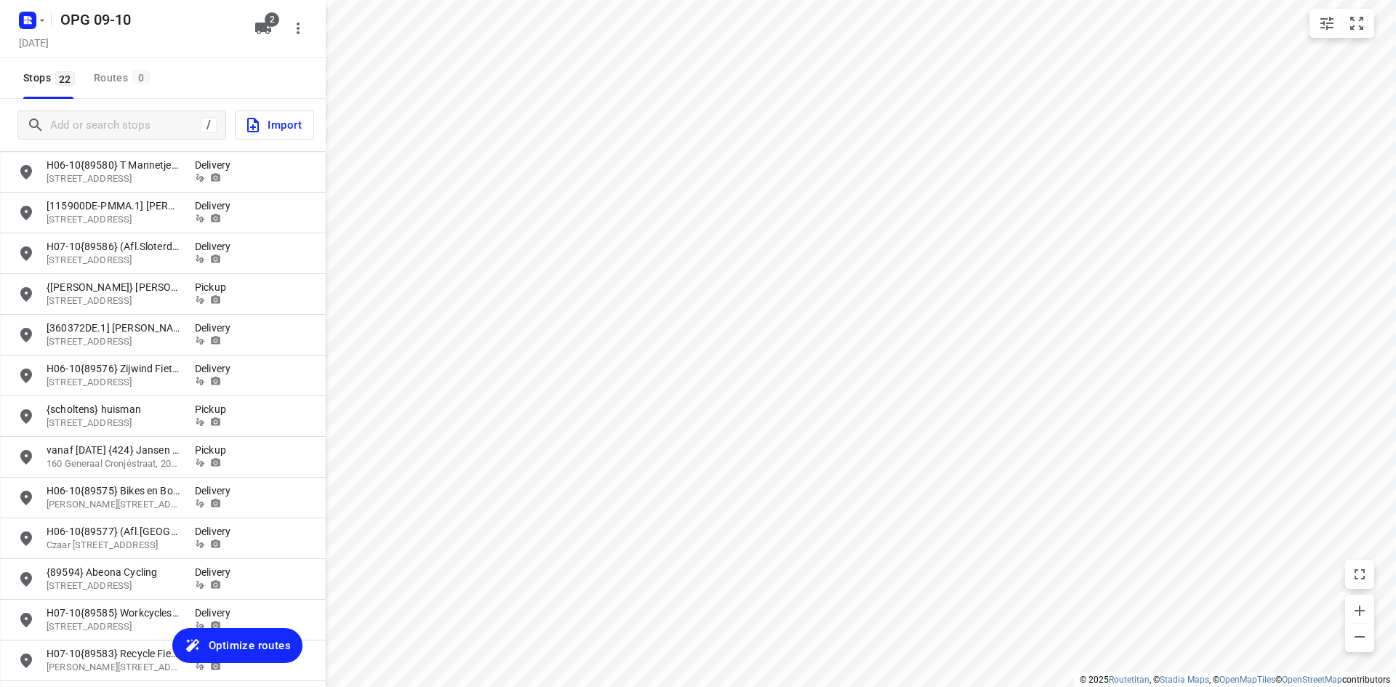
scroll to position [73, 0]
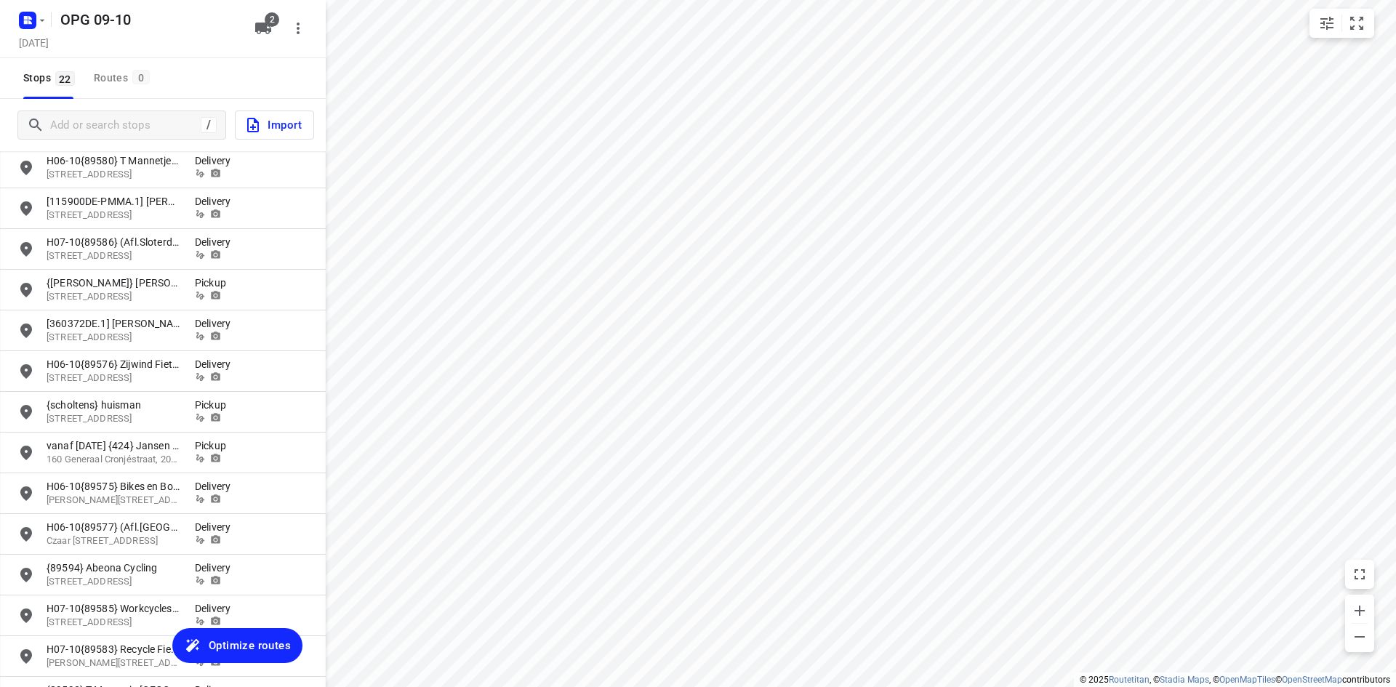
click at [189, 646] on icon "button" at bounding box center [192, 645] width 17 height 17
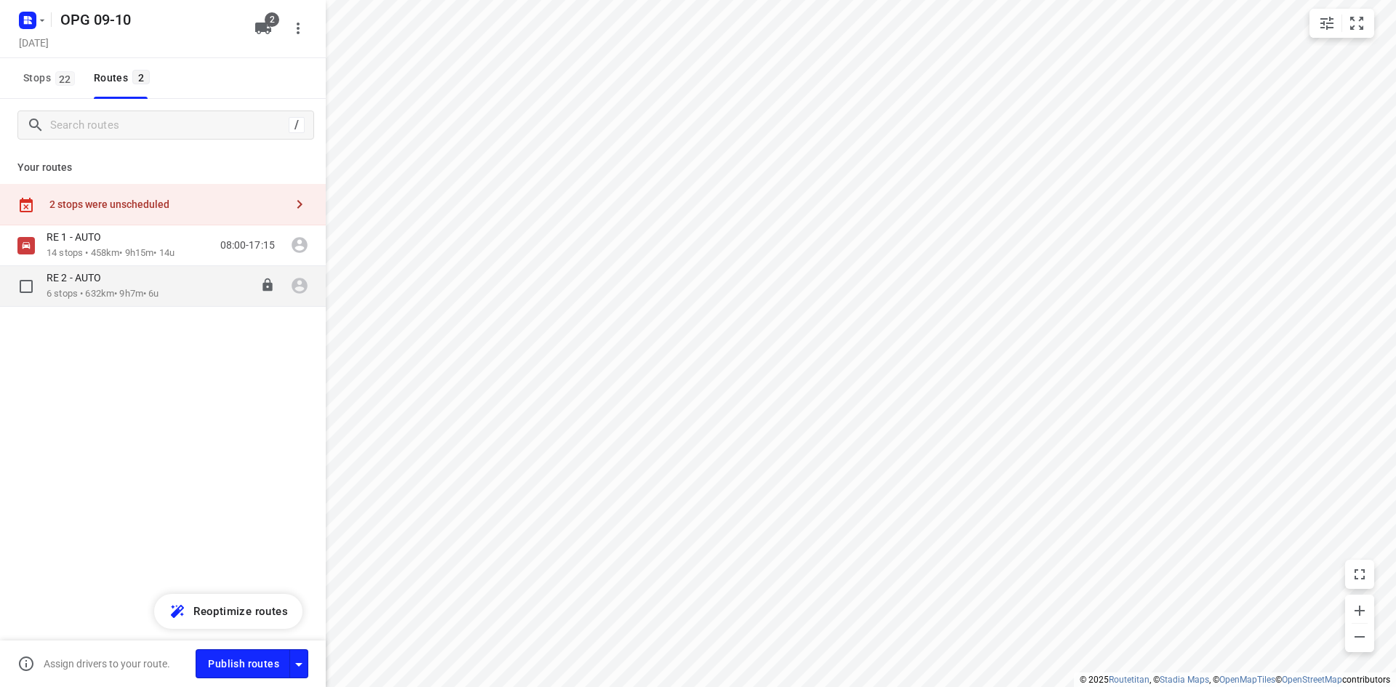
click at [115, 294] on p "6 stops • 632km • 9h7m • 6u" at bounding box center [103, 294] width 113 height 14
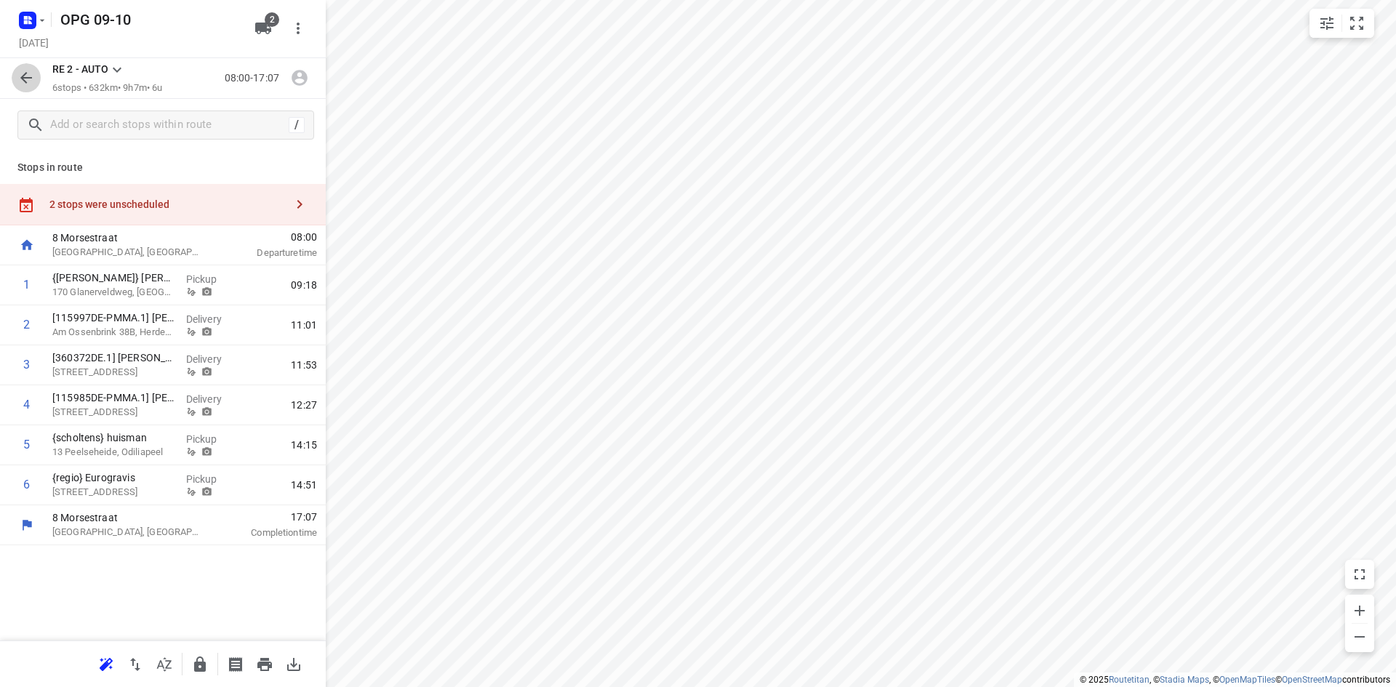
click at [33, 68] on button "button" at bounding box center [26, 77] width 29 height 29
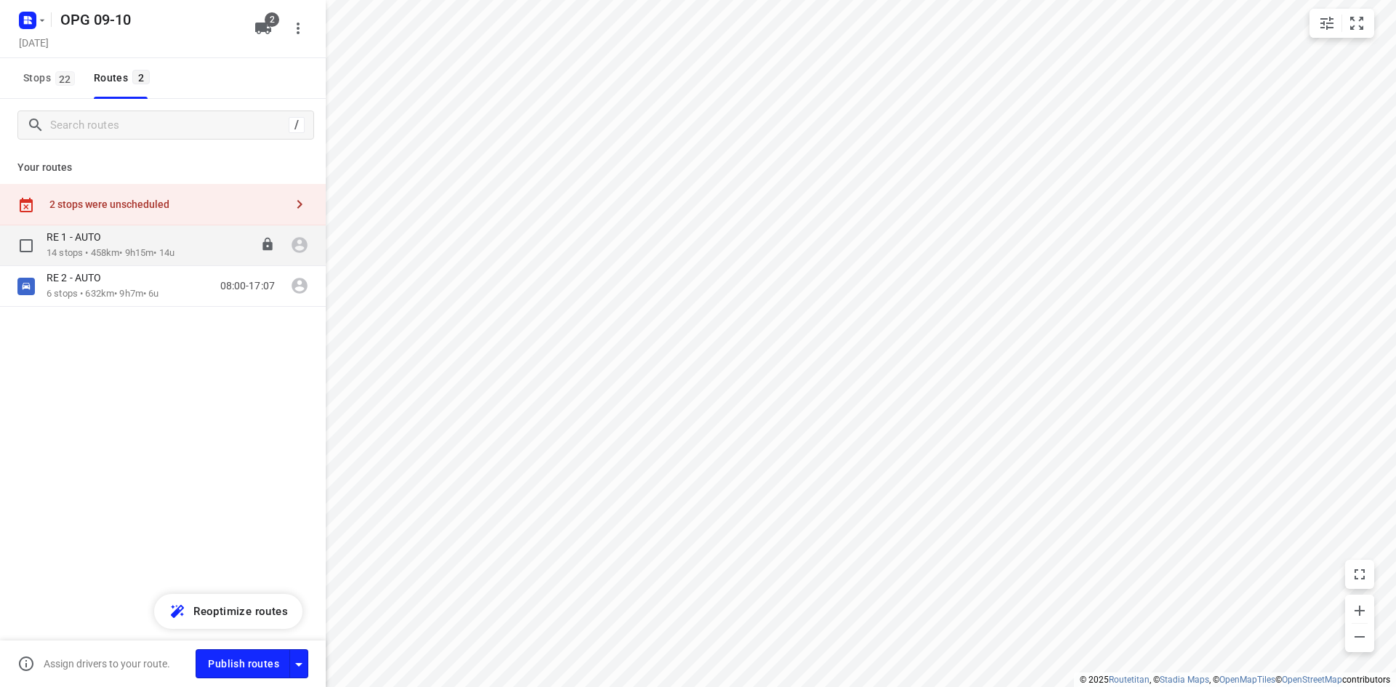
click at [148, 253] on p "14 stops • 458km • 9h15m • 14u" at bounding box center [111, 253] width 128 height 14
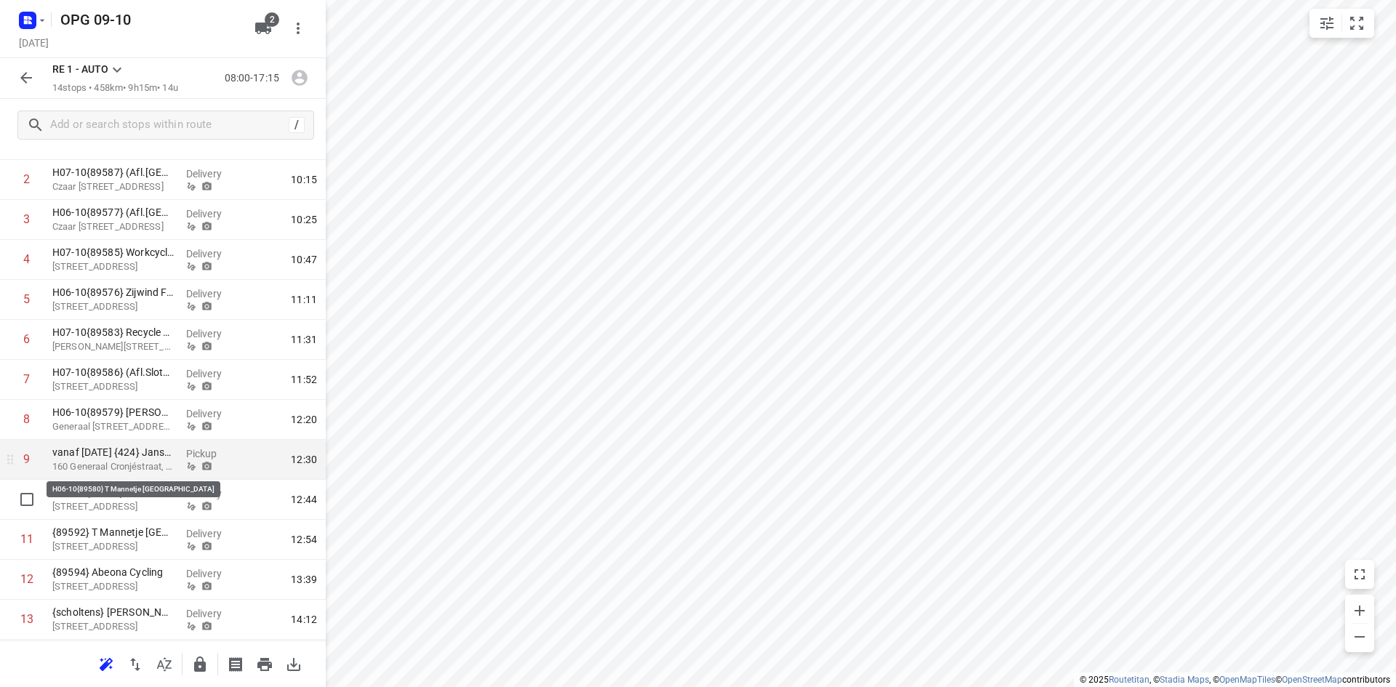
scroll to position [218, 0]
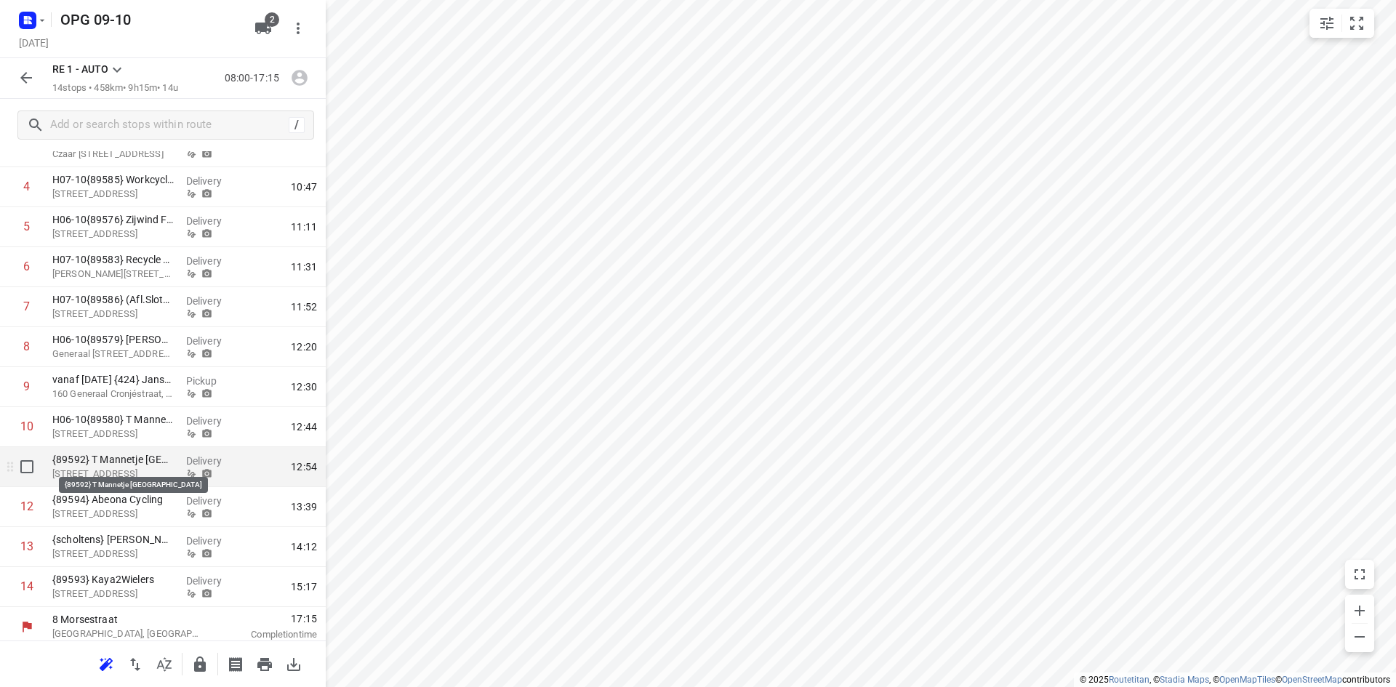
click at [145, 464] on p "{89592} T Mannetje [GEOGRAPHIC_DATA]" at bounding box center [113, 459] width 122 height 15
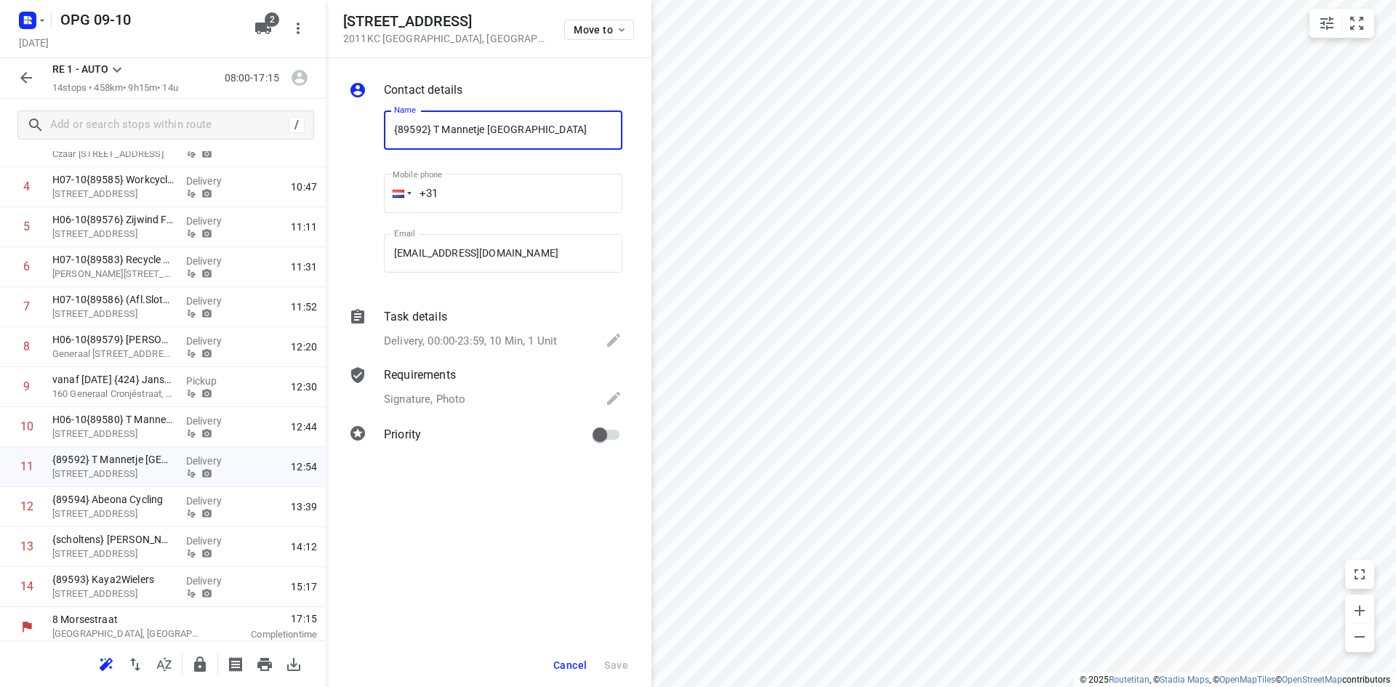
click at [392, 124] on input "{89592} T Mannetje [GEOGRAPHIC_DATA]" at bounding box center [503, 129] width 238 height 39
click at [623, 664] on span "Save" at bounding box center [616, 665] width 24 height 12
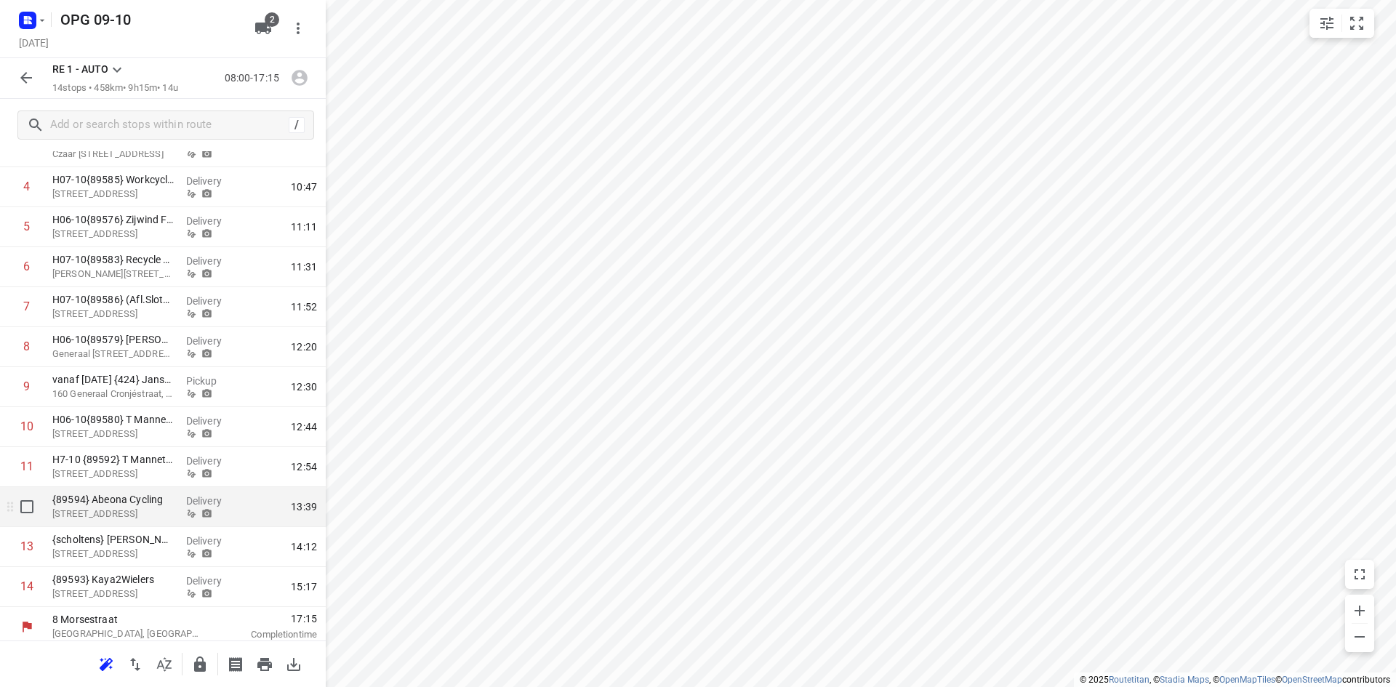
click at [108, 506] on p "{89594} Abeona Cycling" at bounding box center [113, 499] width 122 height 15
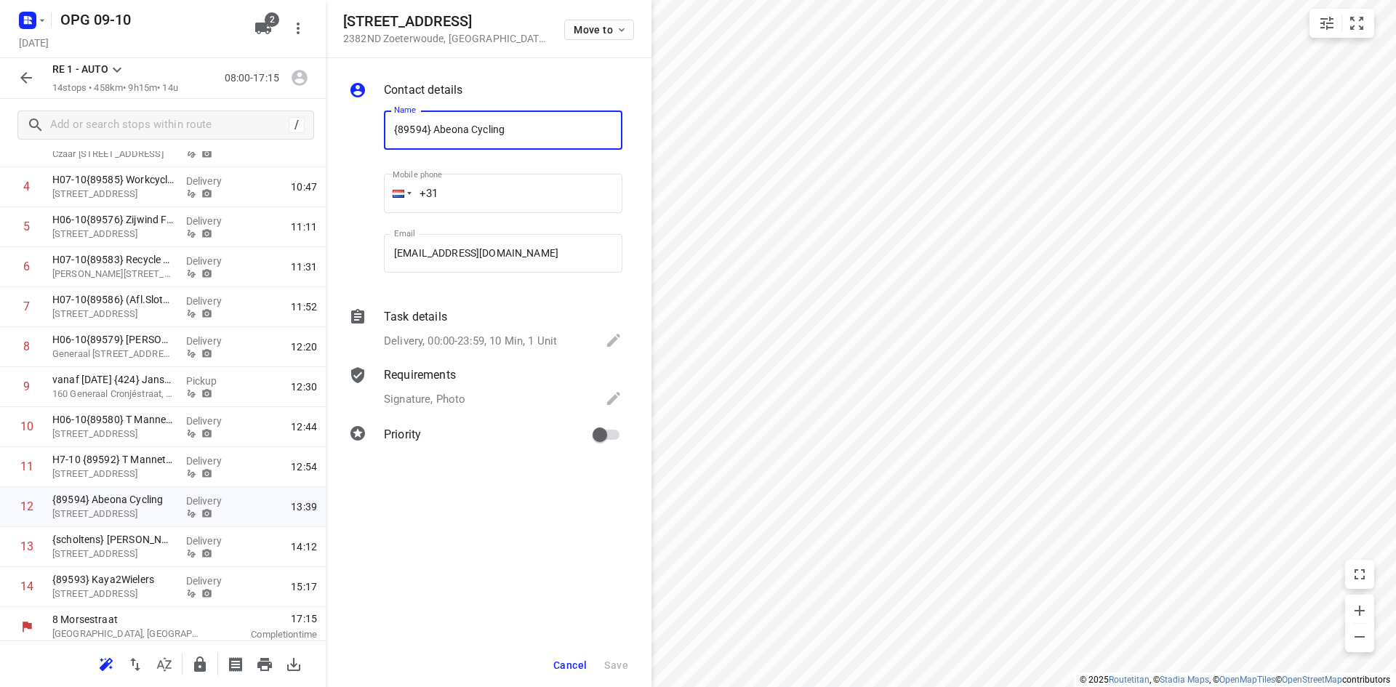
click at [388, 139] on input "{89594} Abeona Cycling" at bounding box center [503, 129] width 238 height 39
click at [618, 667] on span "Save" at bounding box center [616, 665] width 24 height 12
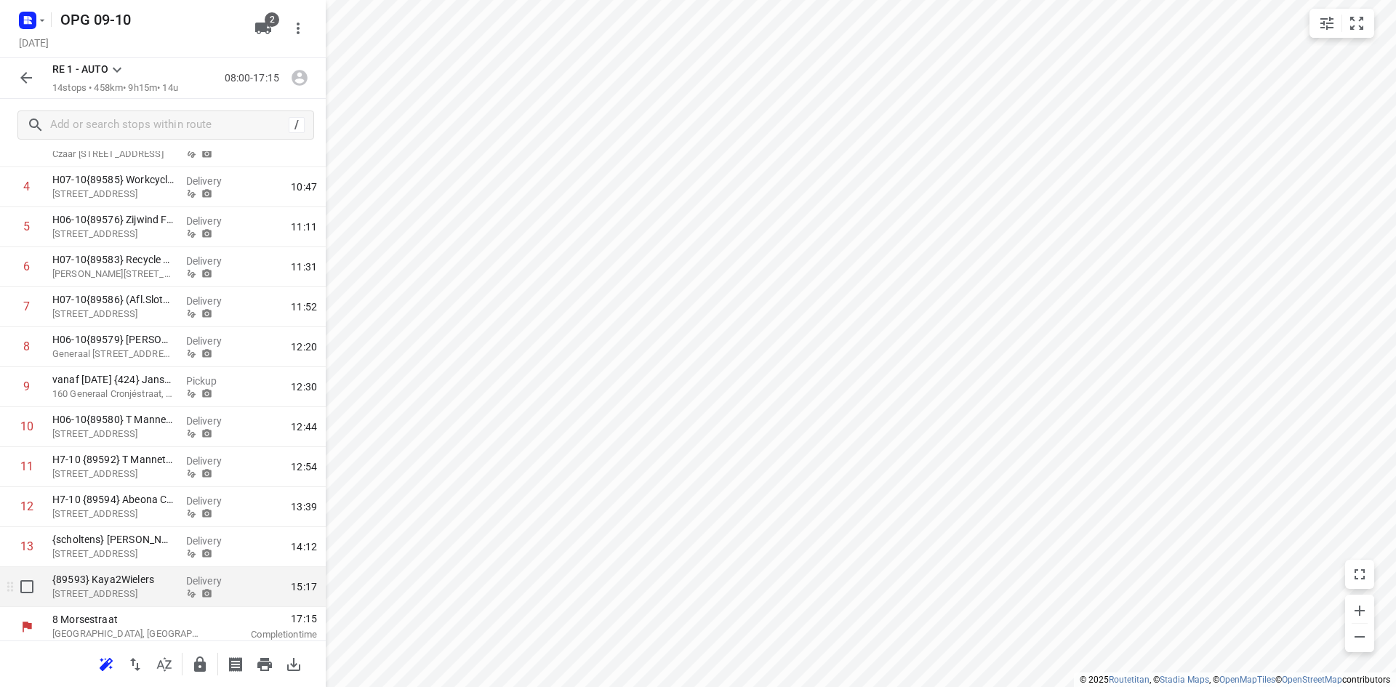
click at [193, 592] on div at bounding box center [213, 593] width 54 height 11
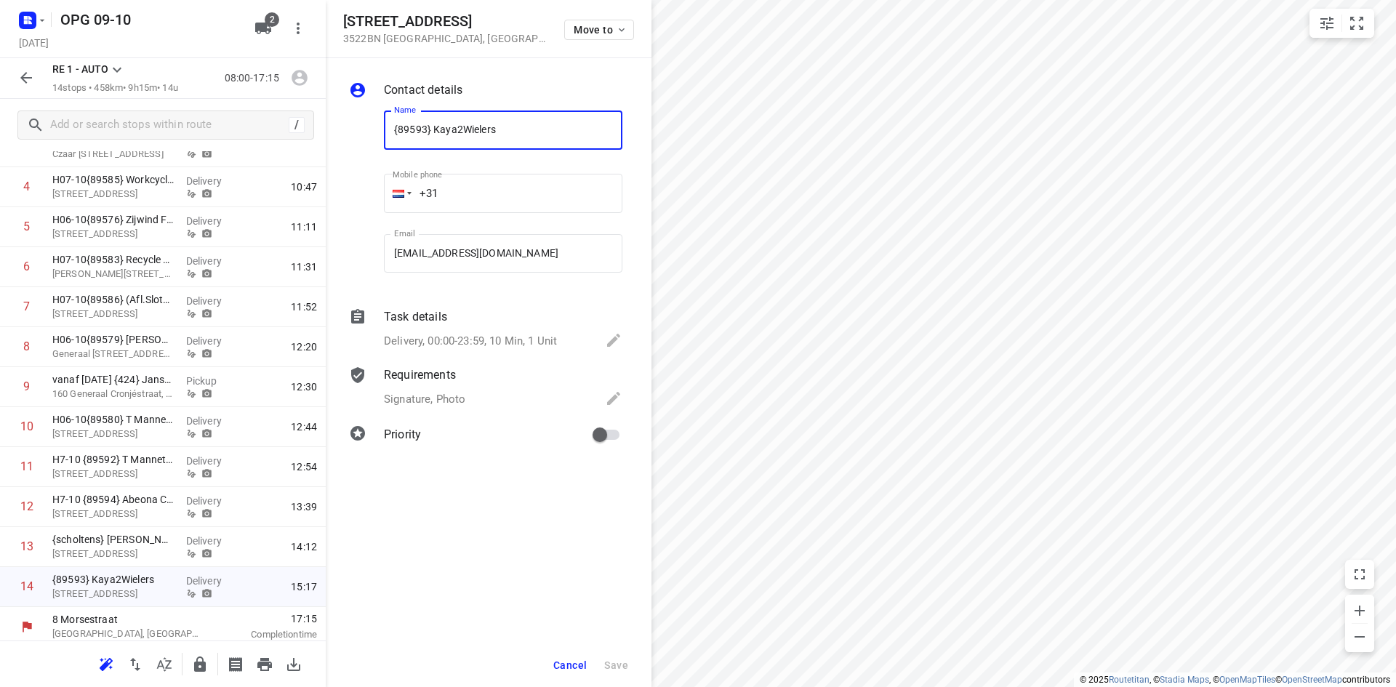
click at [385, 129] on input "{89593} Kaya2Wielers" at bounding box center [503, 129] width 238 height 39
click at [623, 653] on button "Save" at bounding box center [616, 665] width 36 height 26
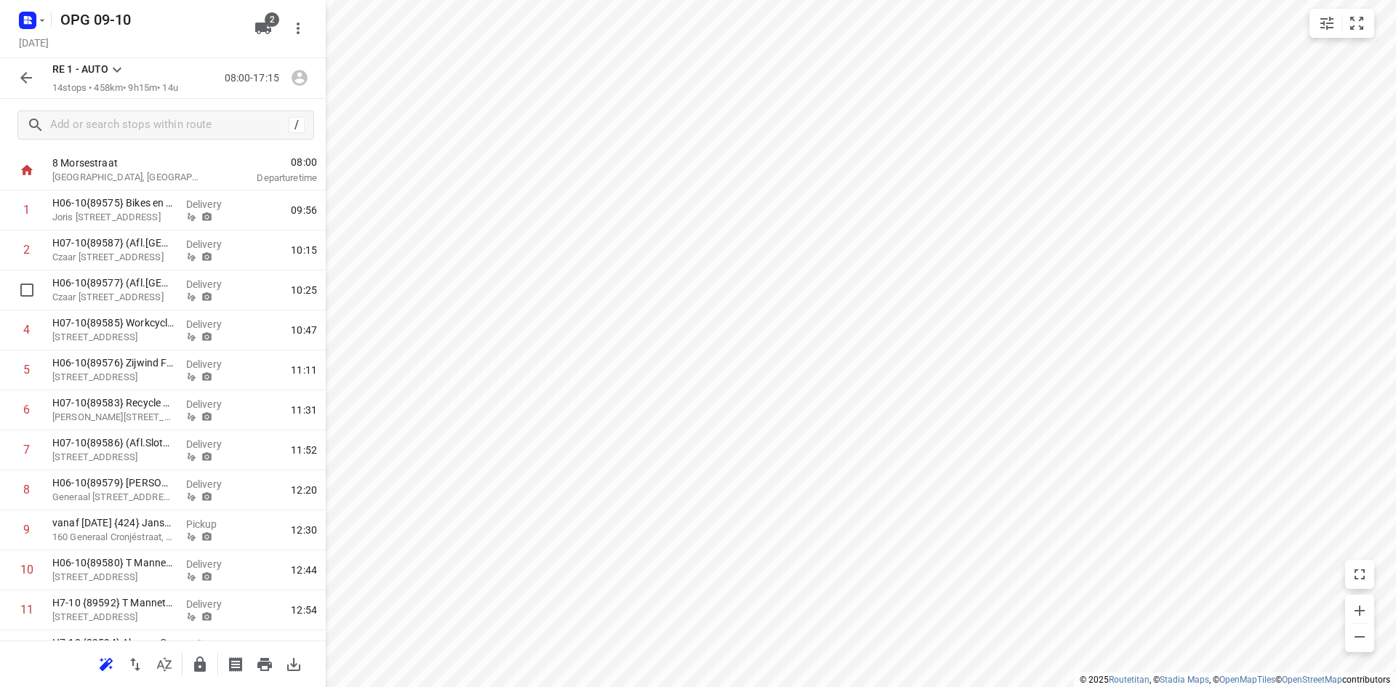
scroll to position [0, 0]
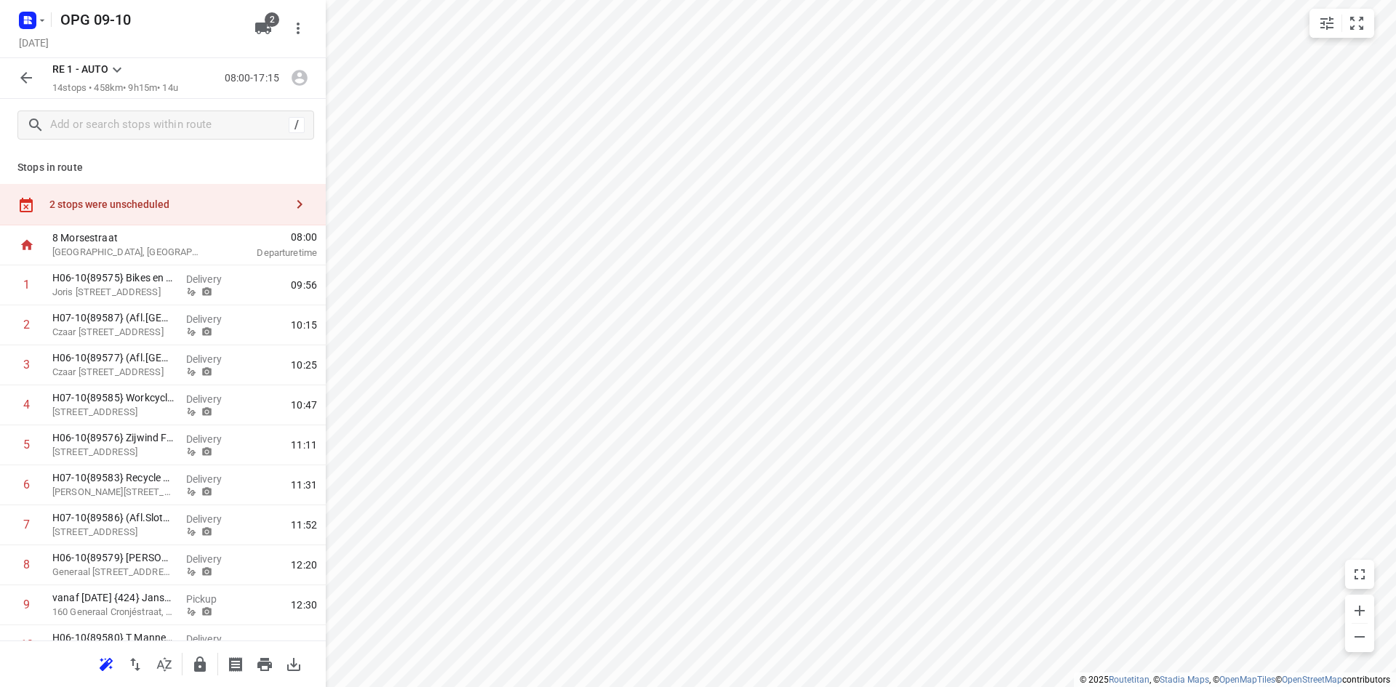
click at [17, 72] on icon "button" at bounding box center [25, 77] width 17 height 17
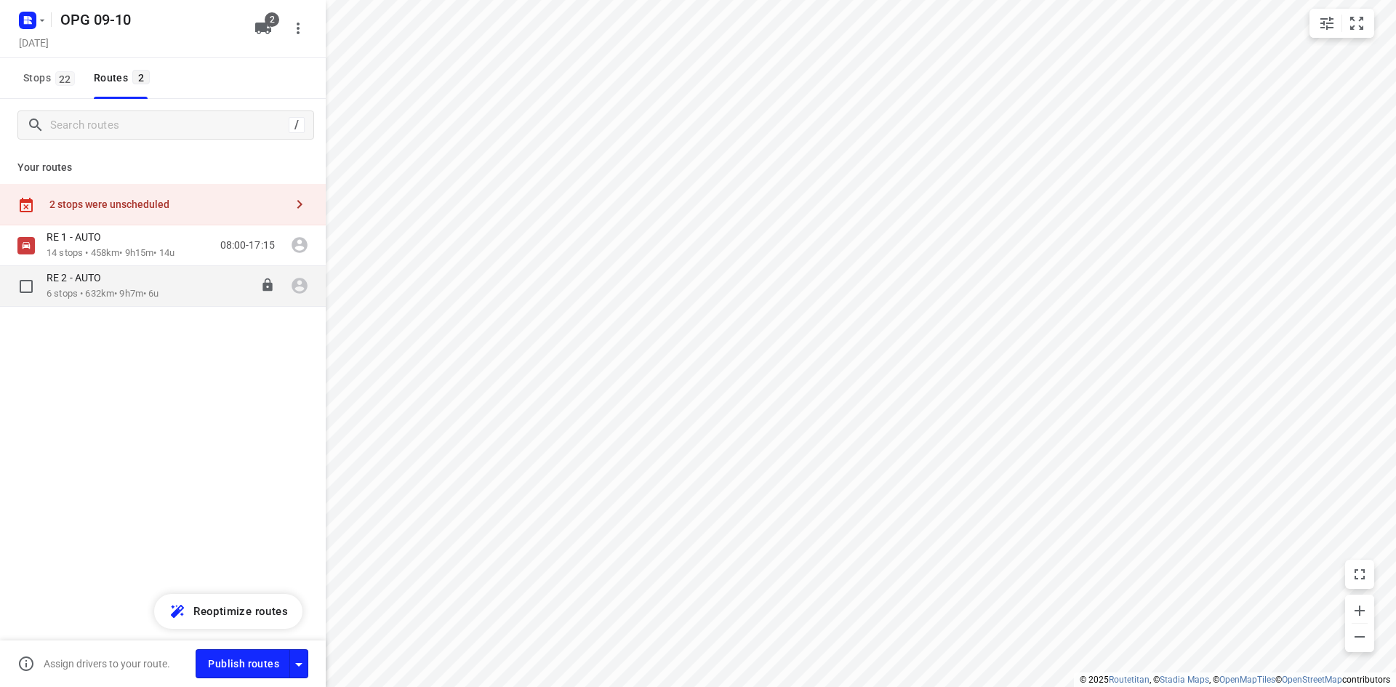
click at [110, 283] on p "RE 2 - AUTO" at bounding box center [78, 277] width 63 height 13
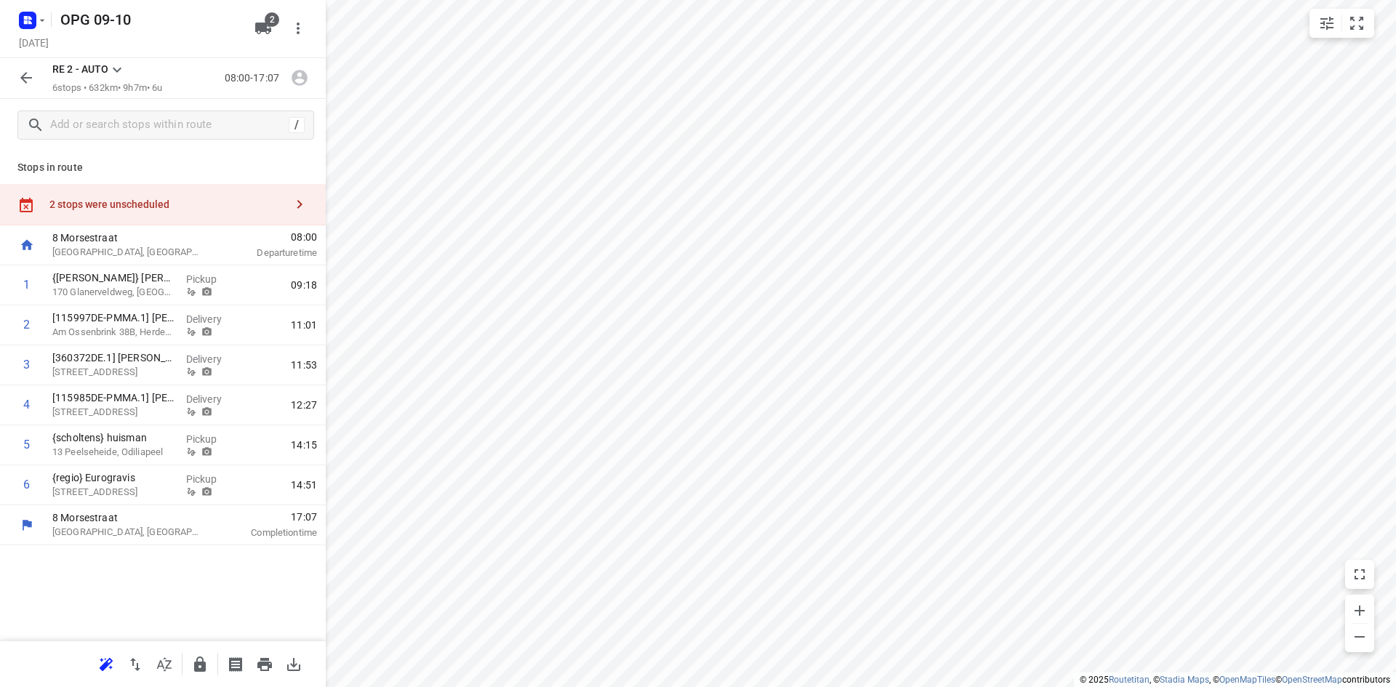
click at [34, 77] on icon "button" at bounding box center [25, 77] width 17 height 17
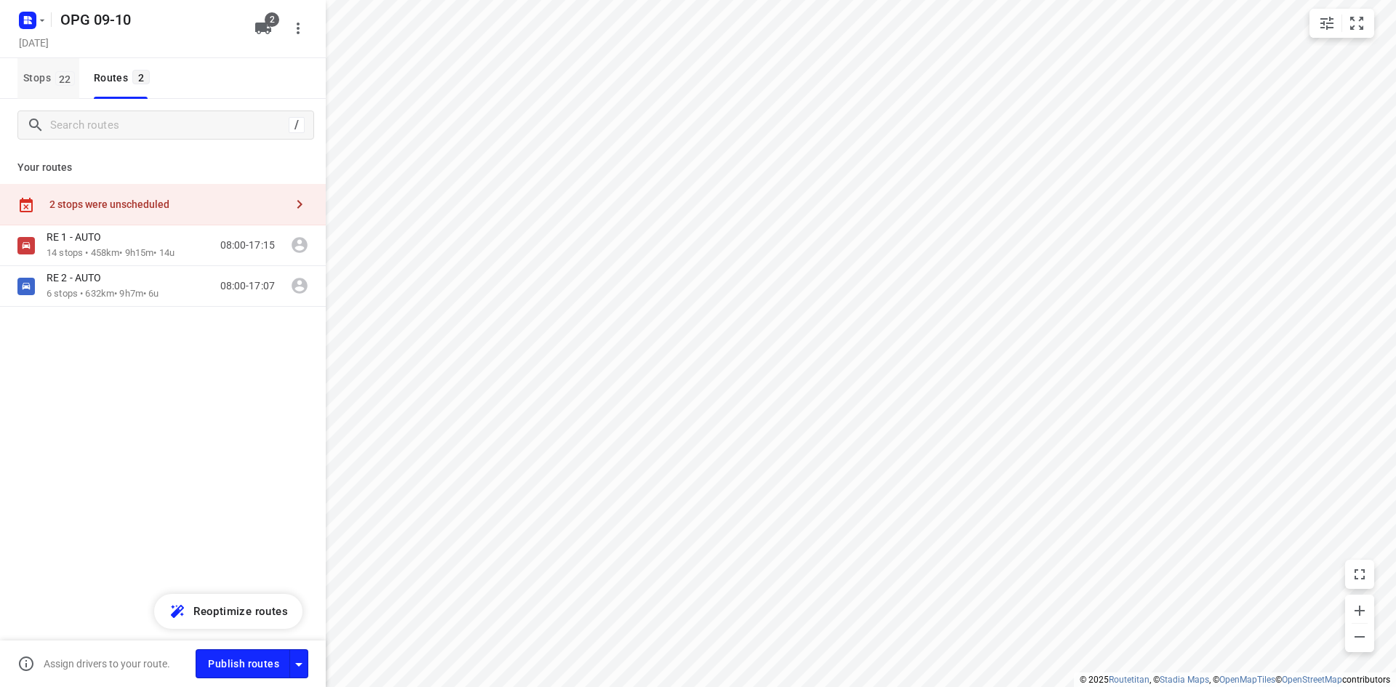
click at [44, 82] on span "Stops 22" at bounding box center [51, 78] width 56 height 18
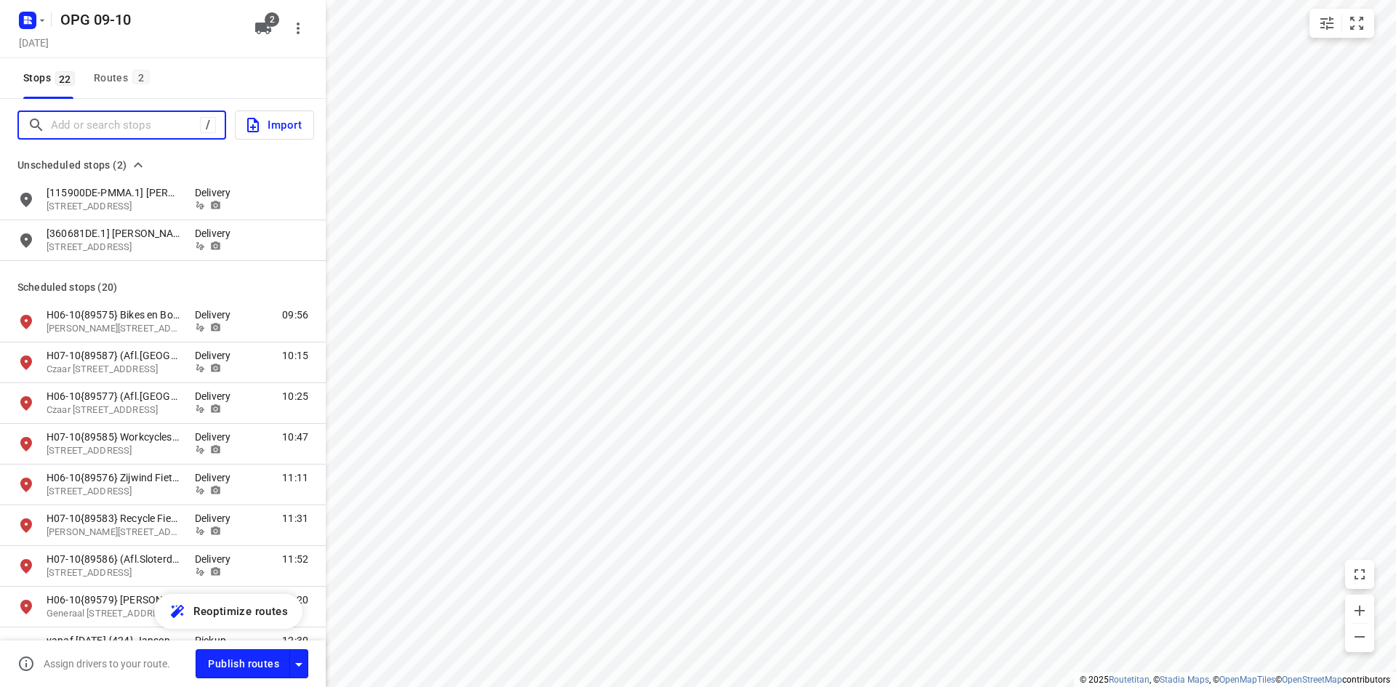
click at [74, 119] on input "Add or search stops" at bounding box center [125, 125] width 149 height 23
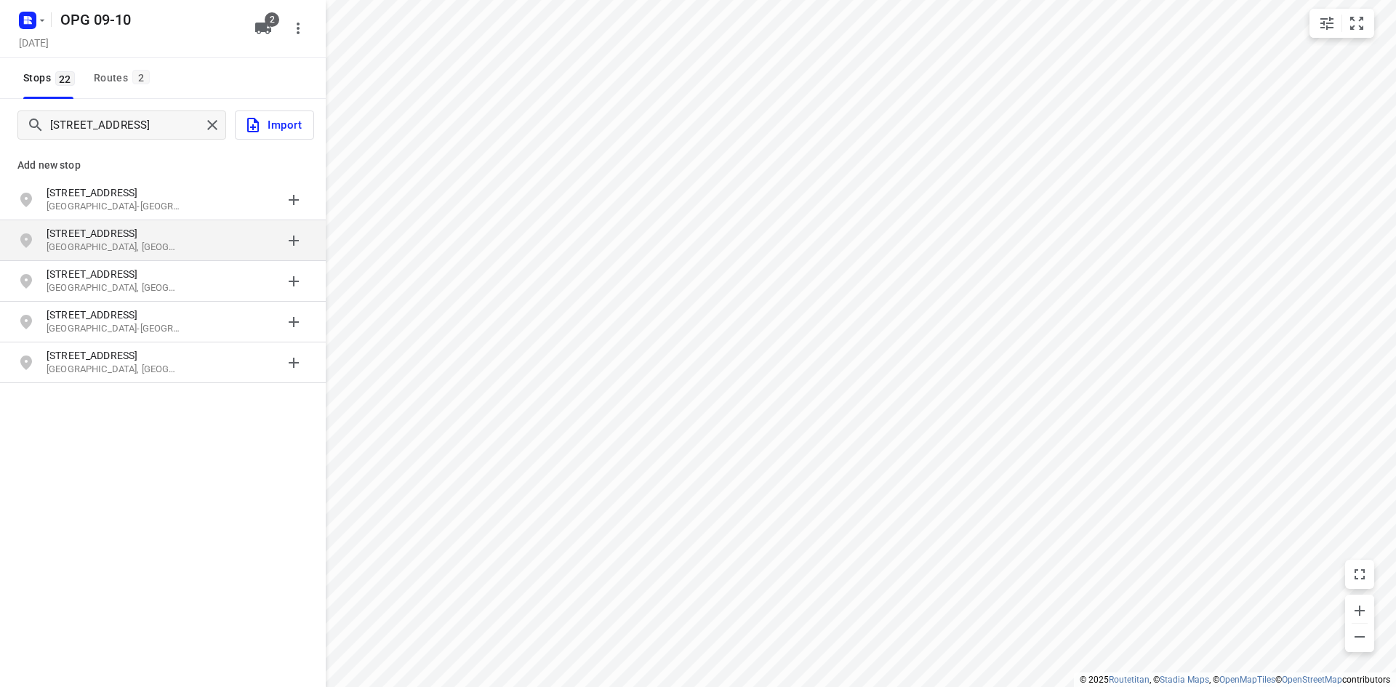
click at [165, 233] on p "[STREET_ADDRESS]" at bounding box center [114, 233] width 134 height 15
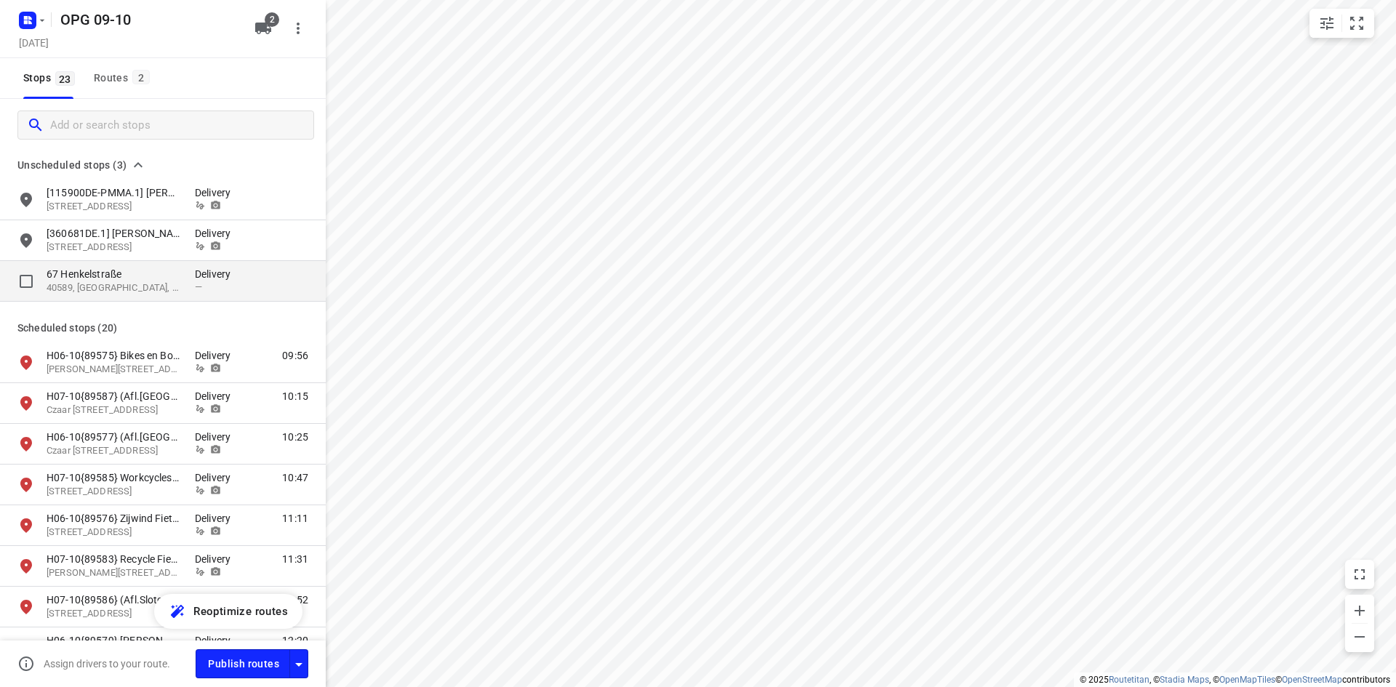
click at [178, 287] on p "40589, [GEOGRAPHIC_DATA], [GEOGRAPHIC_DATA]" at bounding box center [114, 288] width 134 height 14
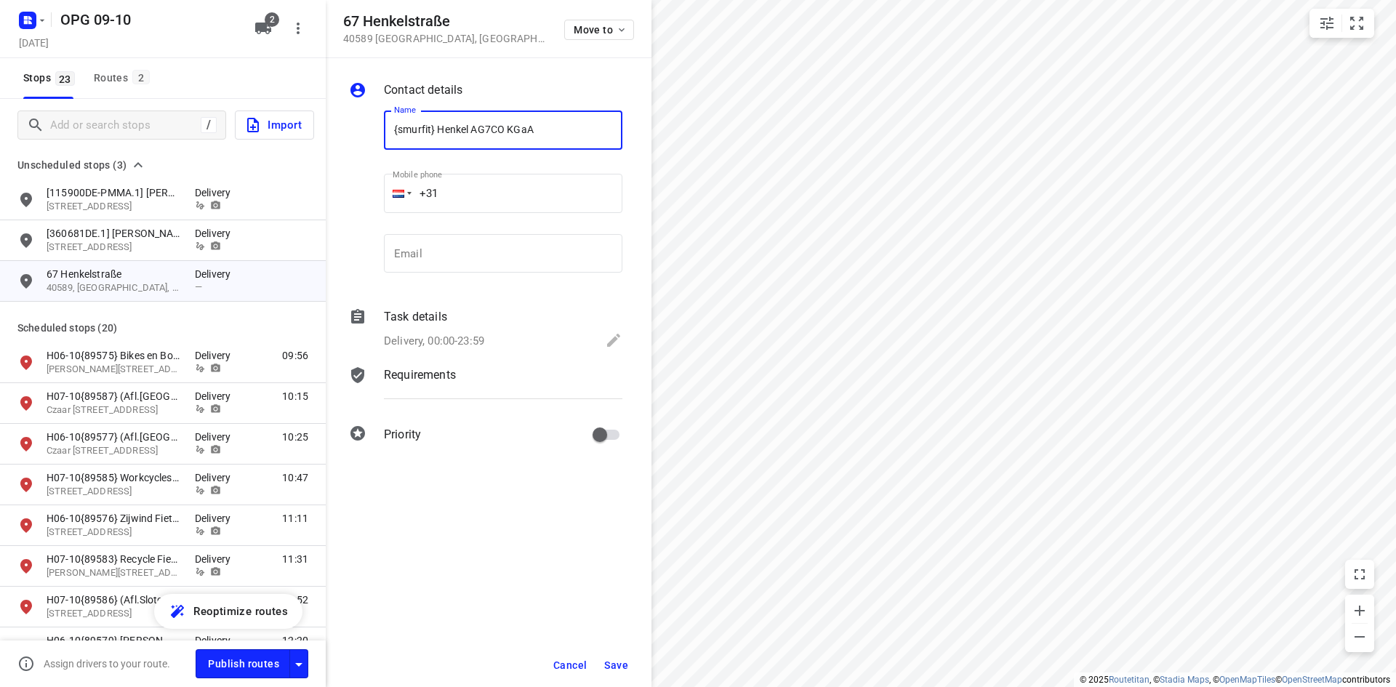
click at [431, 324] on p "Task details" at bounding box center [415, 316] width 63 height 17
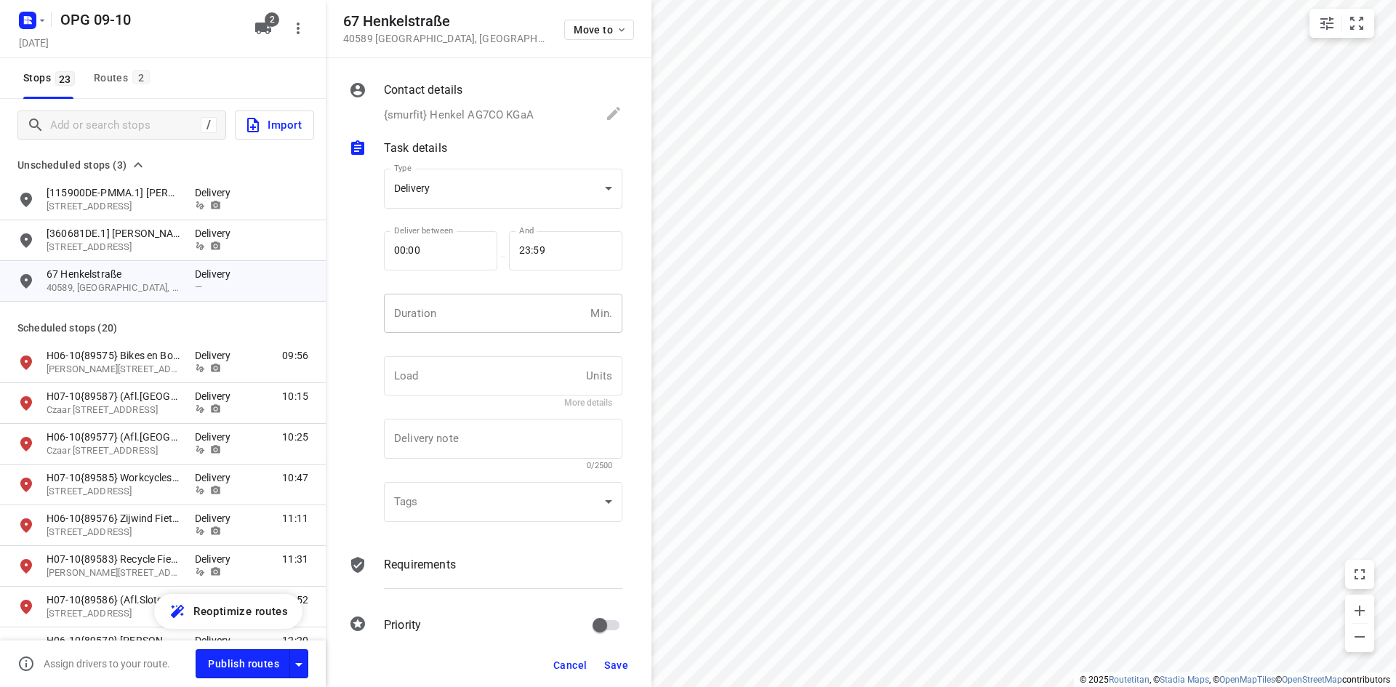
click at [435, 311] on input "number" at bounding box center [484, 313] width 201 height 39
click at [432, 564] on p "Requirements" at bounding box center [420, 564] width 72 height 17
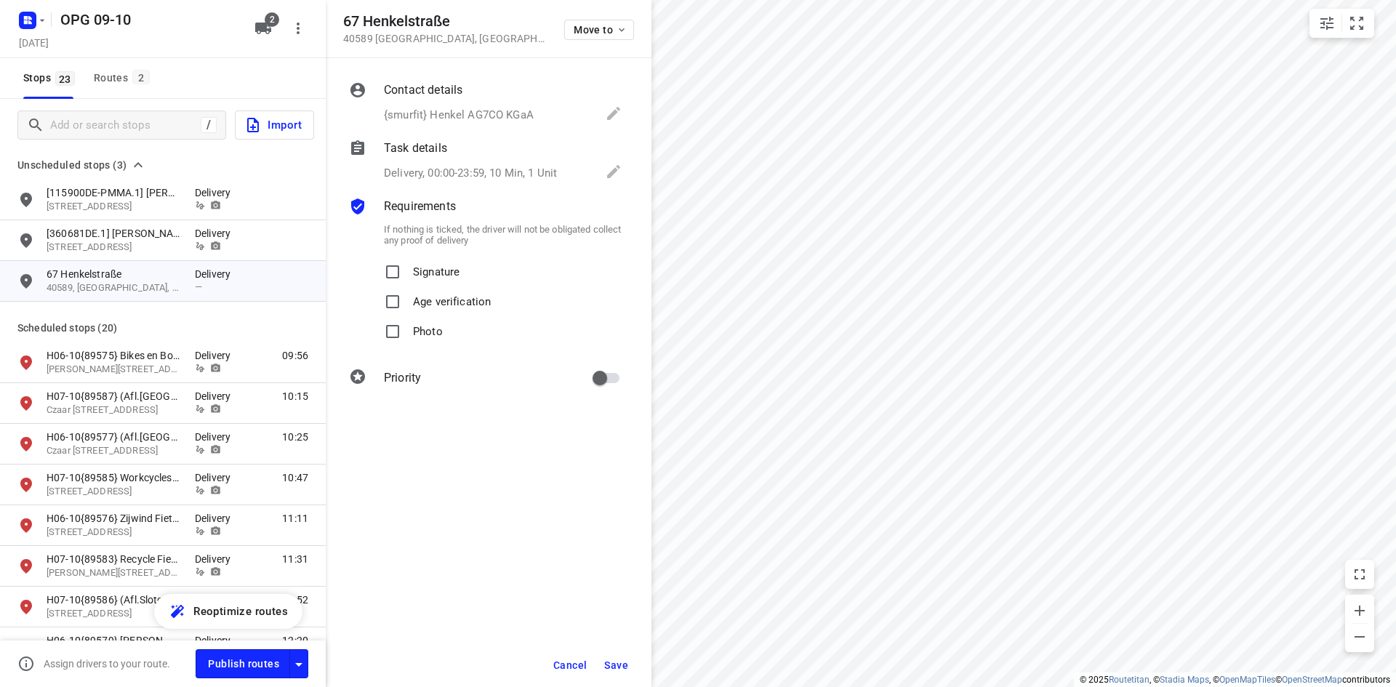
click at [418, 279] on span "Signature" at bounding box center [436, 272] width 47 height 30
click at [407, 279] on input "Signature" at bounding box center [392, 271] width 29 height 29
click at [400, 325] on input "Photo" at bounding box center [392, 331] width 29 height 29
click at [605, 382] on input "primary checkbox" at bounding box center [599, 378] width 83 height 28
click at [620, 656] on button "Save" at bounding box center [616, 665] width 36 height 26
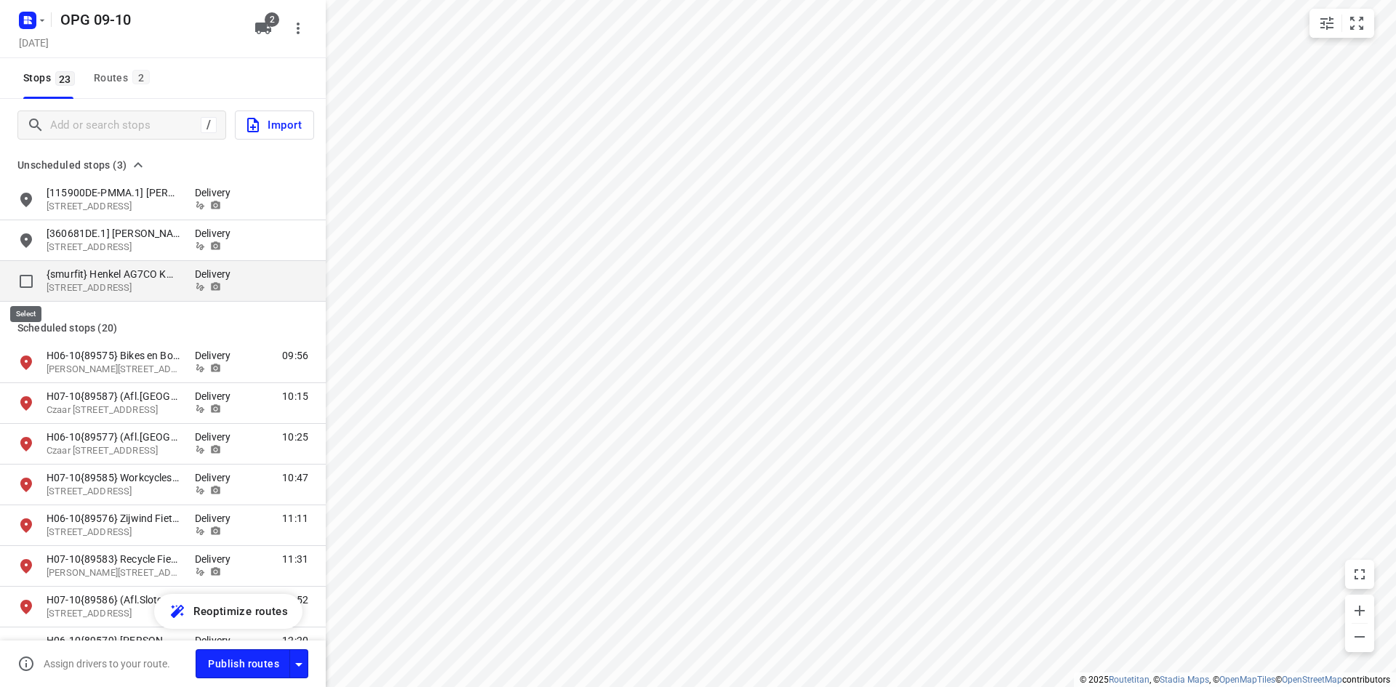
click at [39, 280] on input "grid" at bounding box center [26, 281] width 29 height 29
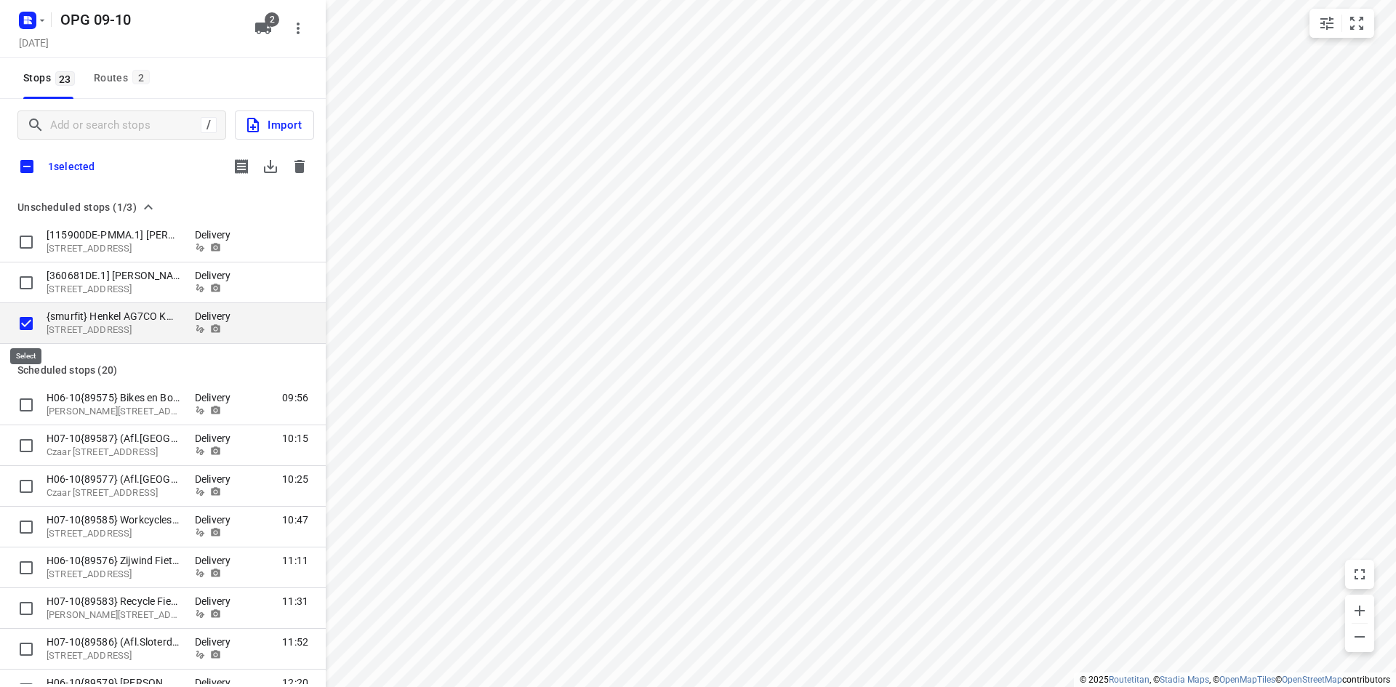
click at [15, 320] on input "grid" at bounding box center [26, 323] width 29 height 29
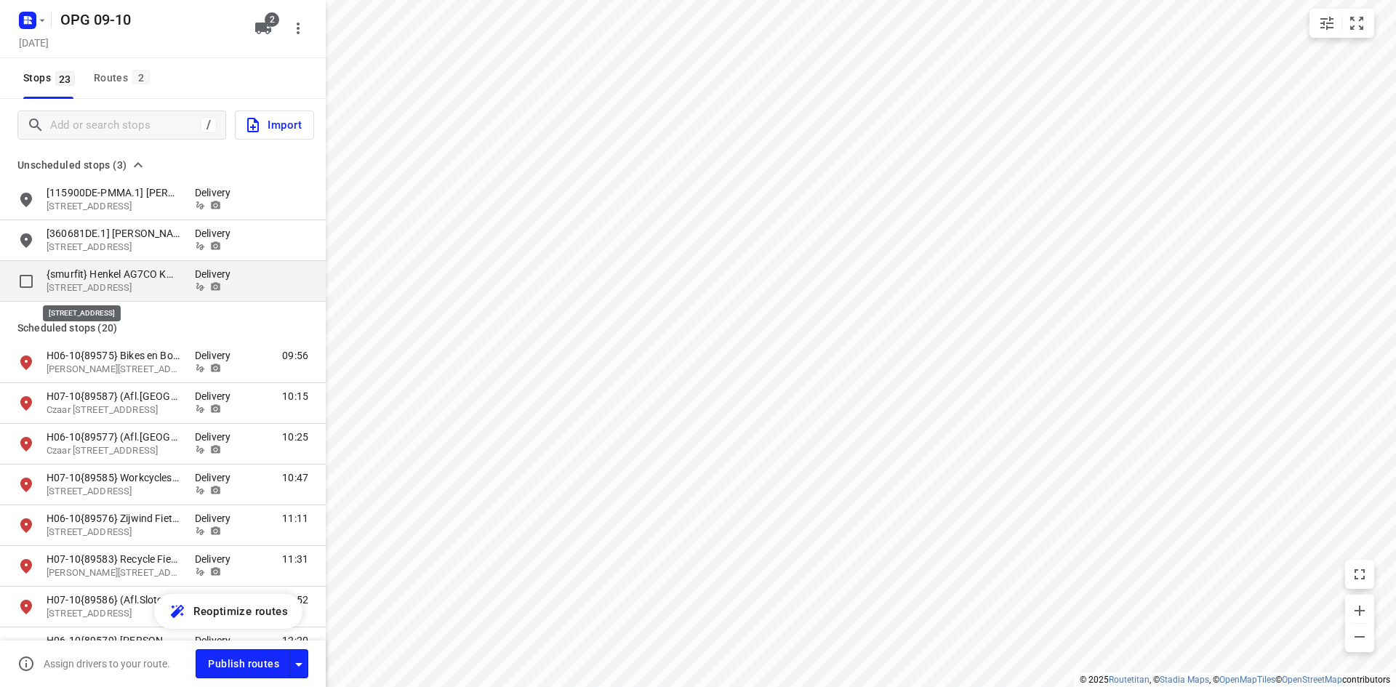
click at [84, 283] on p "[STREET_ADDRESS]" at bounding box center [114, 288] width 134 height 14
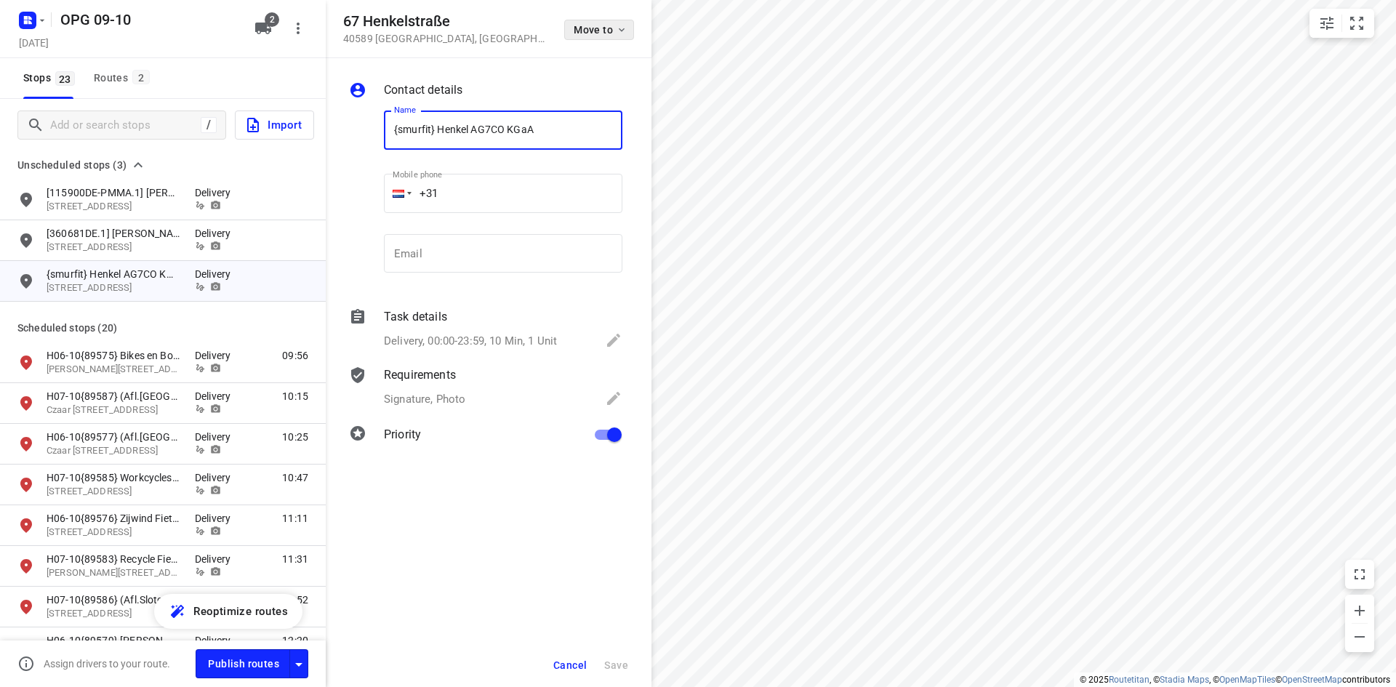
click at [601, 23] on button "Move to" at bounding box center [599, 30] width 70 height 20
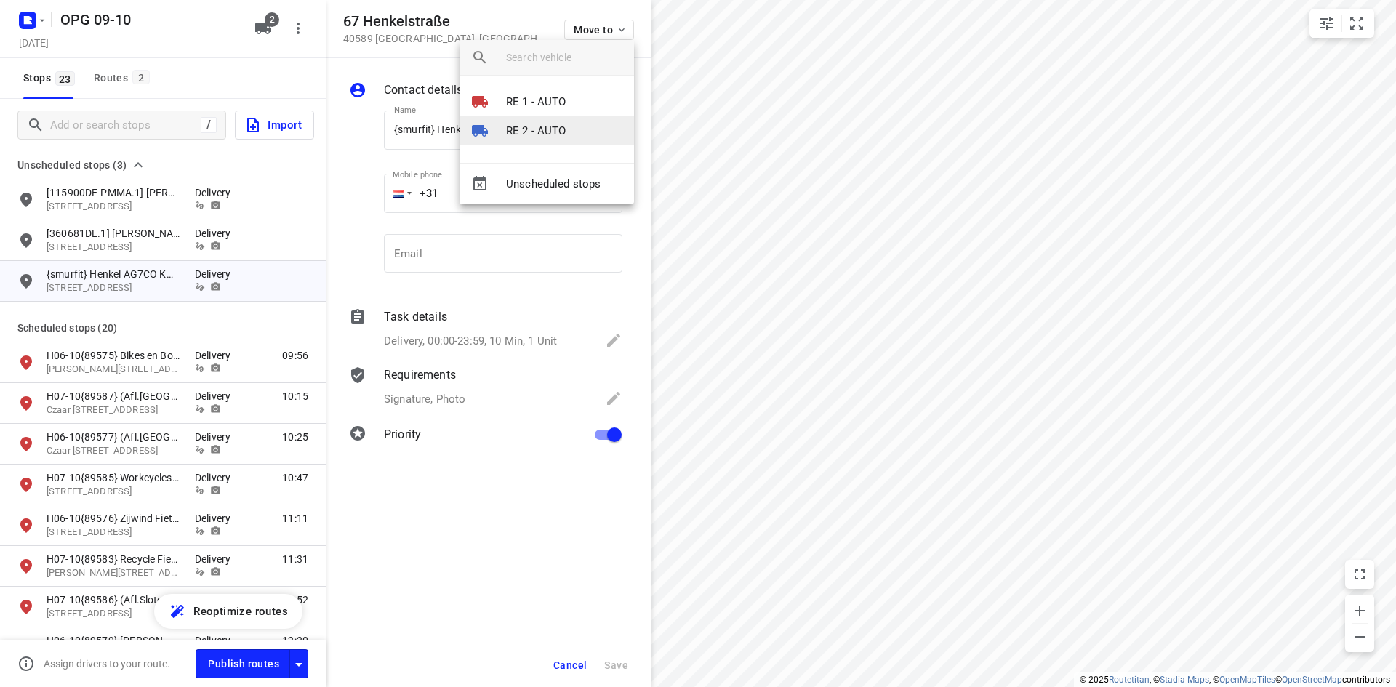
click at [563, 124] on p "RE 2 - AUTO" at bounding box center [536, 131] width 60 height 17
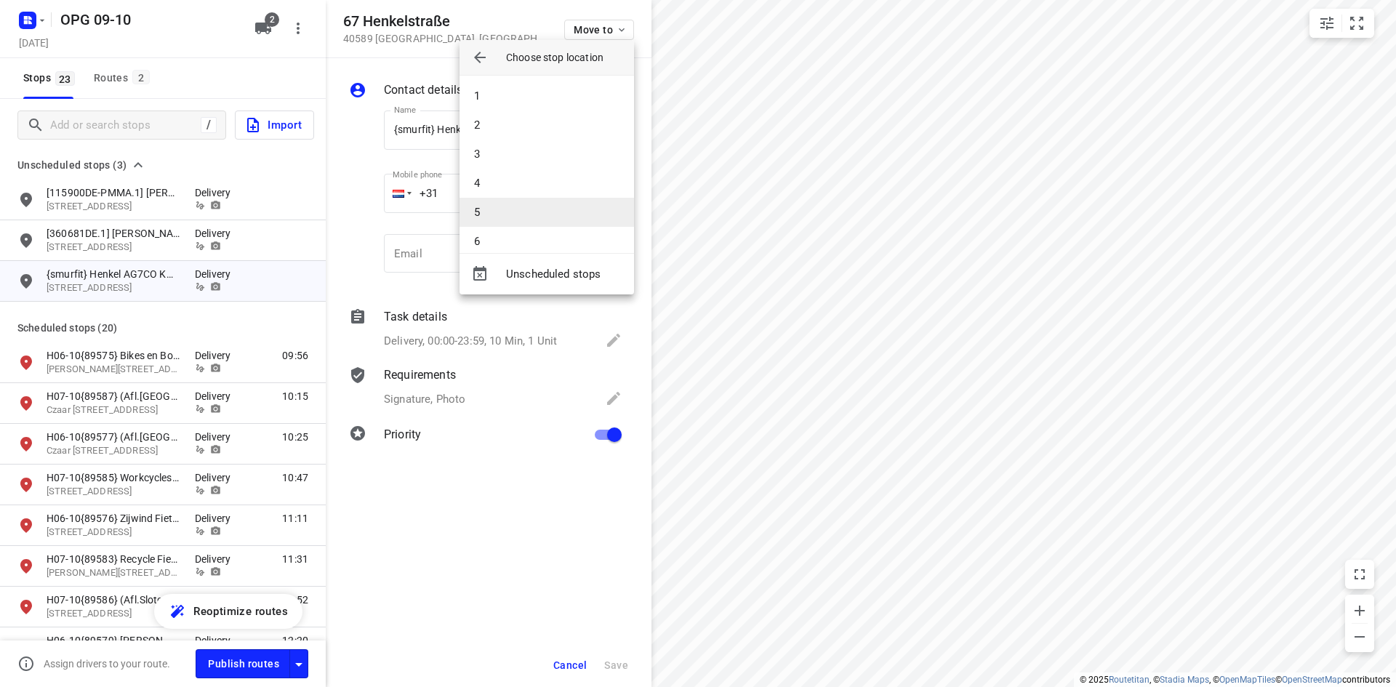
click at [507, 205] on li "5" at bounding box center [546, 212] width 174 height 29
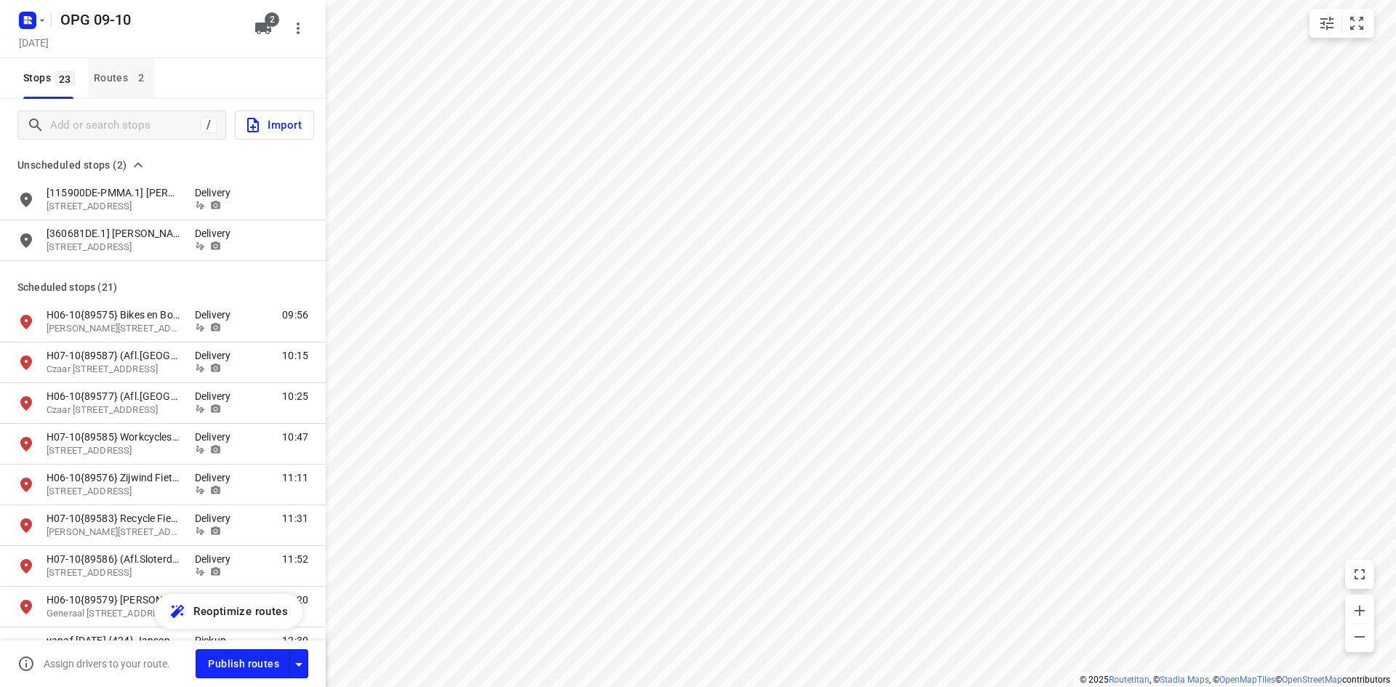
click at [137, 76] on span "2" at bounding box center [140, 77] width 17 height 15
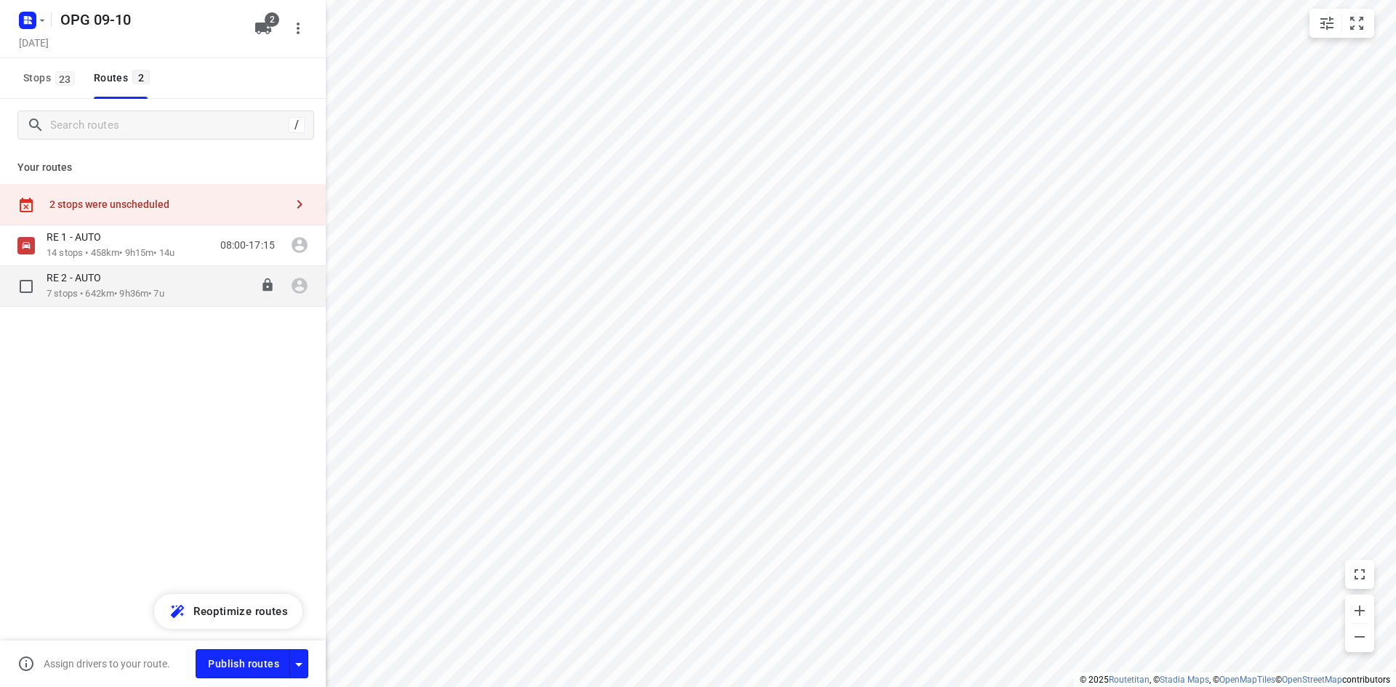
click at [123, 284] on div "RE 2 - AUTO" at bounding box center [106, 279] width 118 height 16
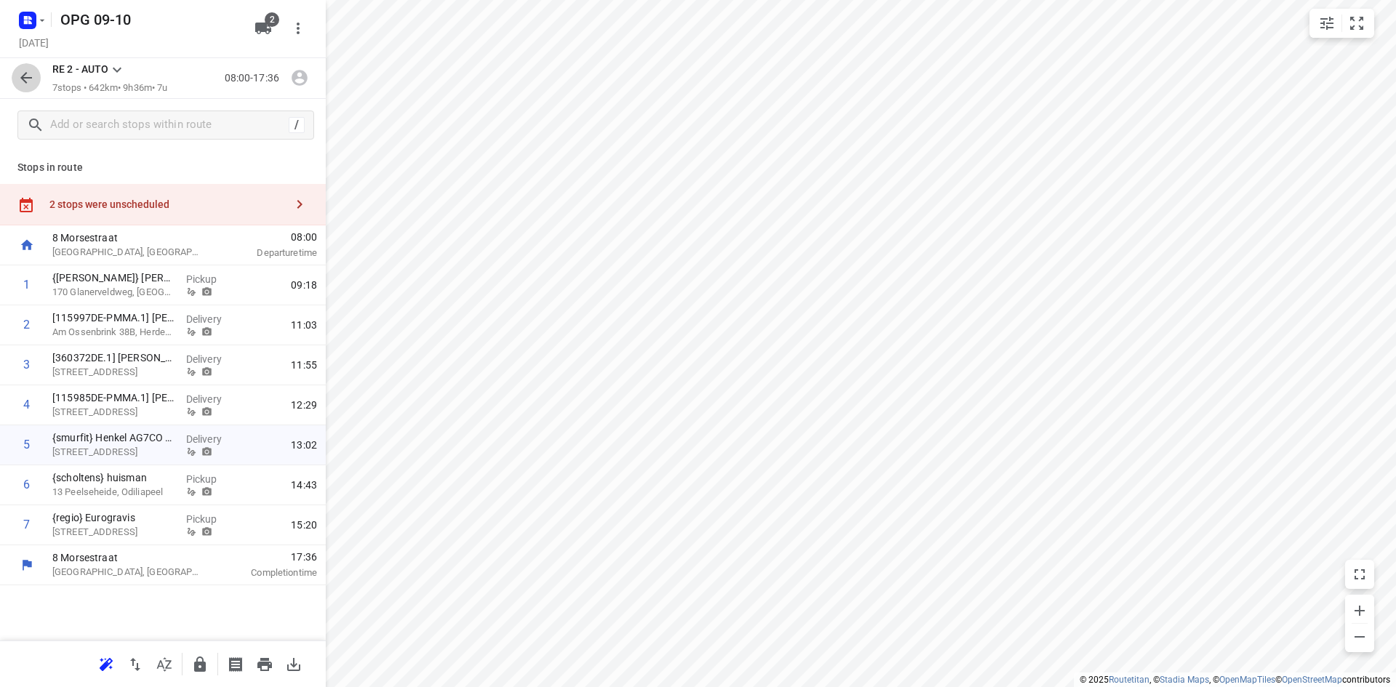
click at [25, 76] on icon "button" at bounding box center [26, 78] width 12 height 12
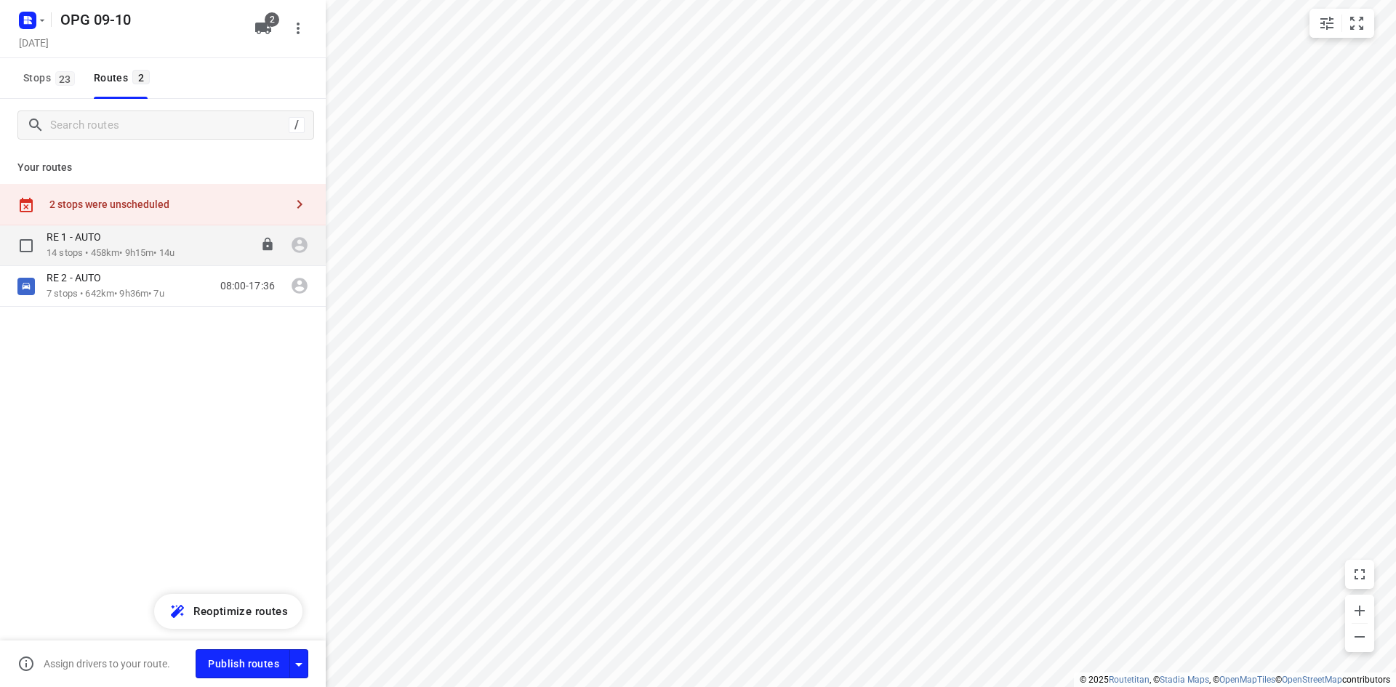
click at [90, 252] on p "14 stops • 458km • 9h15m • 14u" at bounding box center [111, 253] width 128 height 14
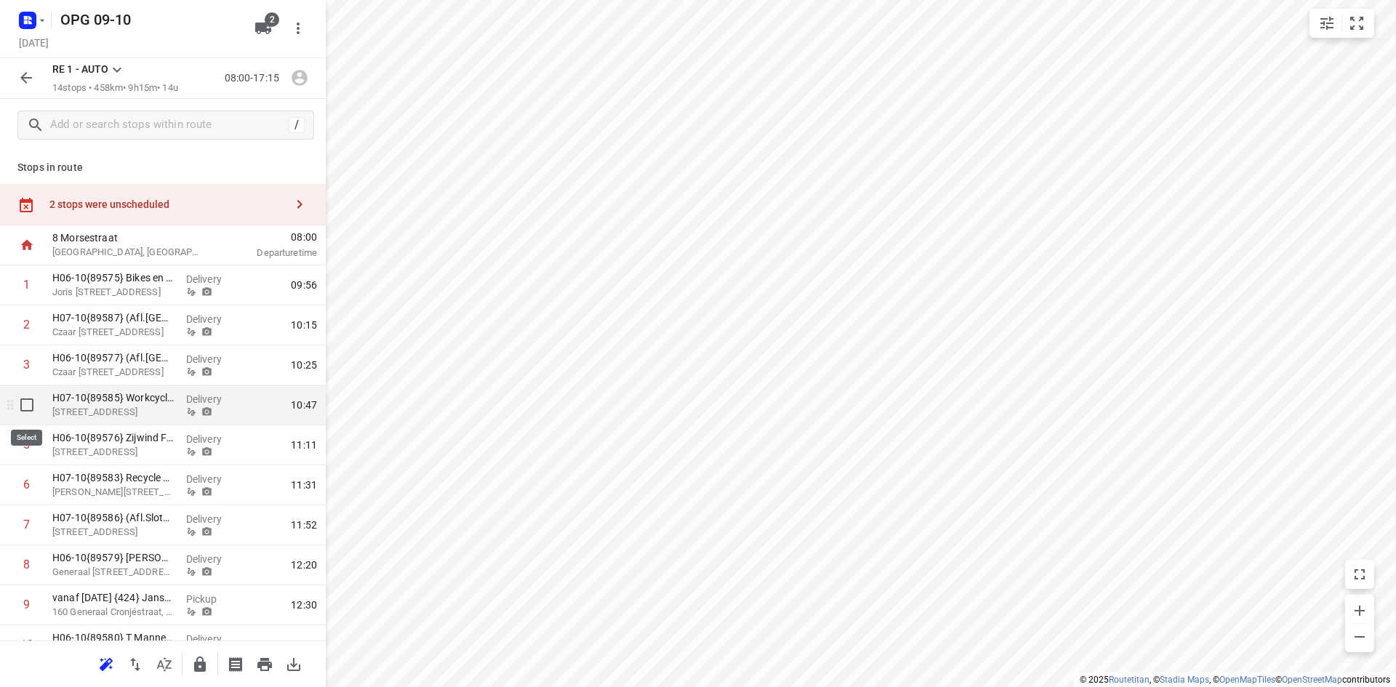
click at [27, 414] on input "checkbox" at bounding box center [26, 404] width 29 height 29
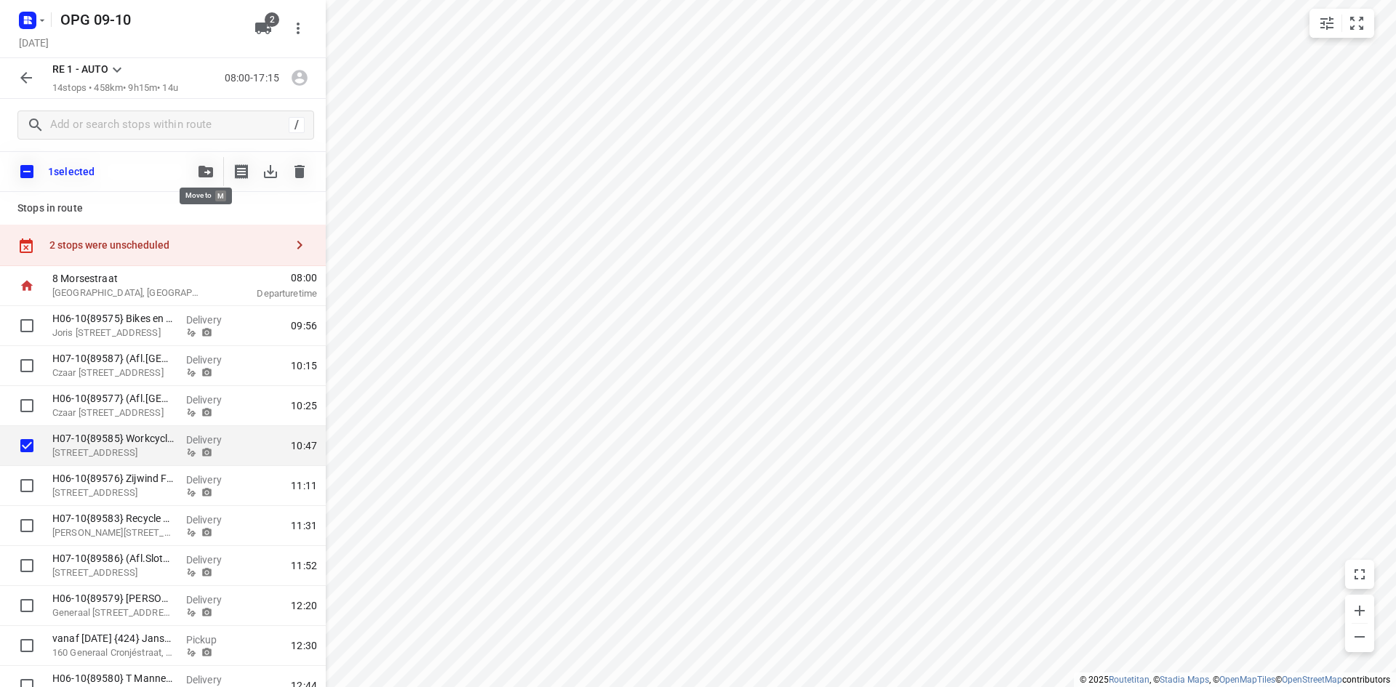
click at [203, 173] on icon "button" at bounding box center [205, 172] width 15 height 12
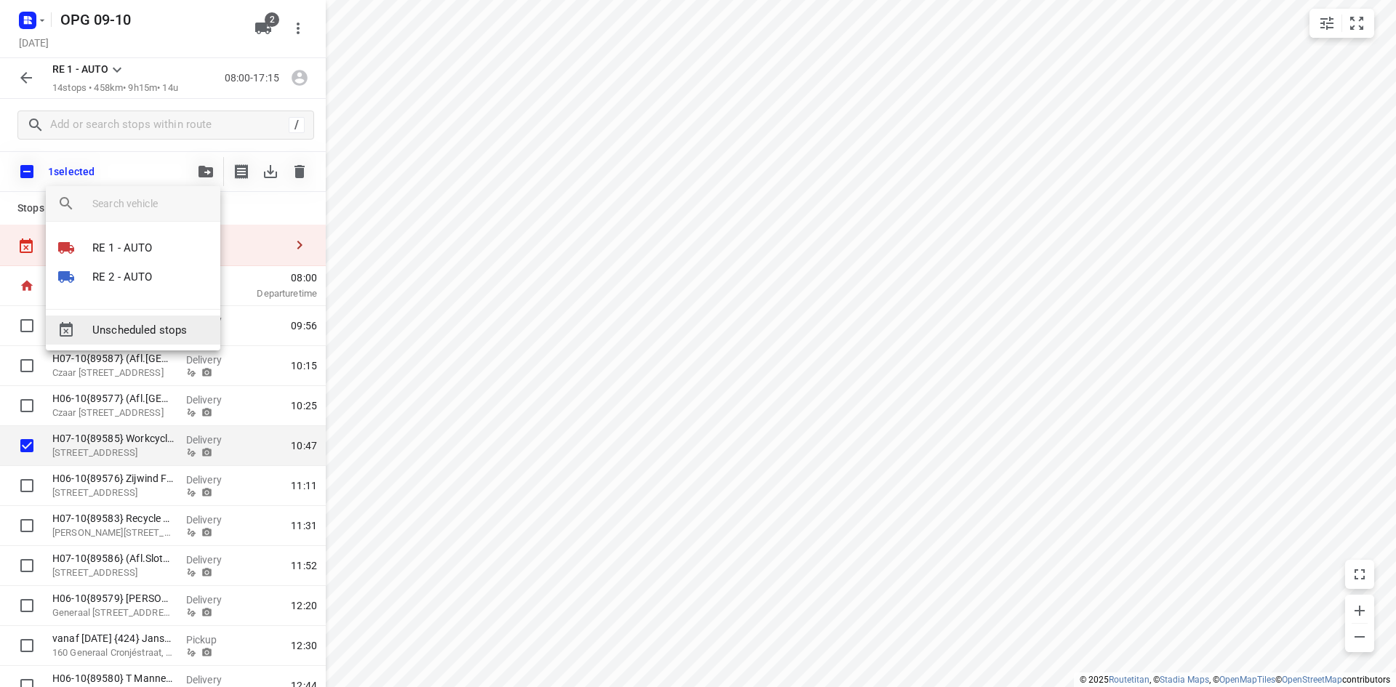
click at [158, 341] on div "Unscheduled stops" at bounding box center [133, 329] width 174 height 29
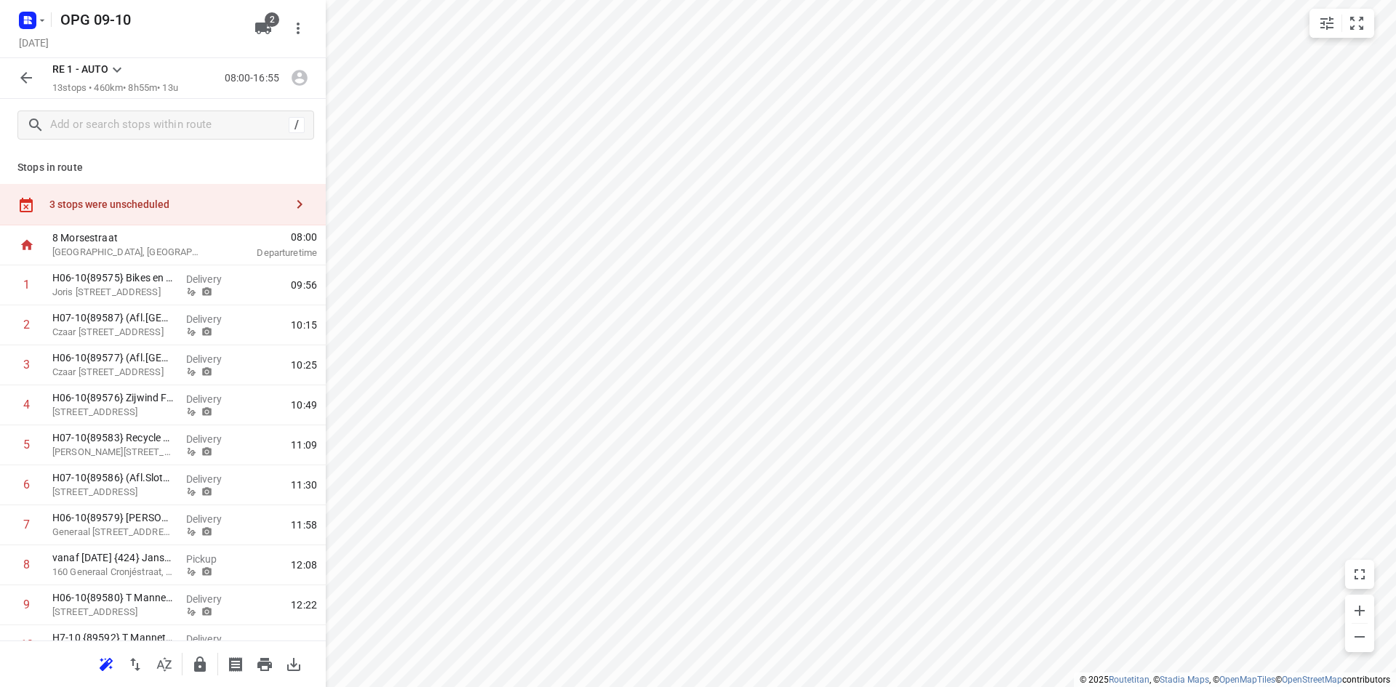
click at [25, 83] on icon "button" at bounding box center [25, 77] width 17 height 17
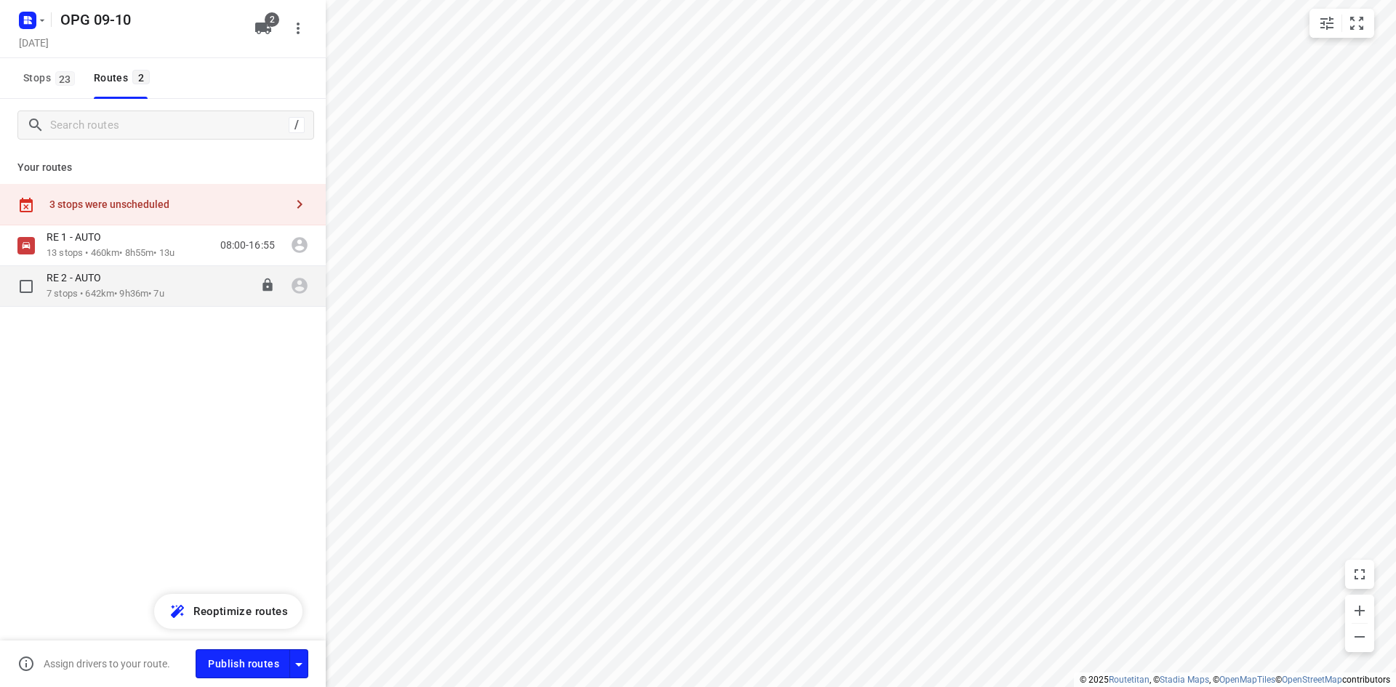
click at [83, 286] on div "RE 2 - AUTO" at bounding box center [106, 279] width 118 height 16
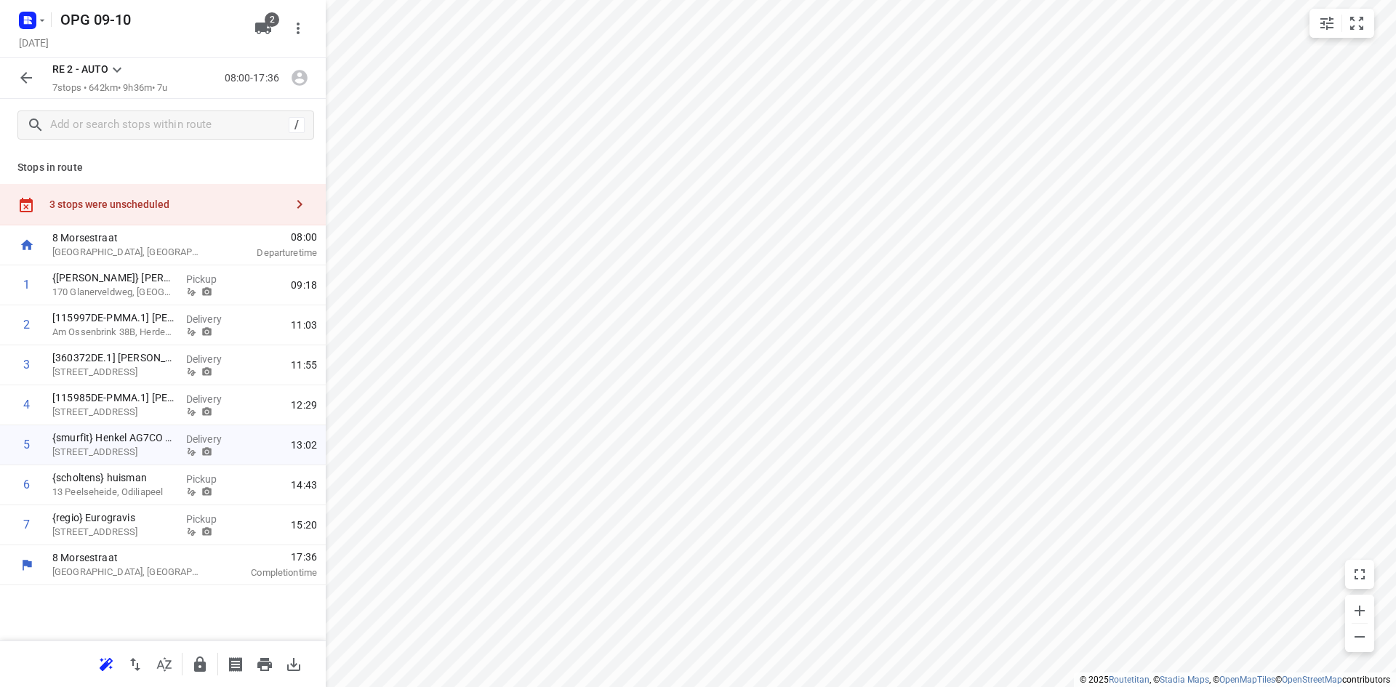
click at [25, 79] on icon "button" at bounding box center [25, 77] width 17 height 17
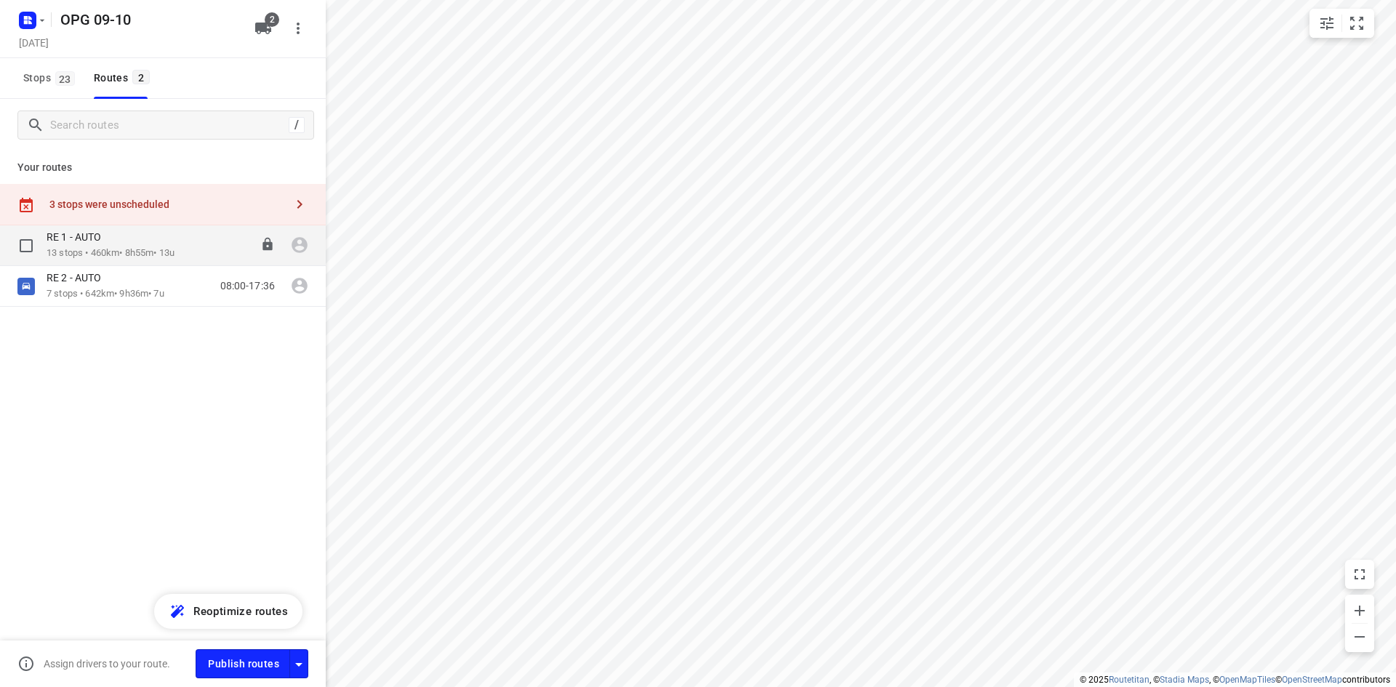
click at [157, 241] on div "RE 1 - AUTO" at bounding box center [111, 238] width 128 height 16
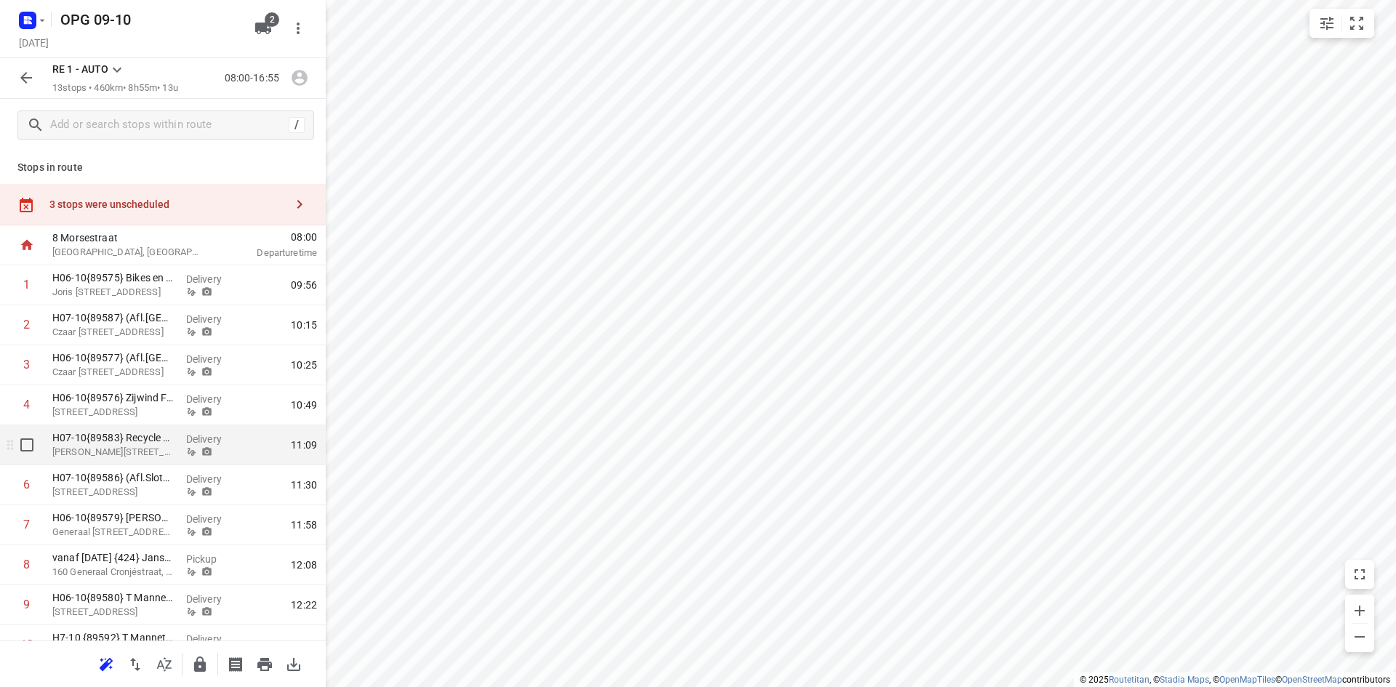
scroll to position [145, 0]
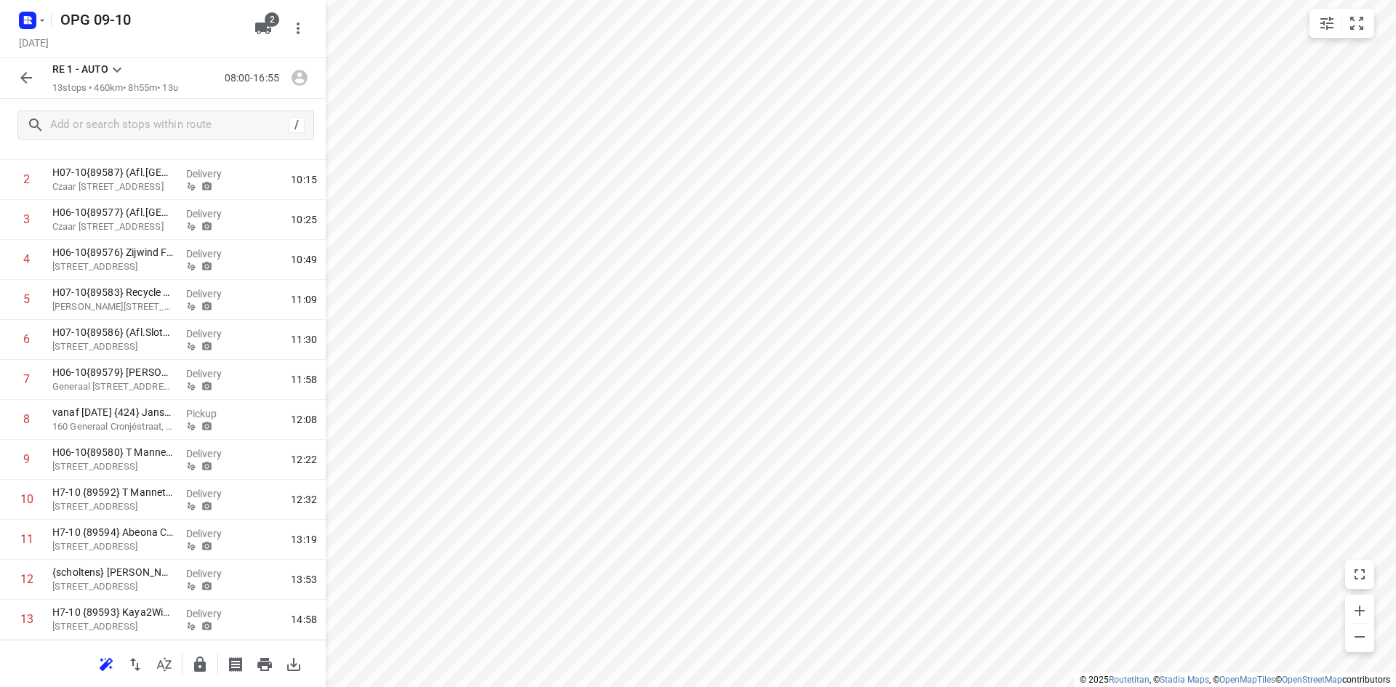
click at [18, 86] on icon "button" at bounding box center [25, 77] width 17 height 17
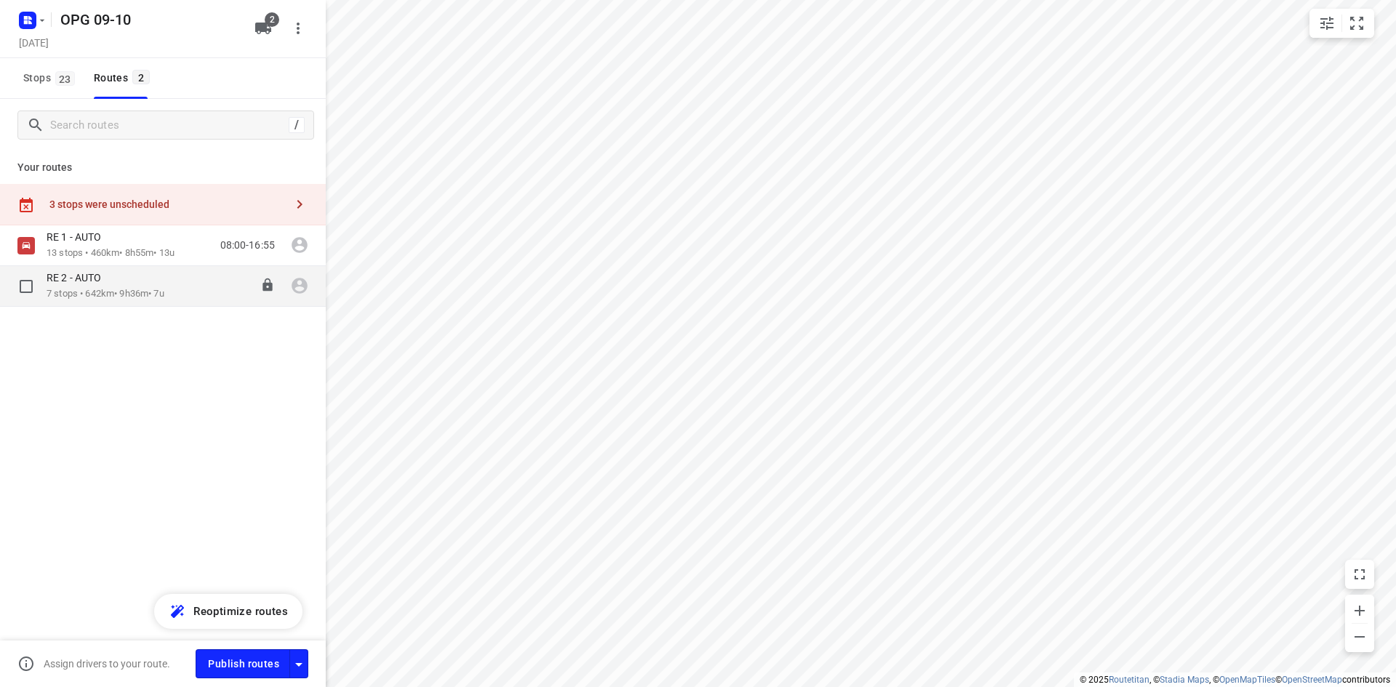
click at [121, 276] on div "RE 2 - AUTO" at bounding box center [106, 279] width 118 height 16
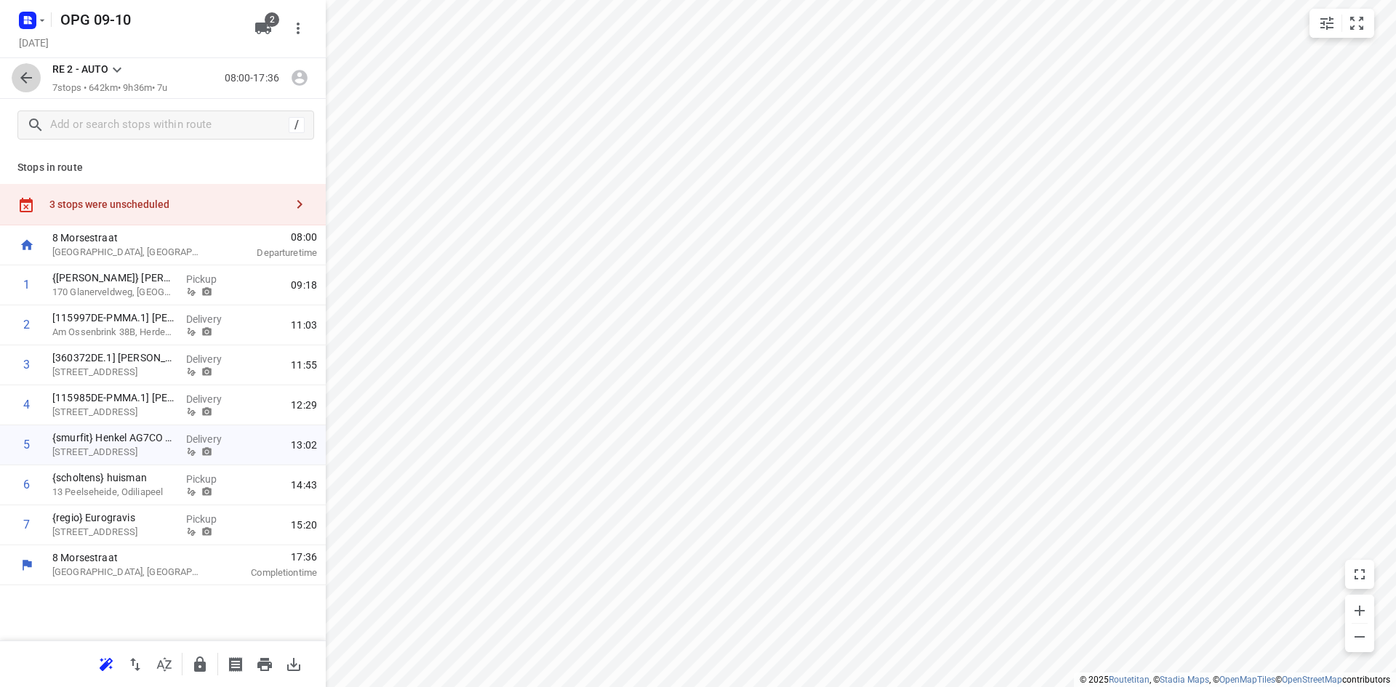
click at [29, 83] on icon "button" at bounding box center [25, 77] width 17 height 17
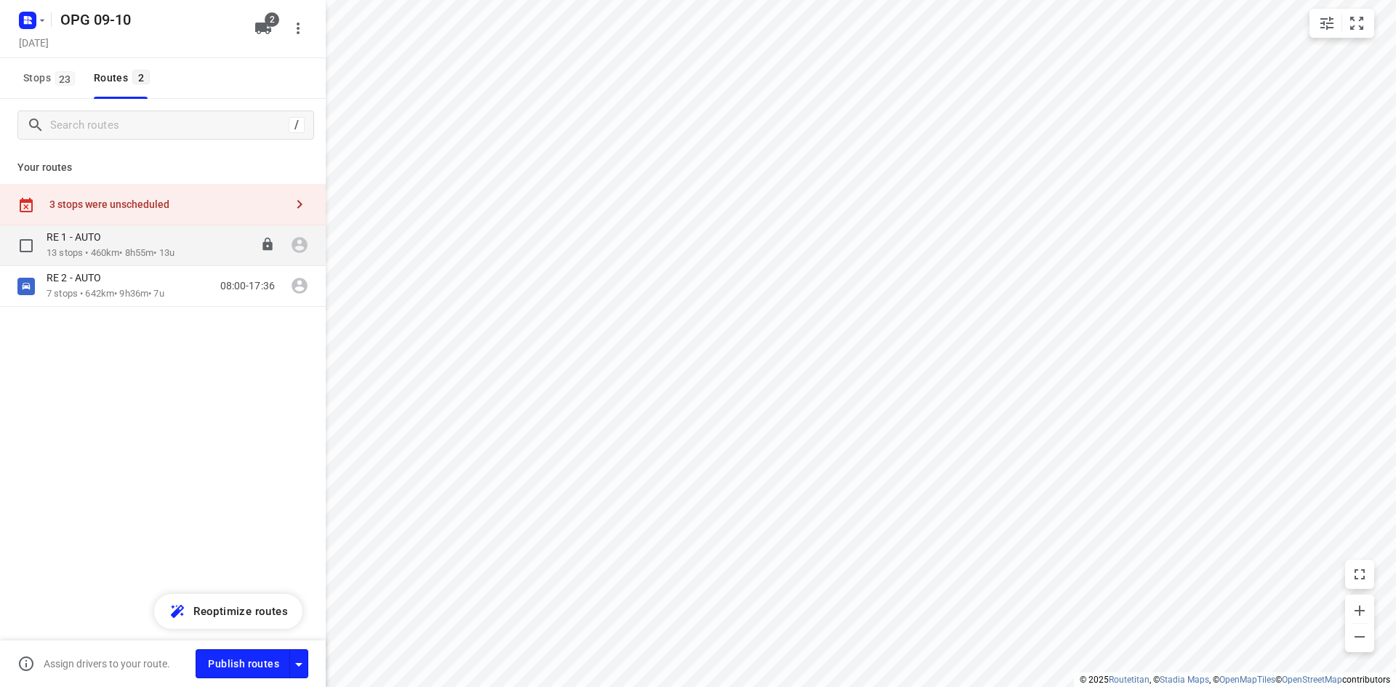
click at [115, 245] on div "RE 1 - AUTO" at bounding box center [111, 238] width 128 height 16
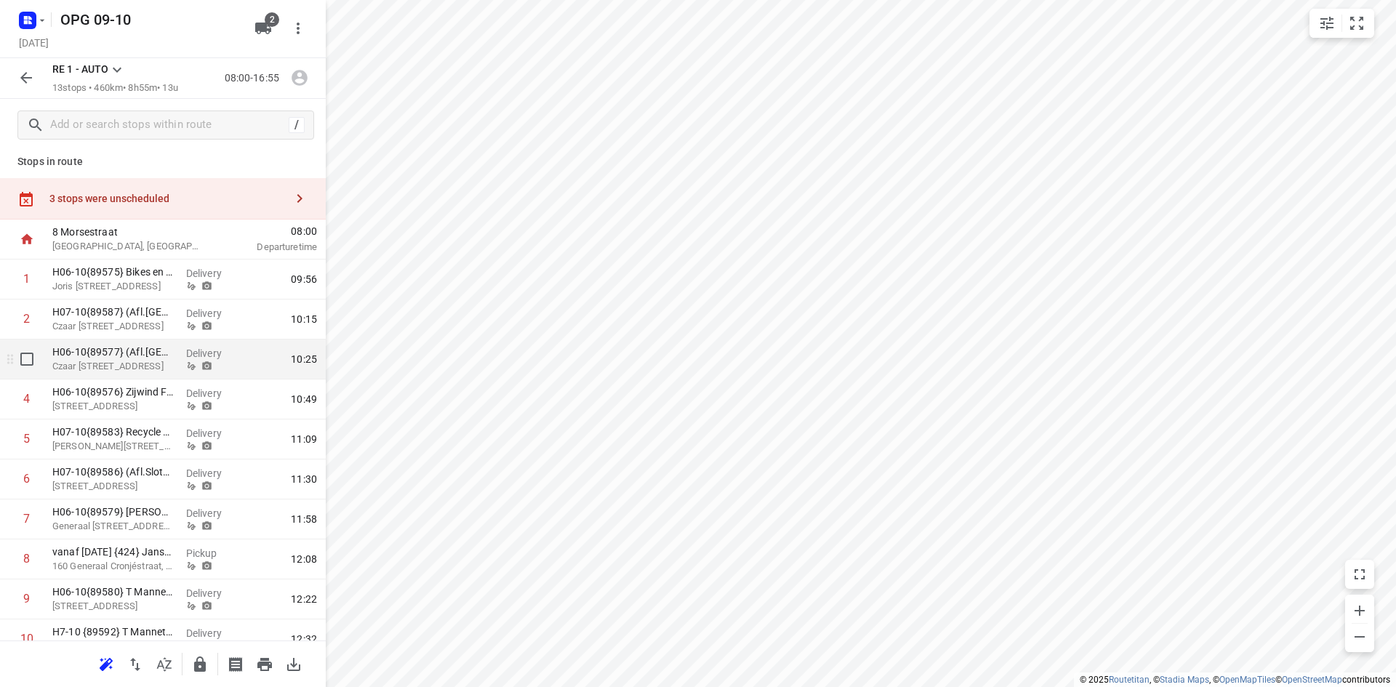
scroll to position [0, 0]
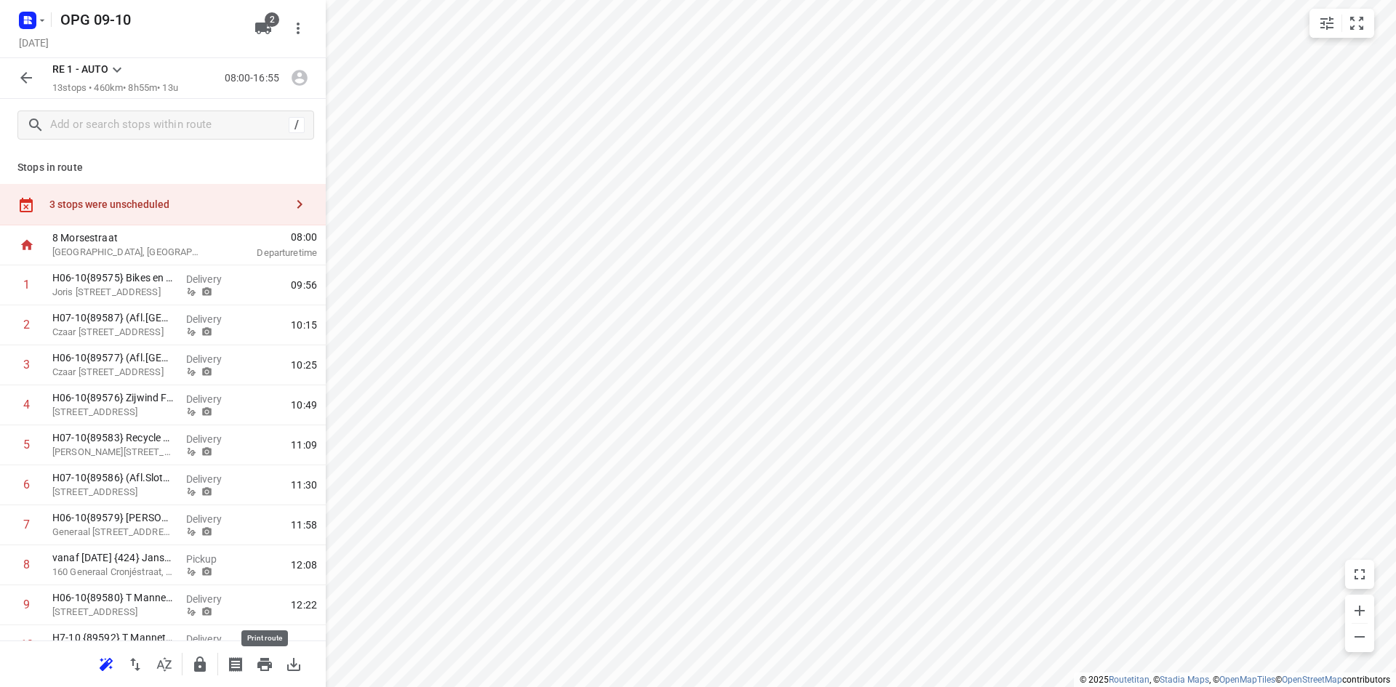
click at [256, 662] on icon "button" at bounding box center [264, 664] width 17 height 17
click at [33, 76] on icon "button" at bounding box center [25, 77] width 17 height 17
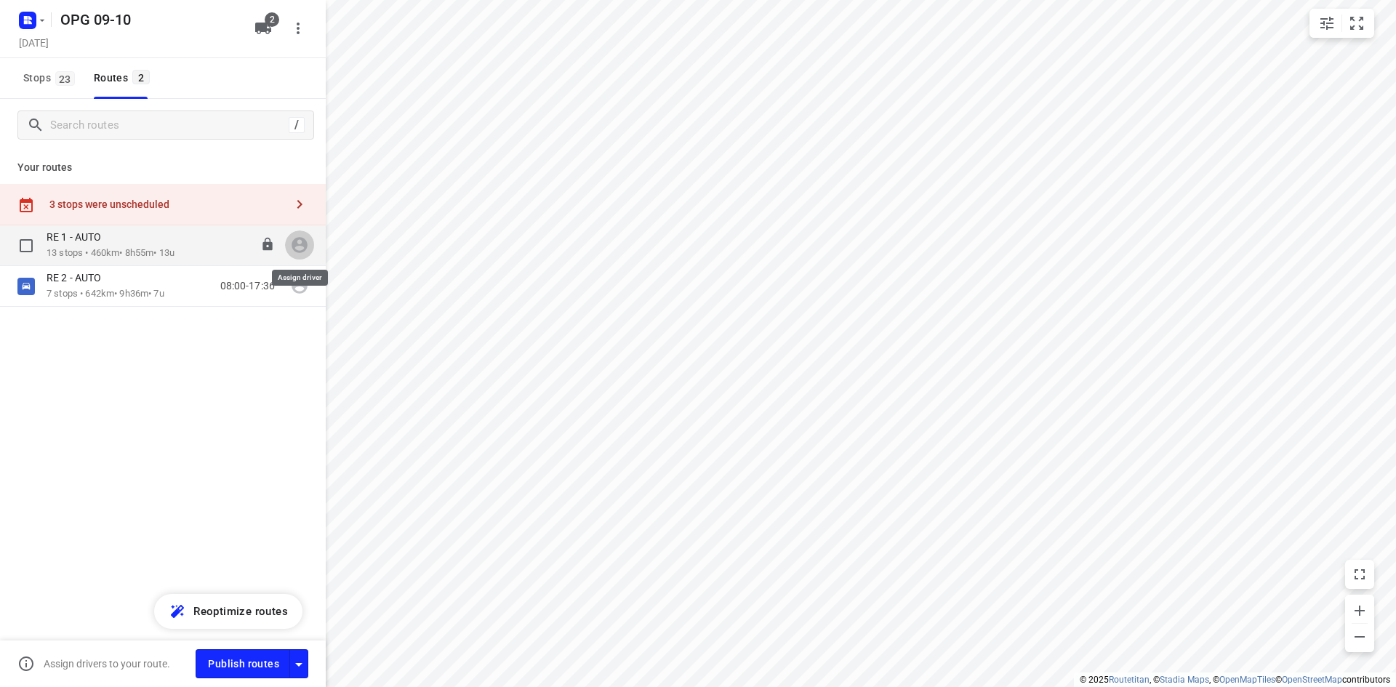
click at [302, 249] on icon "button" at bounding box center [299, 244] width 19 height 19
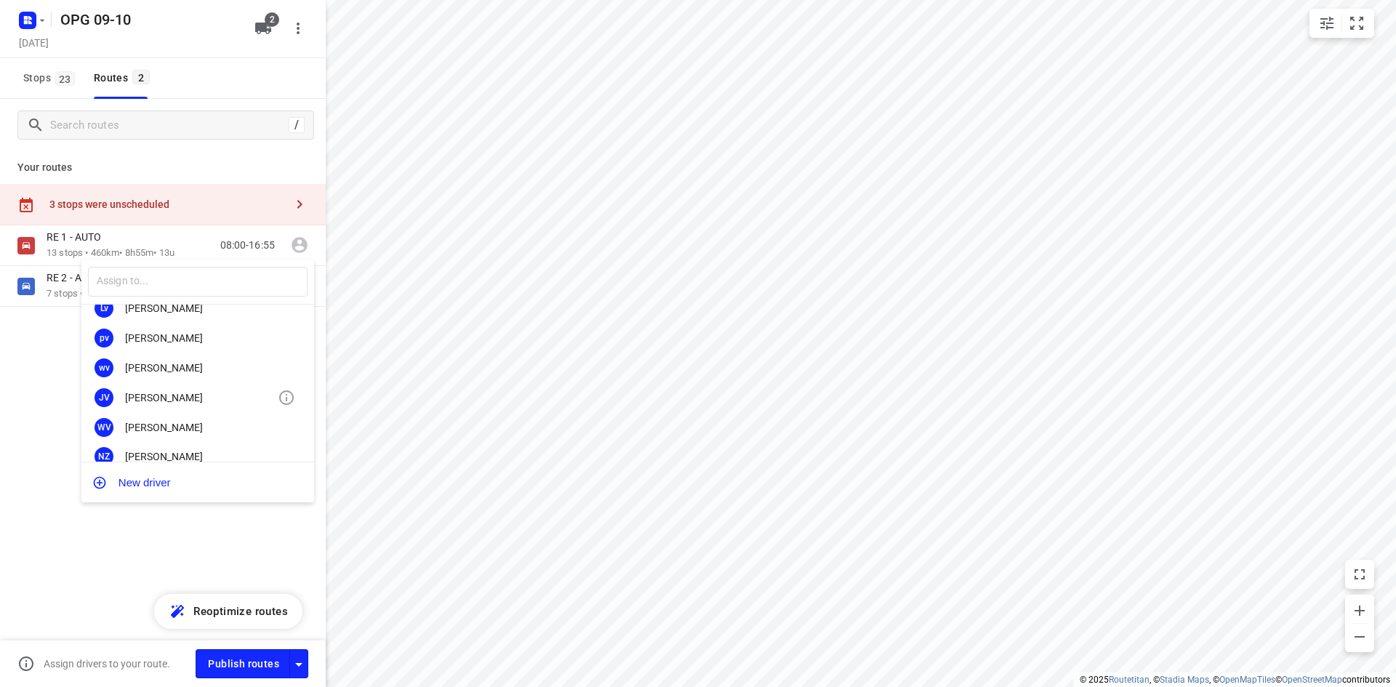
scroll to position [270, 0]
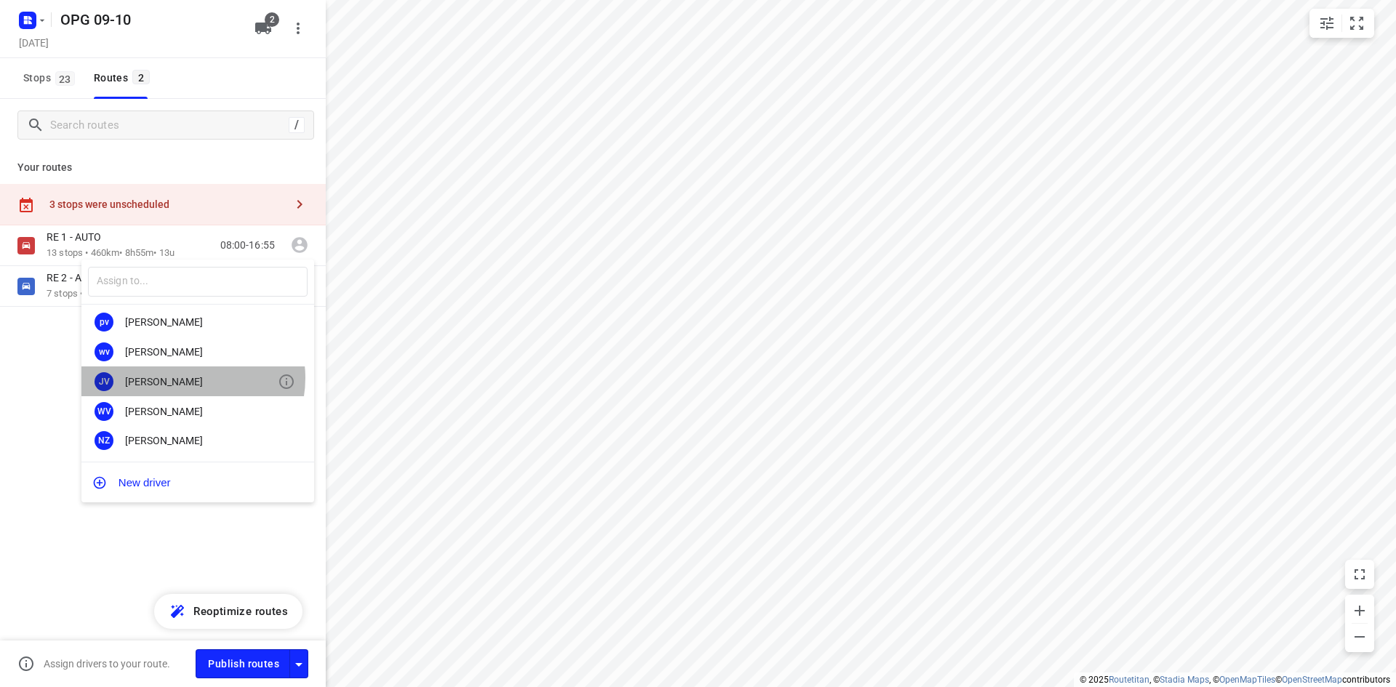
click at [191, 378] on div "[PERSON_NAME]" at bounding box center [201, 382] width 153 height 12
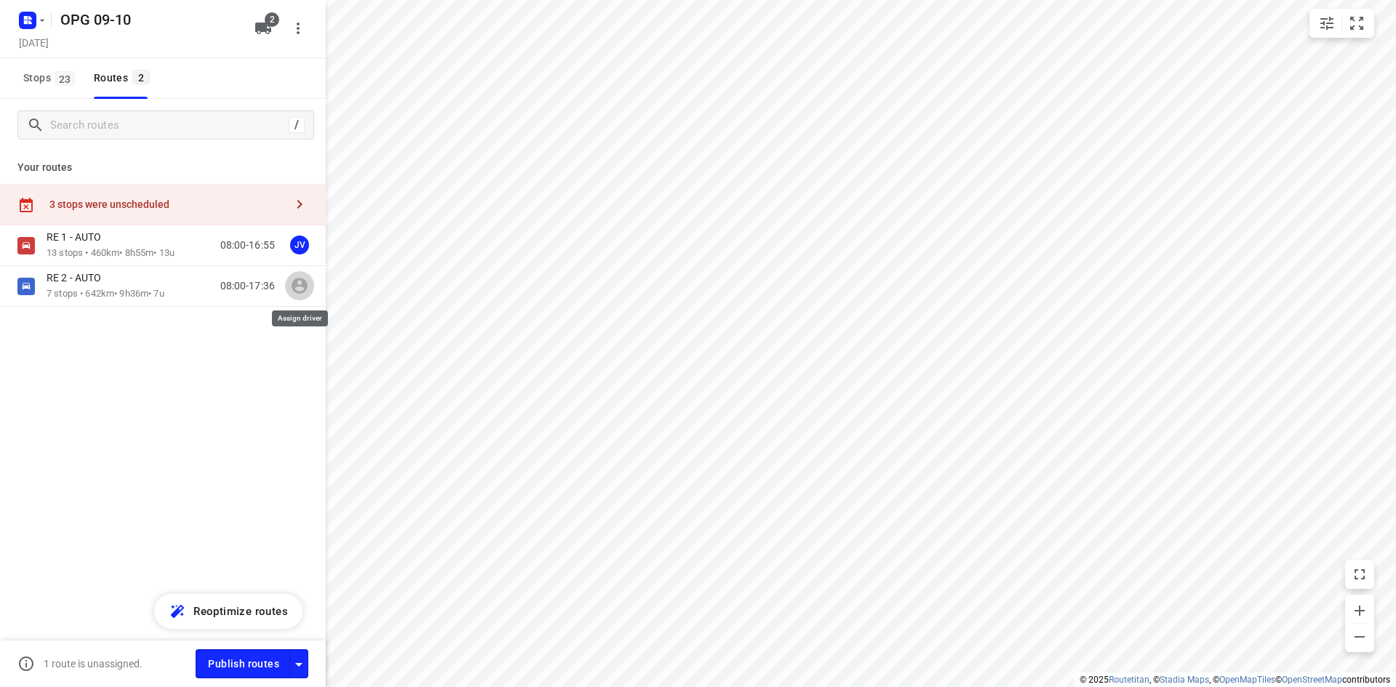
click at [299, 283] on icon "button" at bounding box center [299, 285] width 19 height 19
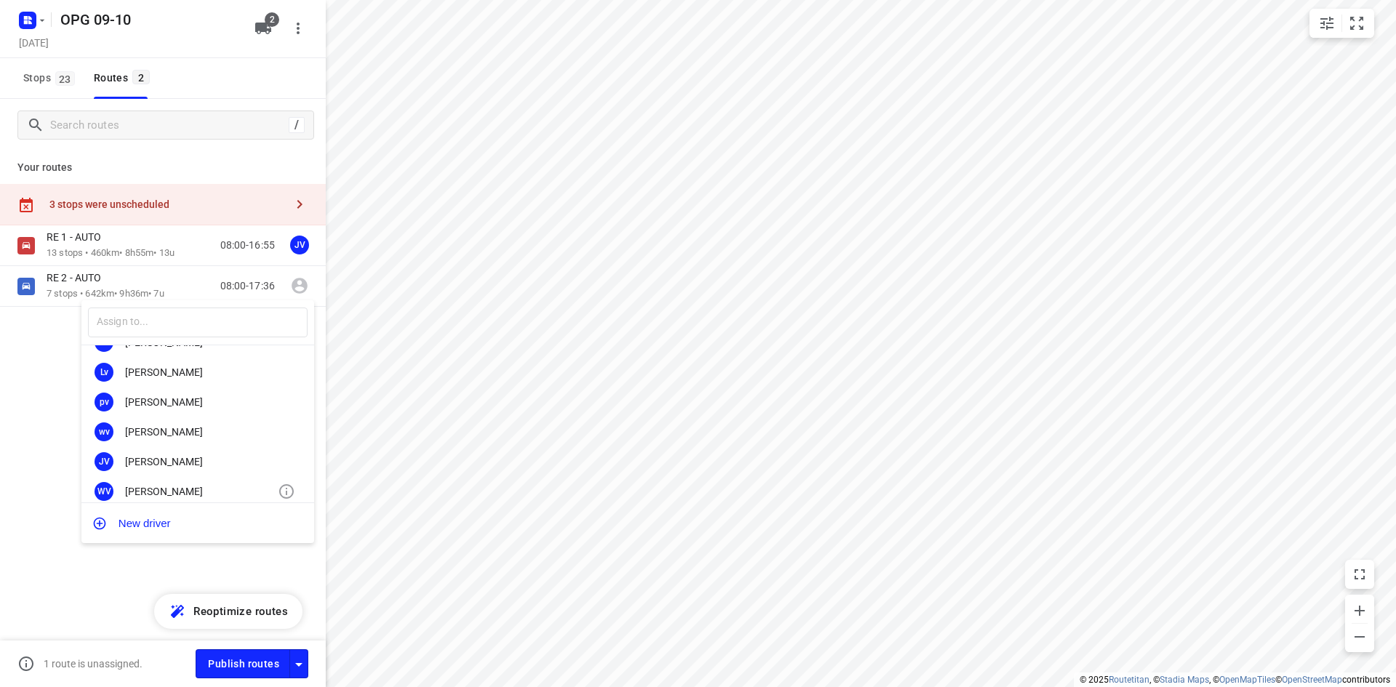
scroll to position [125, 0]
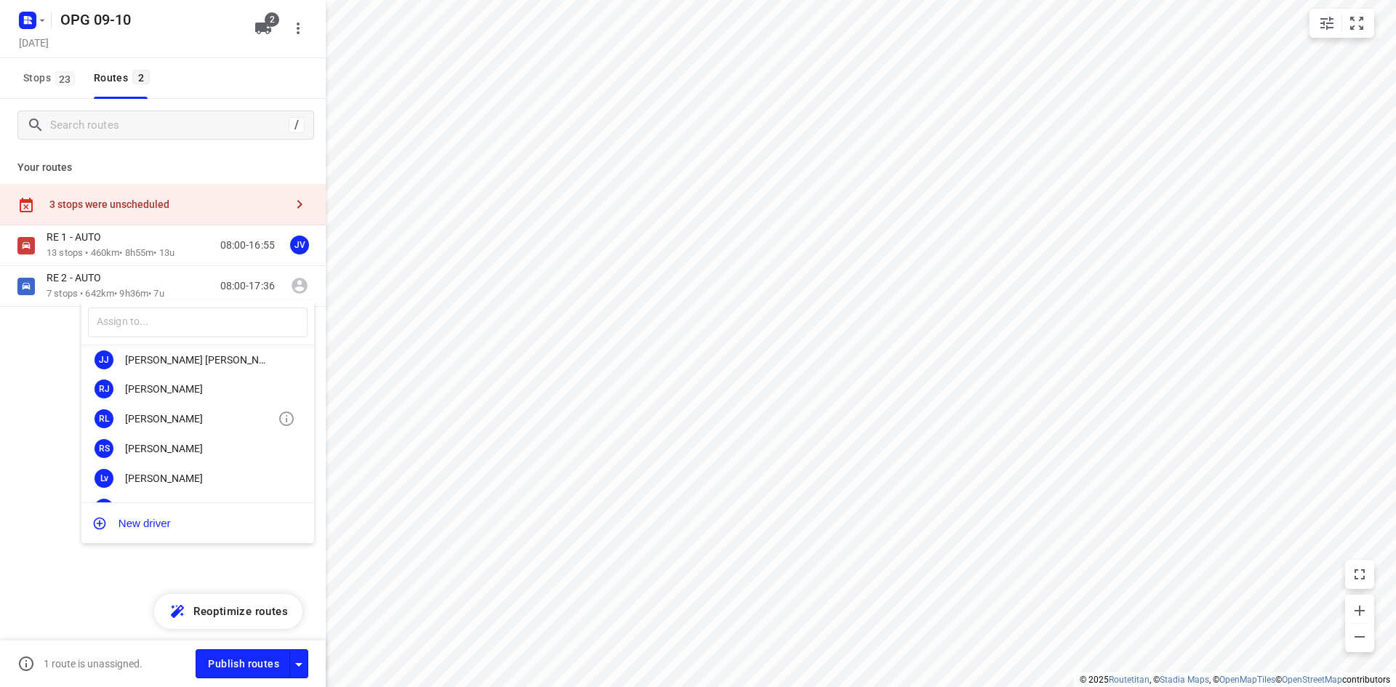
click at [190, 422] on div "[PERSON_NAME]" at bounding box center [201, 419] width 153 height 12
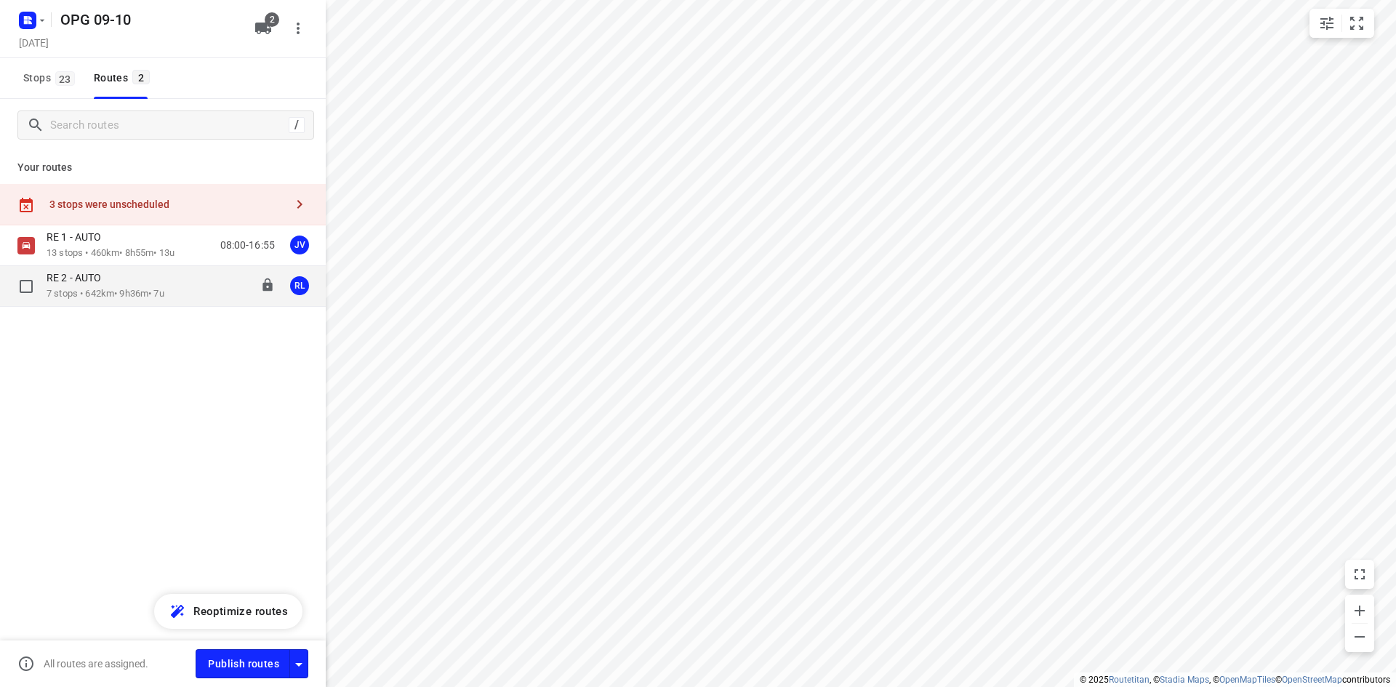
click at [164, 289] on p "7 stops • 642km • 9h36m • 7u" at bounding box center [106, 294] width 118 height 14
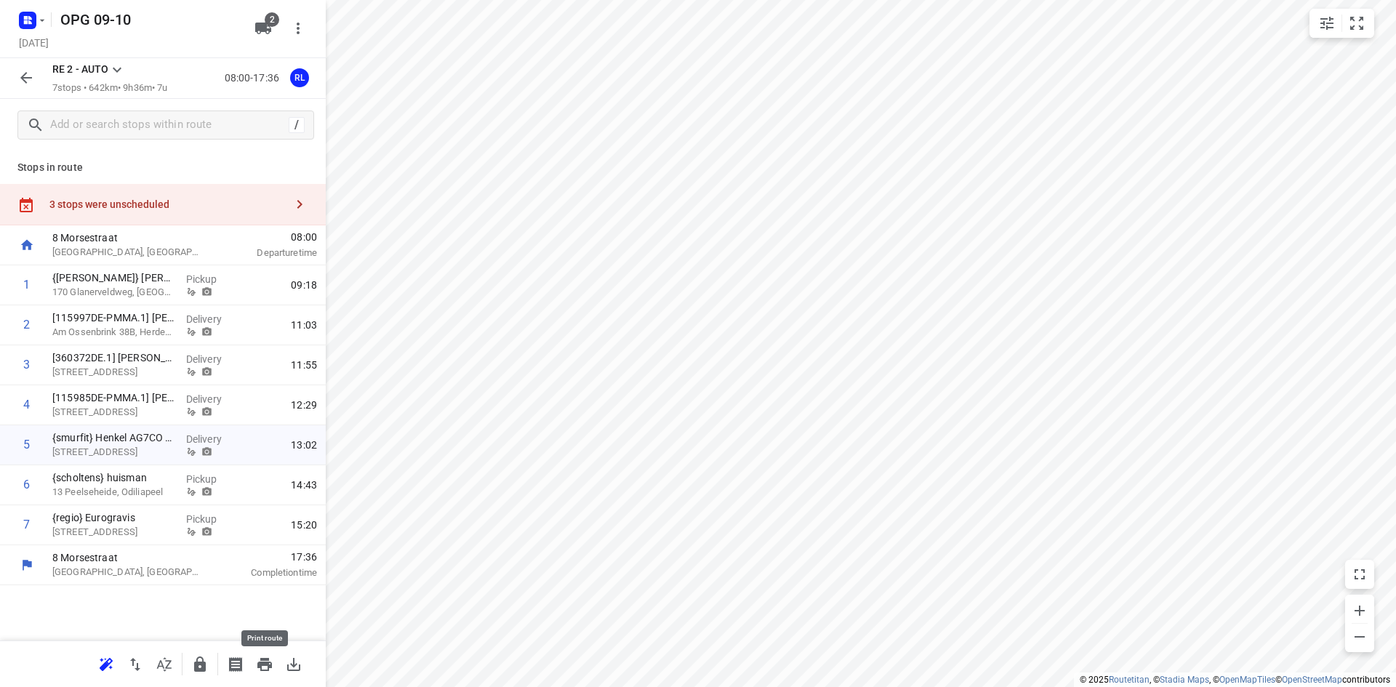
click at [265, 661] on icon "button" at bounding box center [264, 664] width 15 height 13
click at [25, 84] on icon "button" at bounding box center [25, 77] width 17 height 17
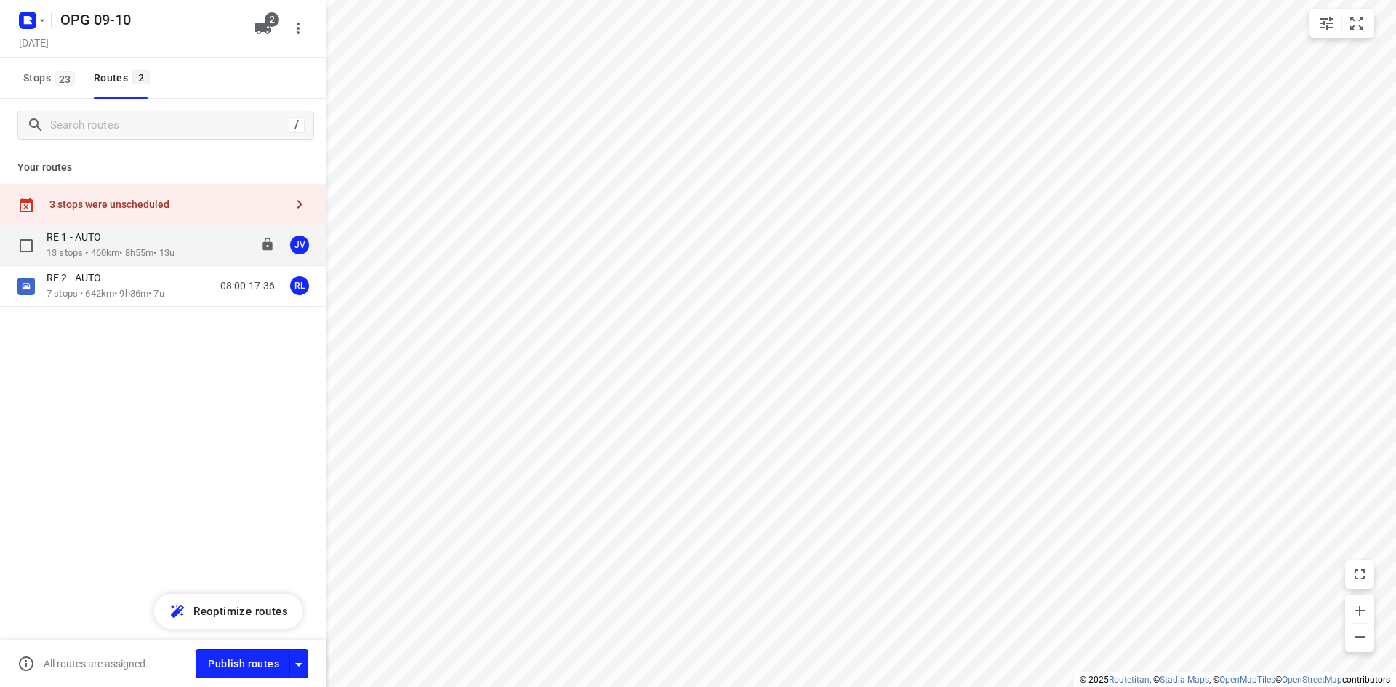
click at [102, 256] on p "13 stops • 460km • 8h55m • 13u" at bounding box center [111, 253] width 128 height 14
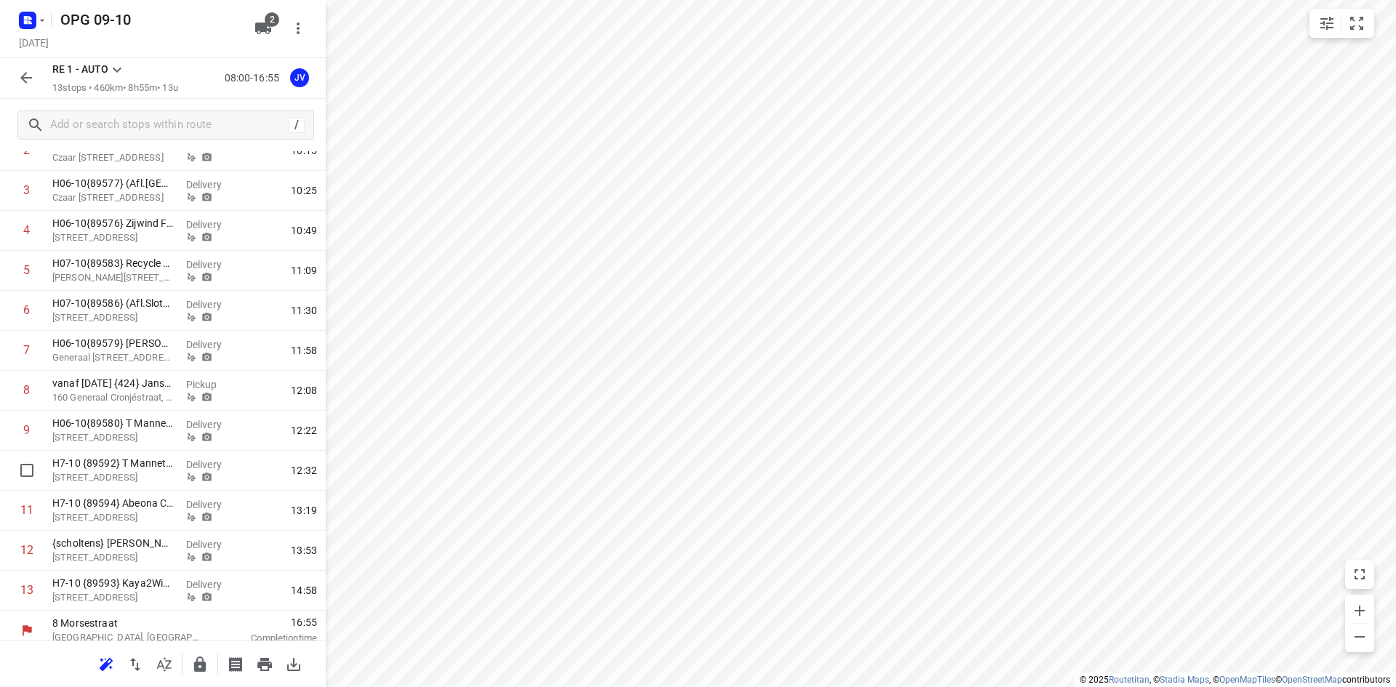
scroll to position [185, 0]
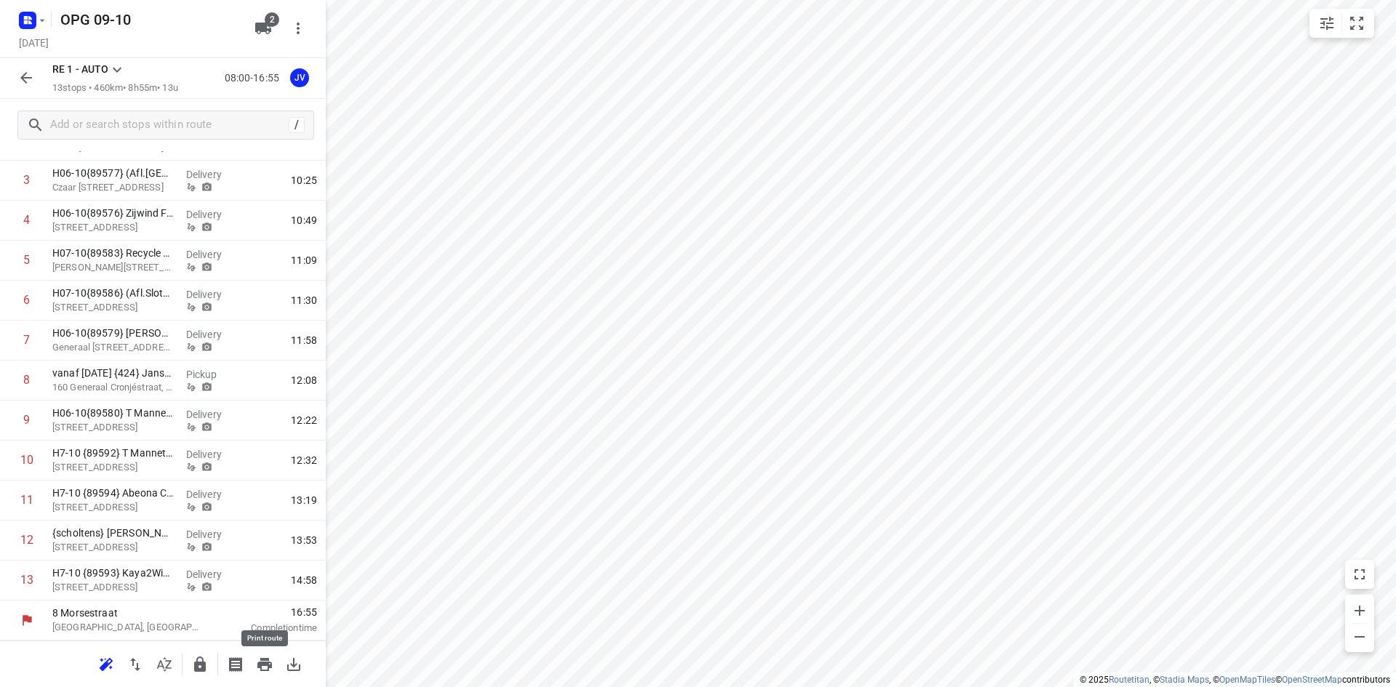
click at [268, 656] on icon "button" at bounding box center [264, 664] width 17 height 17
click at [32, 77] on icon "button" at bounding box center [25, 77] width 17 height 17
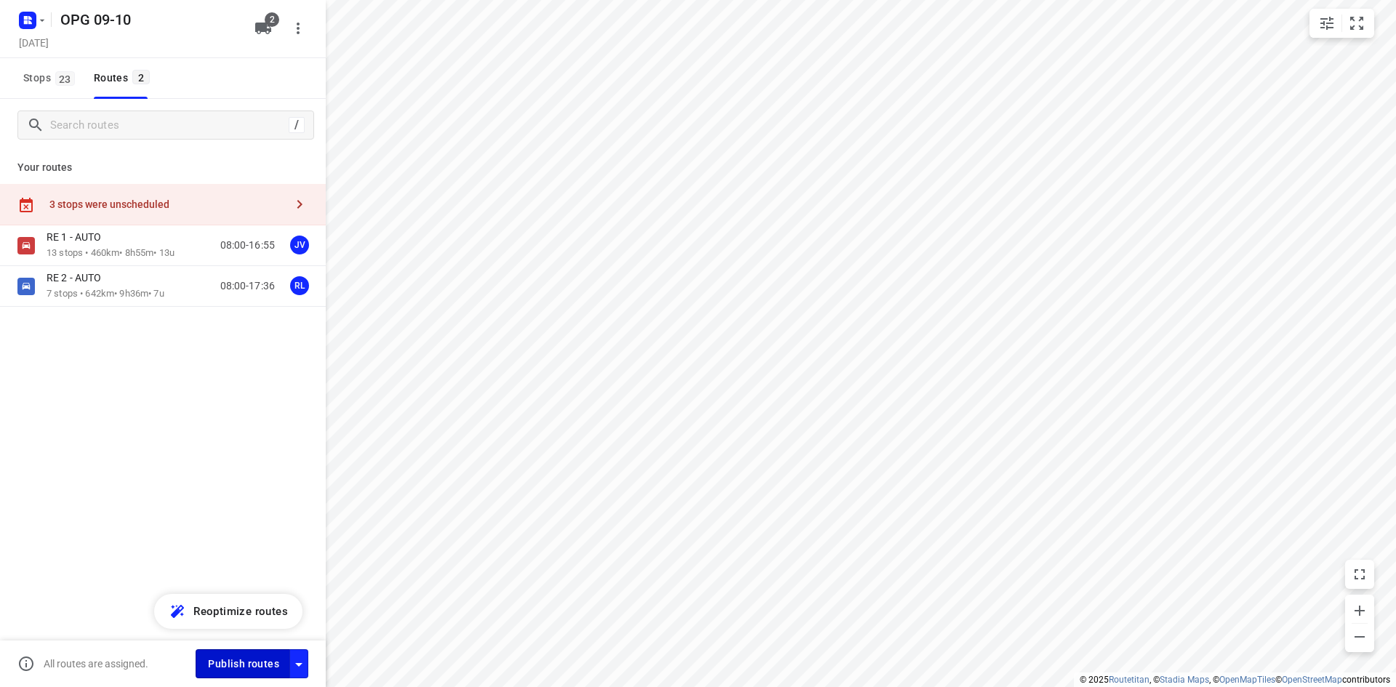
click at [248, 659] on span "Publish routes" at bounding box center [243, 664] width 71 height 18
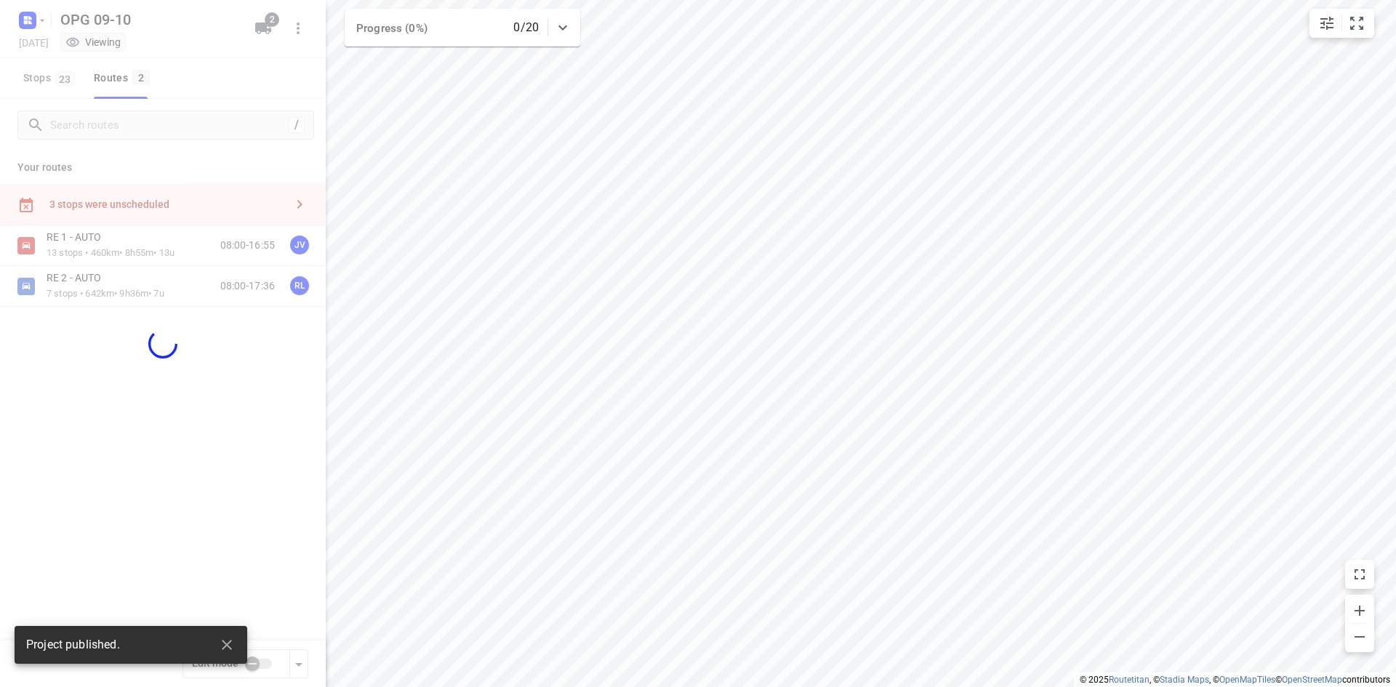
click at [23, 23] on div at bounding box center [163, 343] width 326 height 687
click at [24, 20] on div at bounding box center [163, 343] width 326 height 687
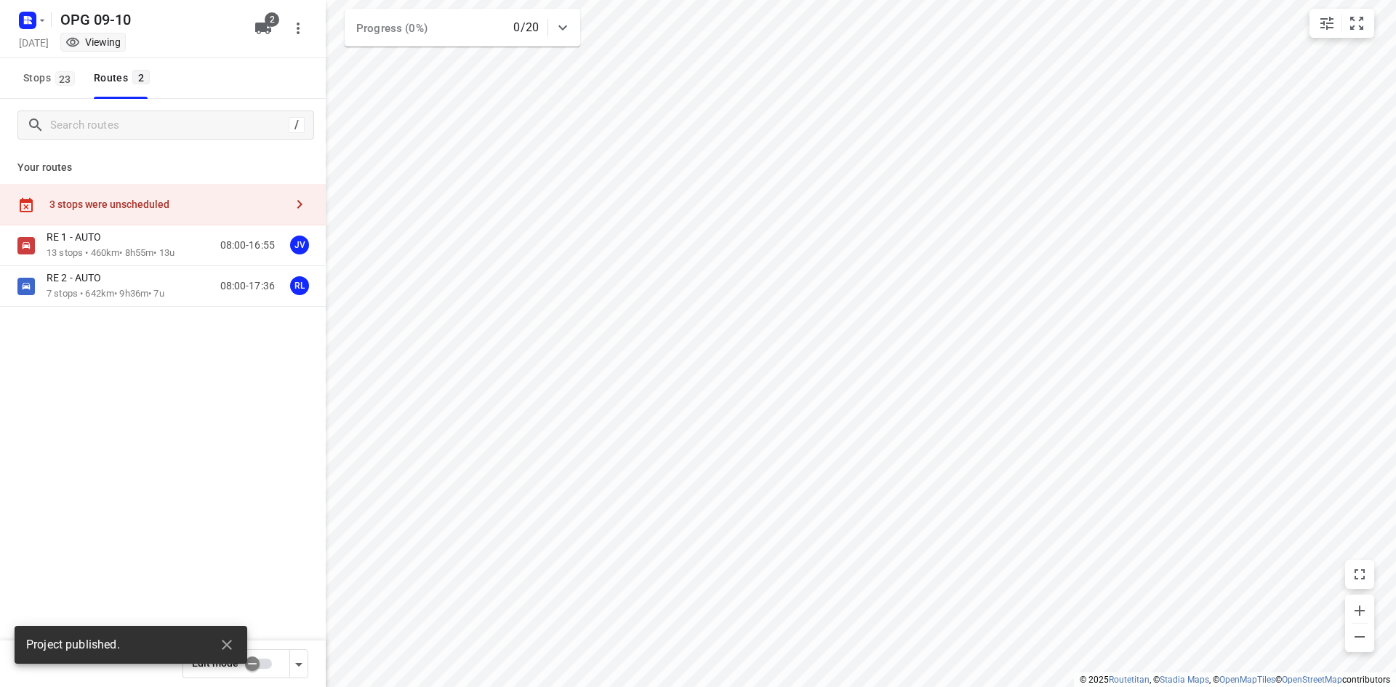
click at [32, 23] on div at bounding box center [163, 343] width 326 height 687
click at [31, 24] on rect "button" at bounding box center [27, 20] width 17 height 17
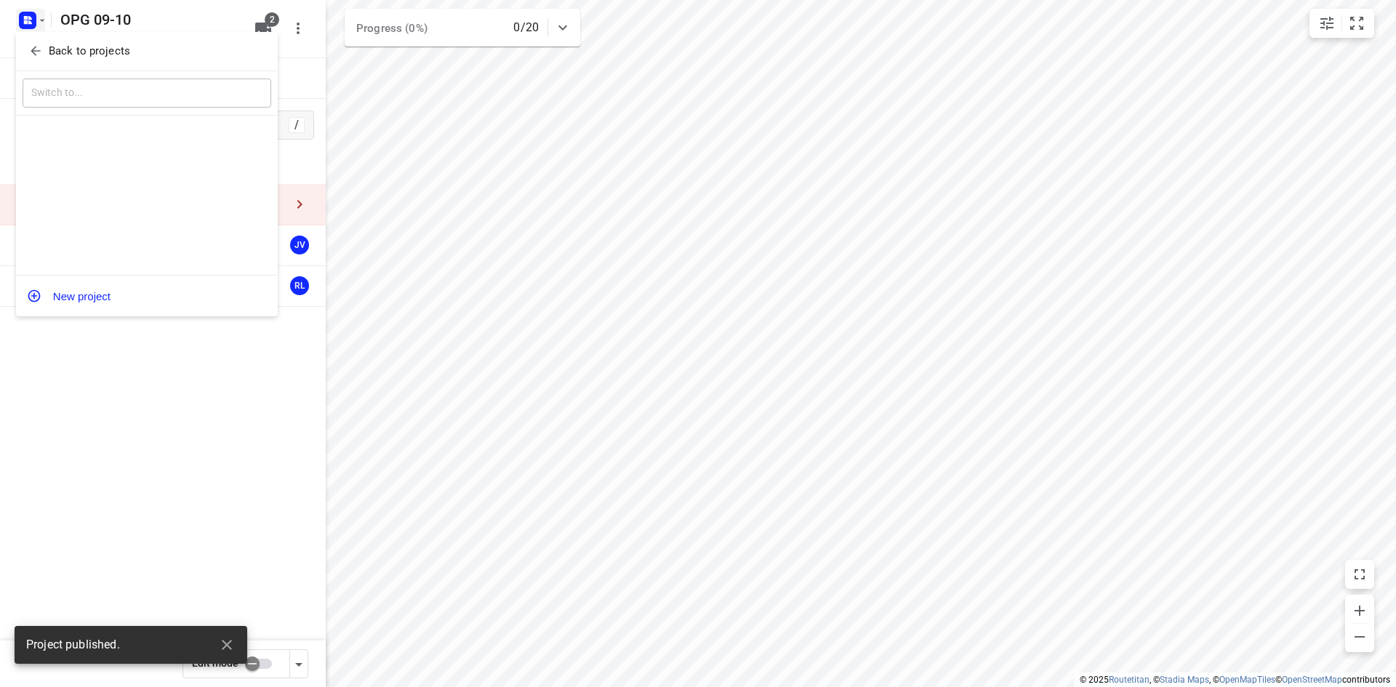
click at [29, 59] on span "Back to projects" at bounding box center [146, 51] width 237 height 17
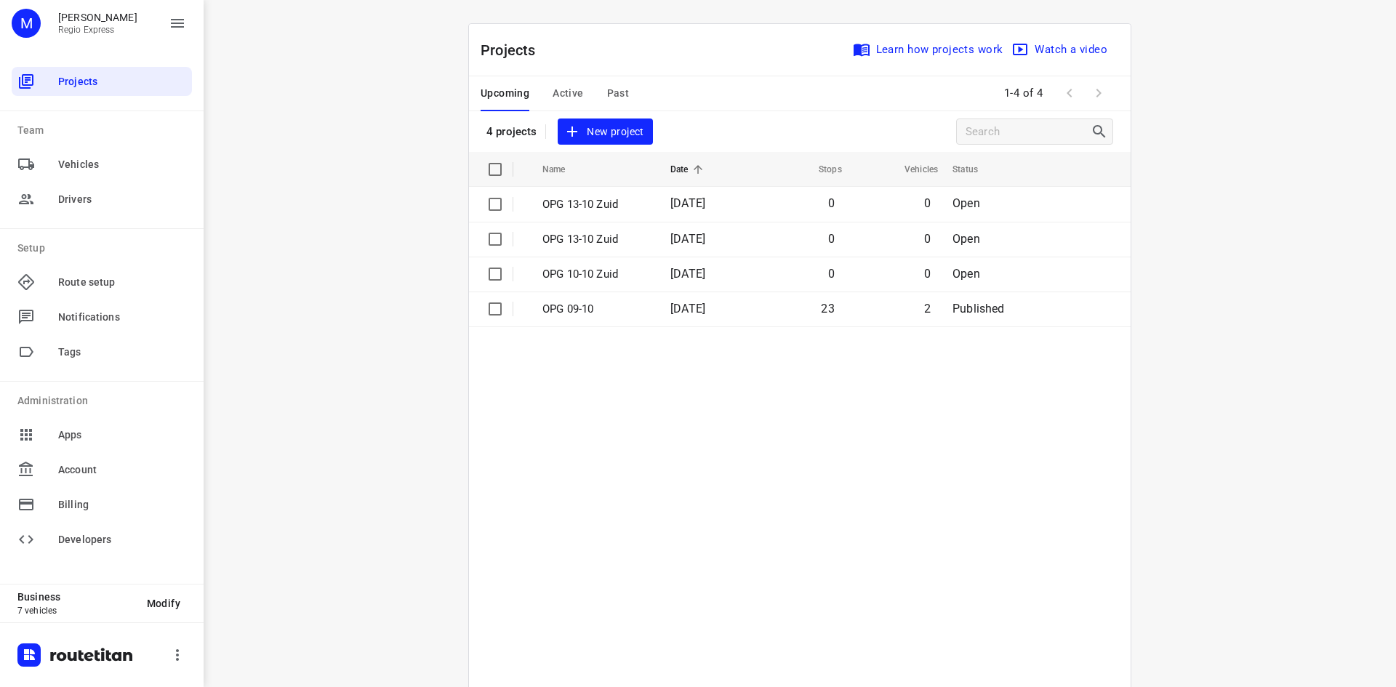
click at [554, 91] on span "Active" at bounding box center [567, 93] width 31 height 18
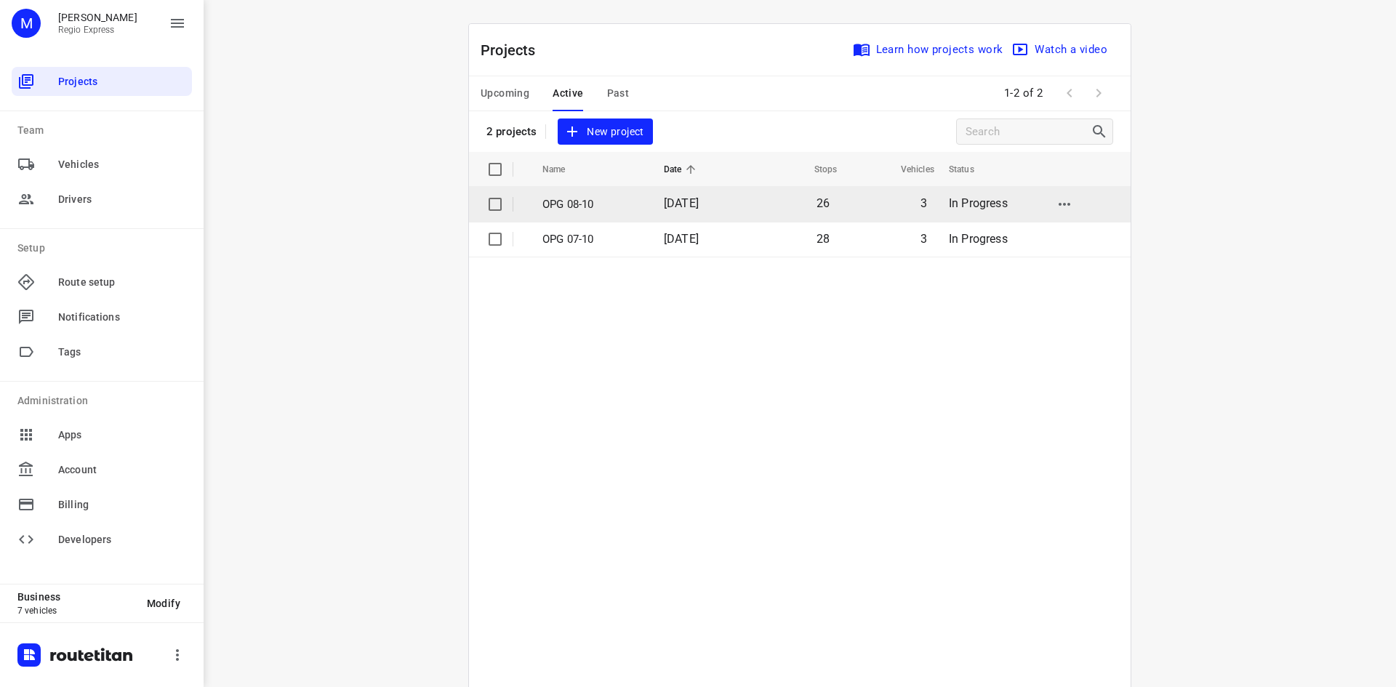
click at [667, 208] on span "[DATE]" at bounding box center [681, 203] width 35 height 14
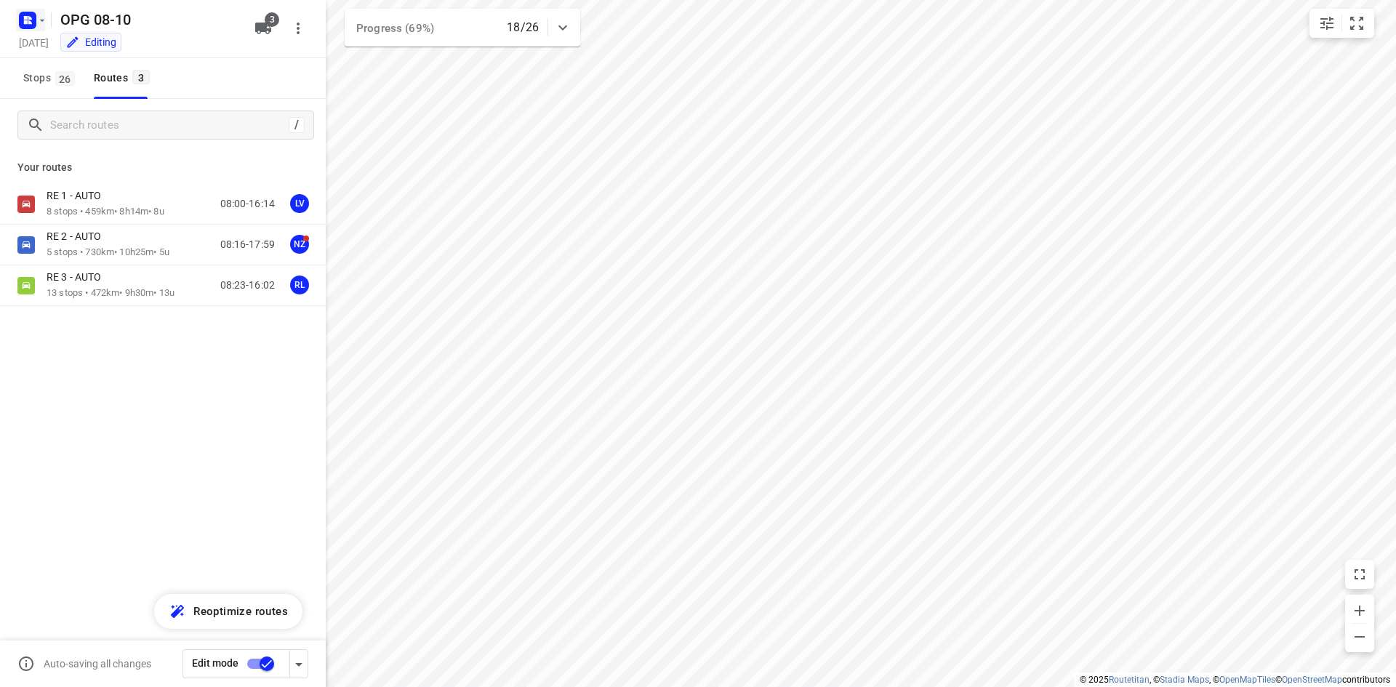
click at [25, 17] on icon "button" at bounding box center [26, 18] width 4 height 4
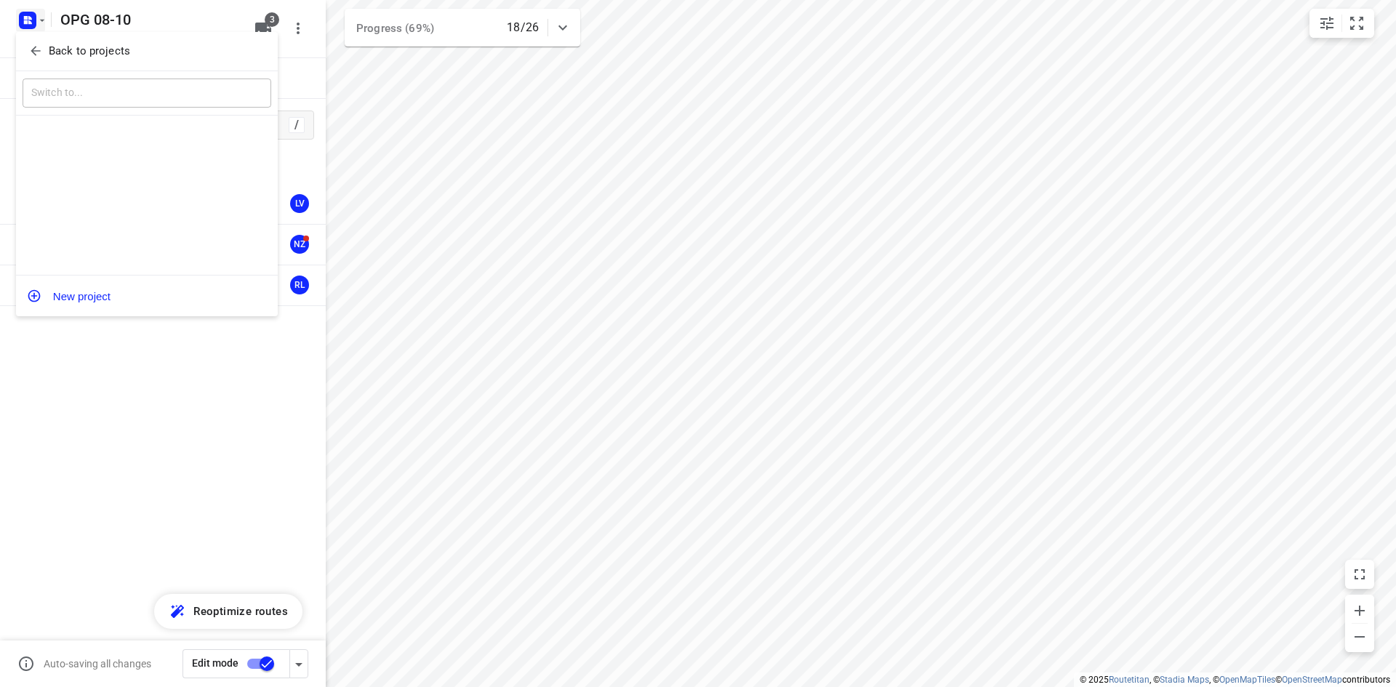
click at [24, 49] on button "Back to projects" at bounding box center [147, 51] width 249 height 24
